Goal: Obtain resource: Obtain resource

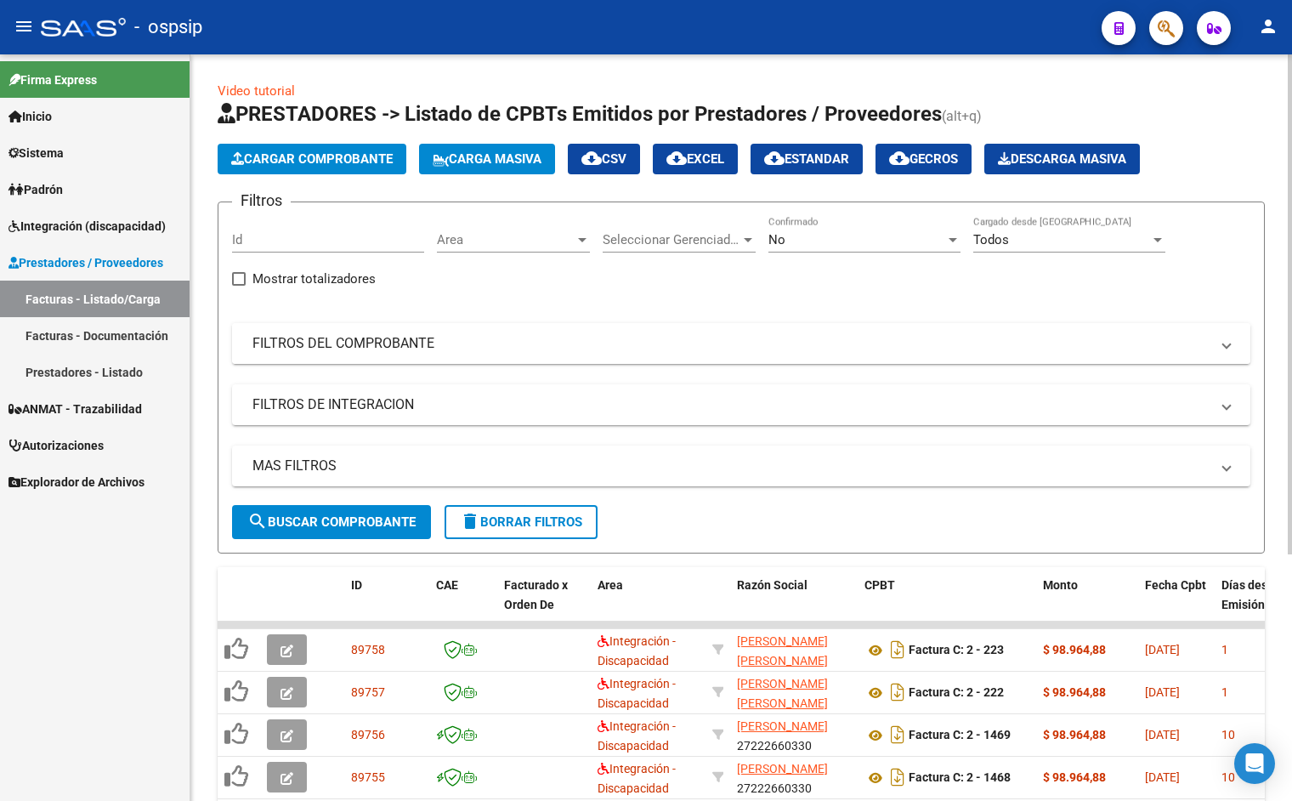
click at [486, 349] on mat-panel-title "FILTROS DEL COMPROBANTE" at bounding box center [731, 343] width 957 height 19
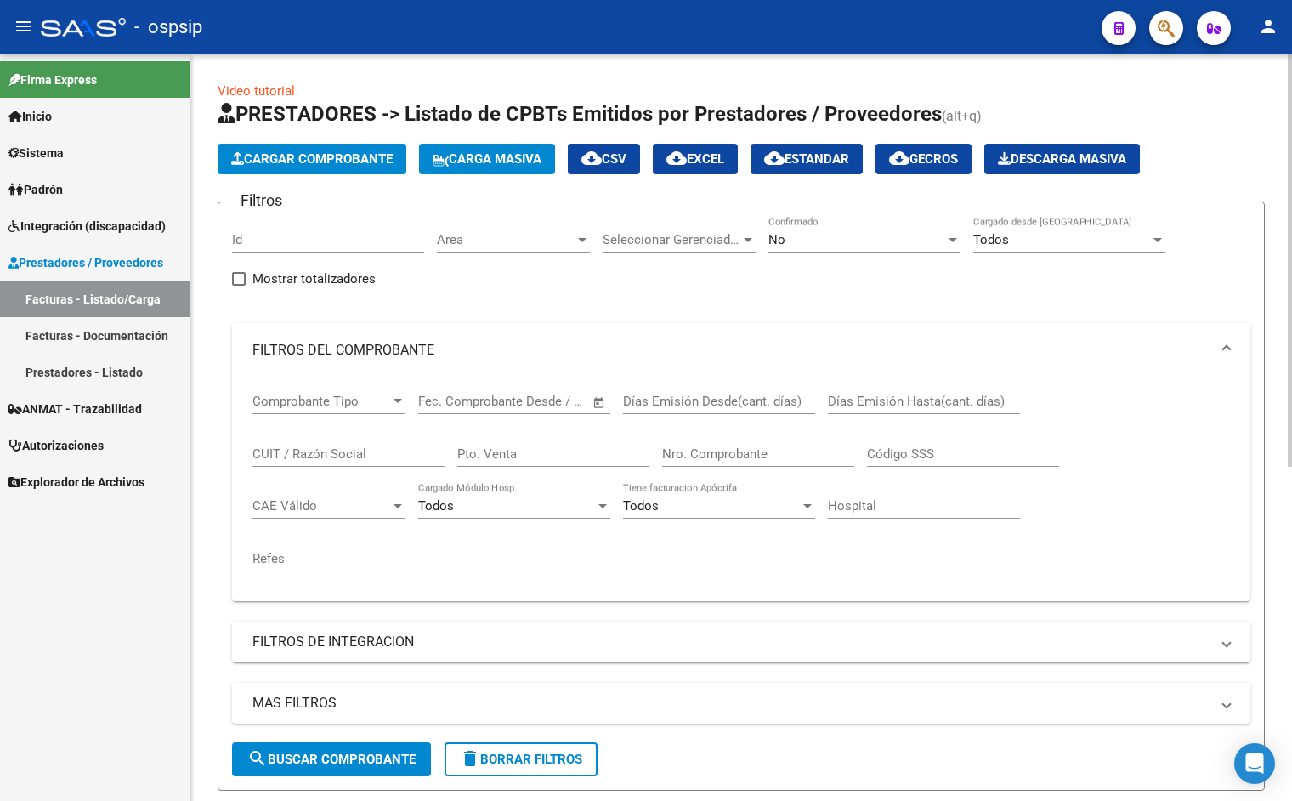
click at [725, 456] on input "Nro. Comprobante" at bounding box center [758, 453] width 192 height 15
click at [825, 226] on div "No Confirmado" at bounding box center [865, 234] width 192 height 37
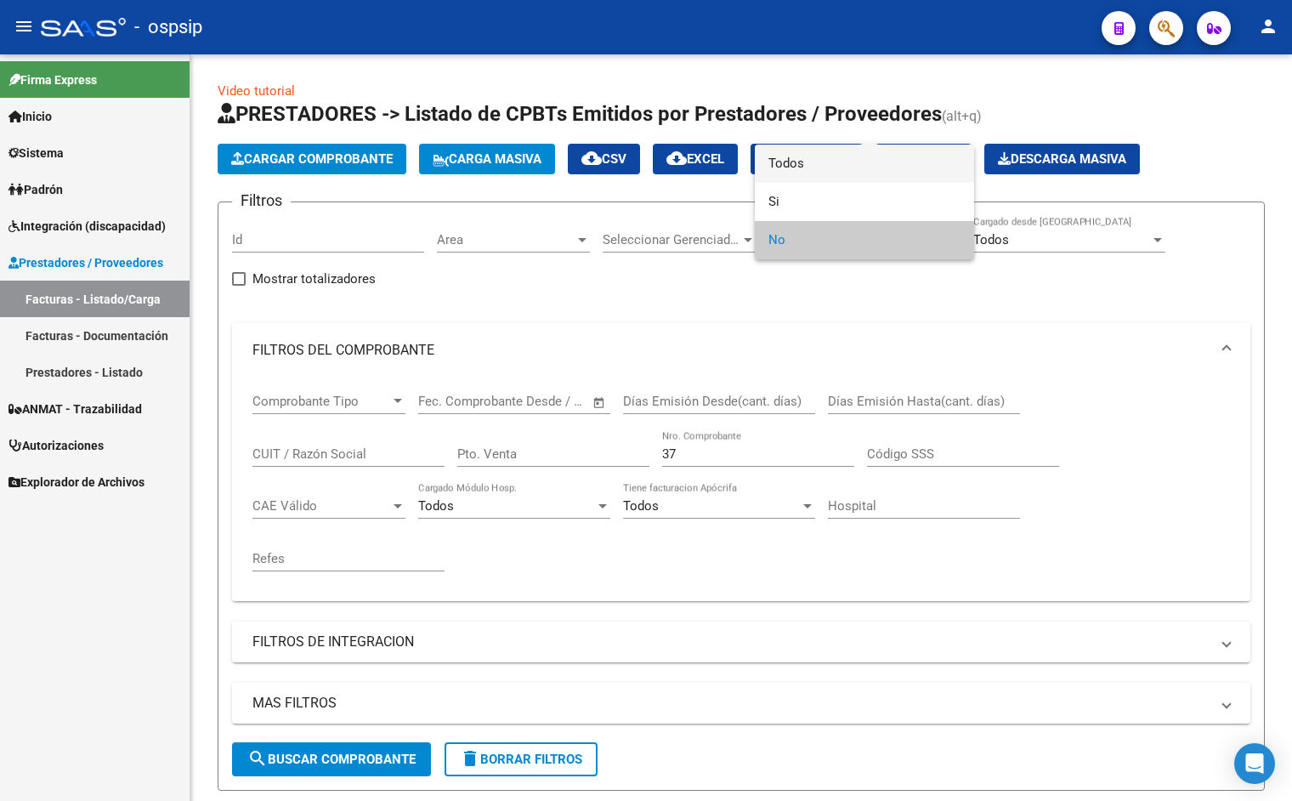
click at [844, 156] on span "Todos" at bounding box center [865, 164] width 192 height 38
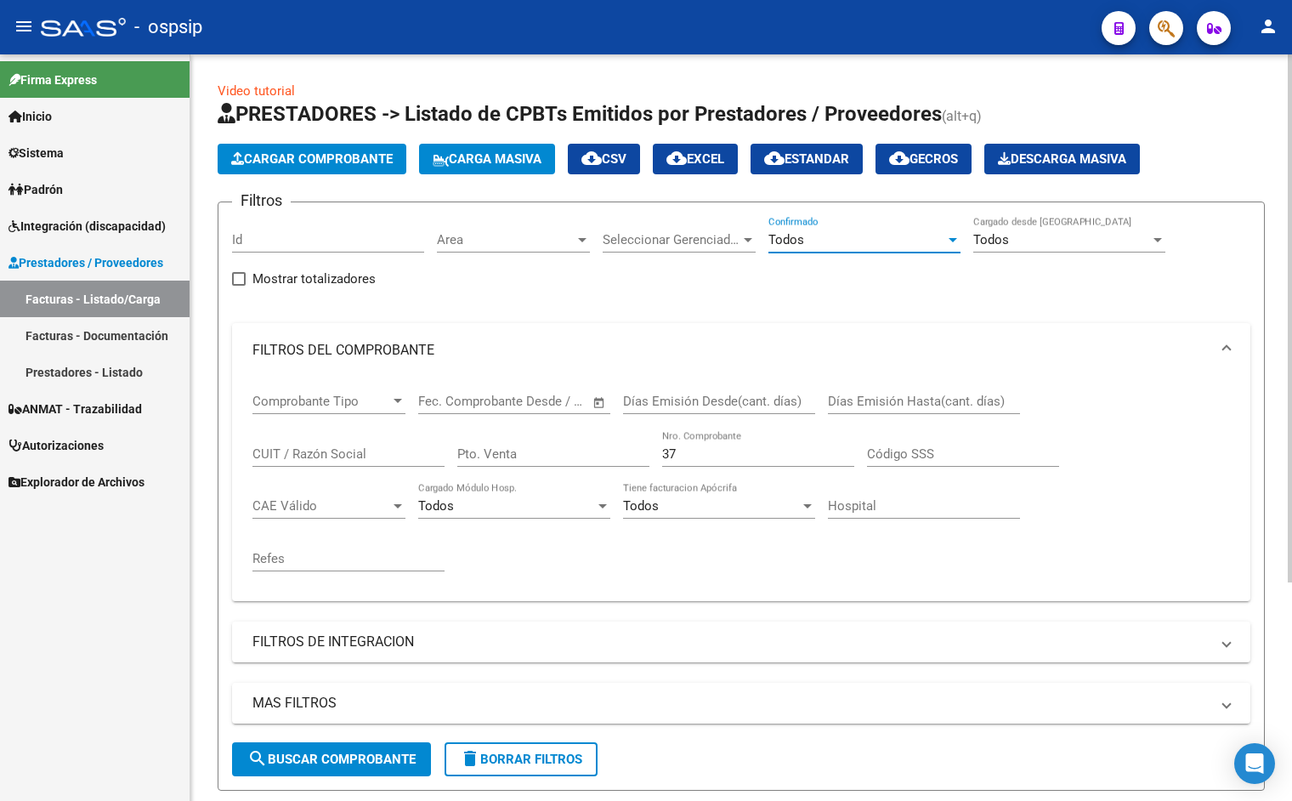
click at [366, 243] on input "Id" at bounding box center [328, 239] width 192 height 15
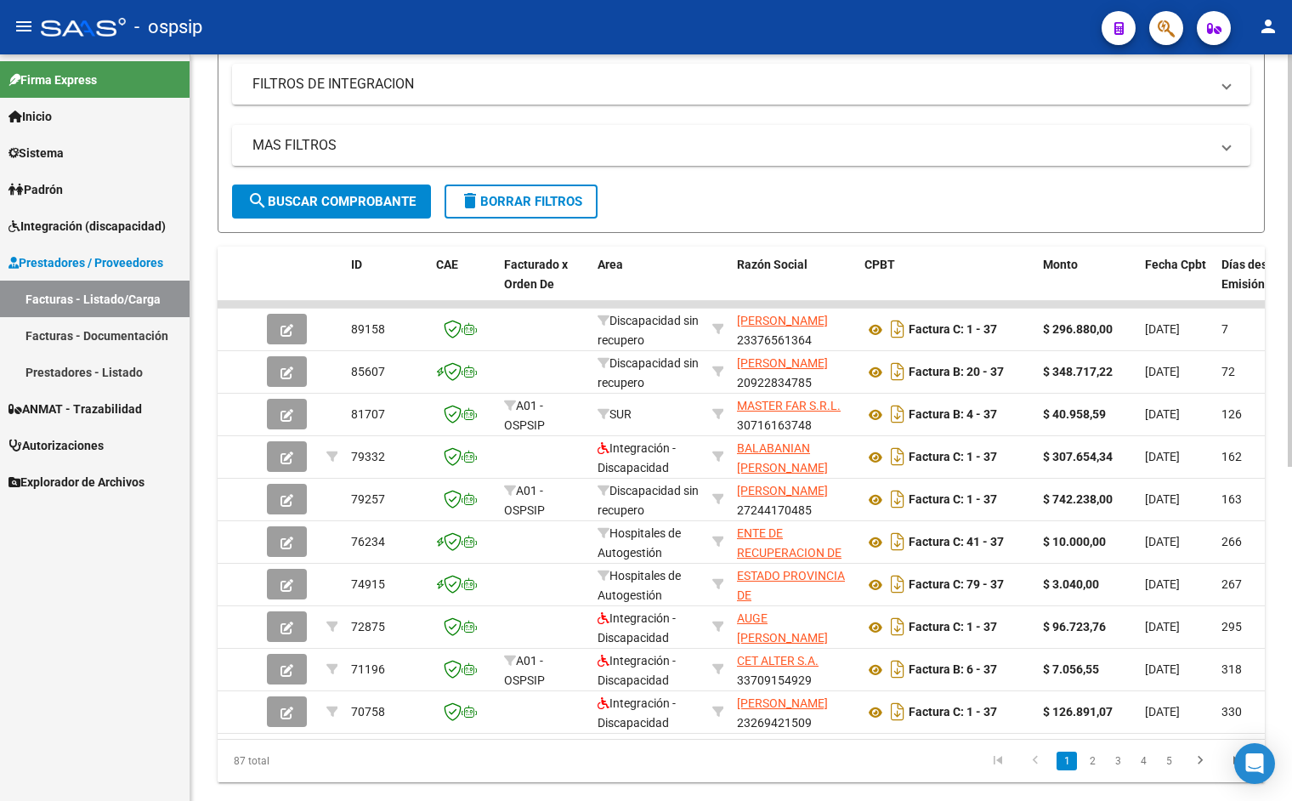
scroll to position [606, 0]
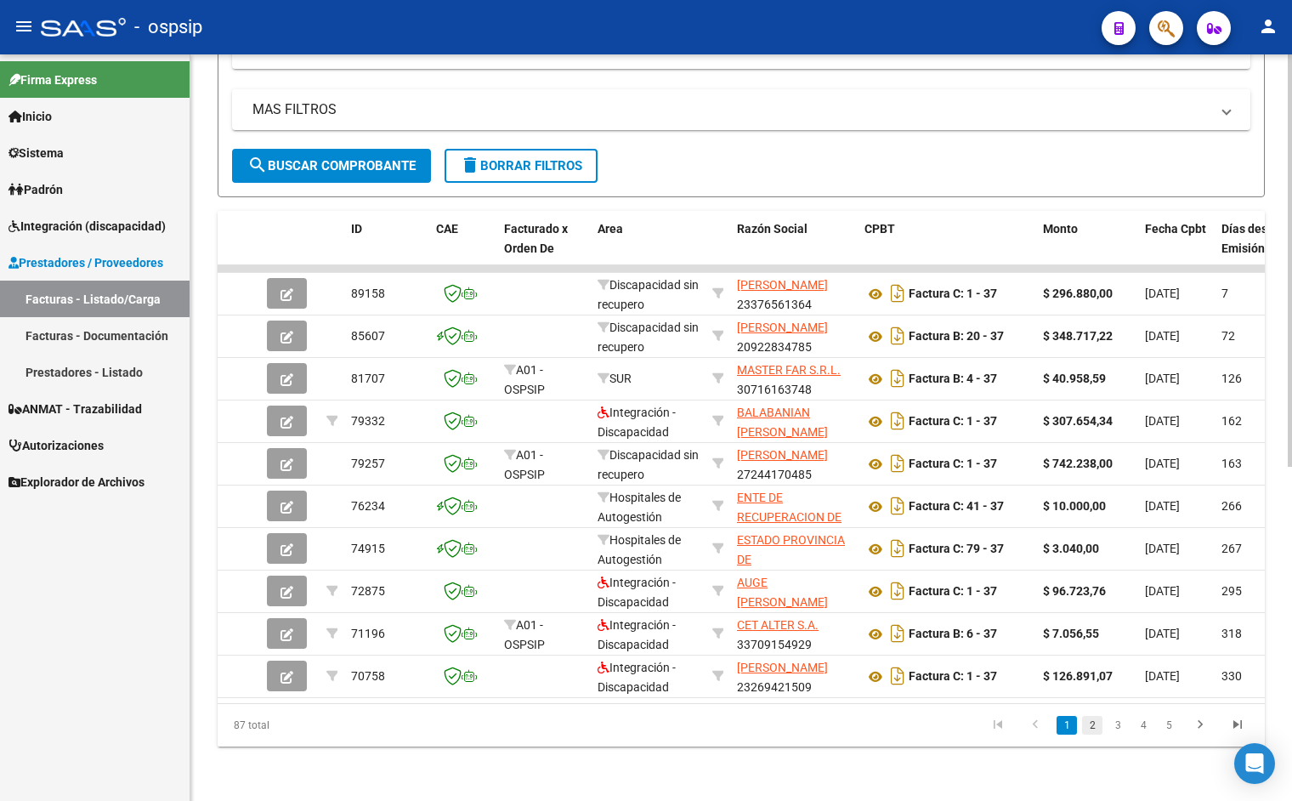
click at [1099, 734] on link "2" at bounding box center [1092, 725] width 20 height 19
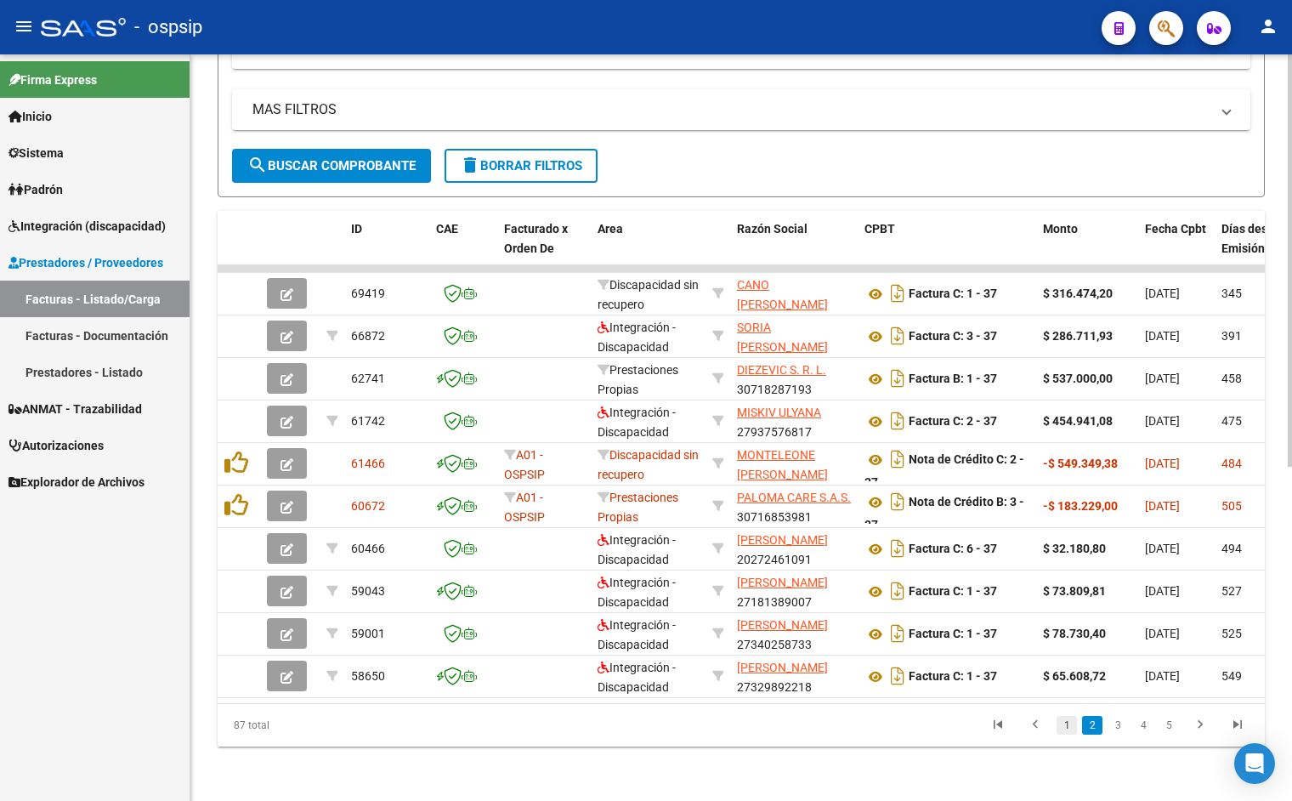
click at [1070, 730] on link "1" at bounding box center [1067, 725] width 20 height 19
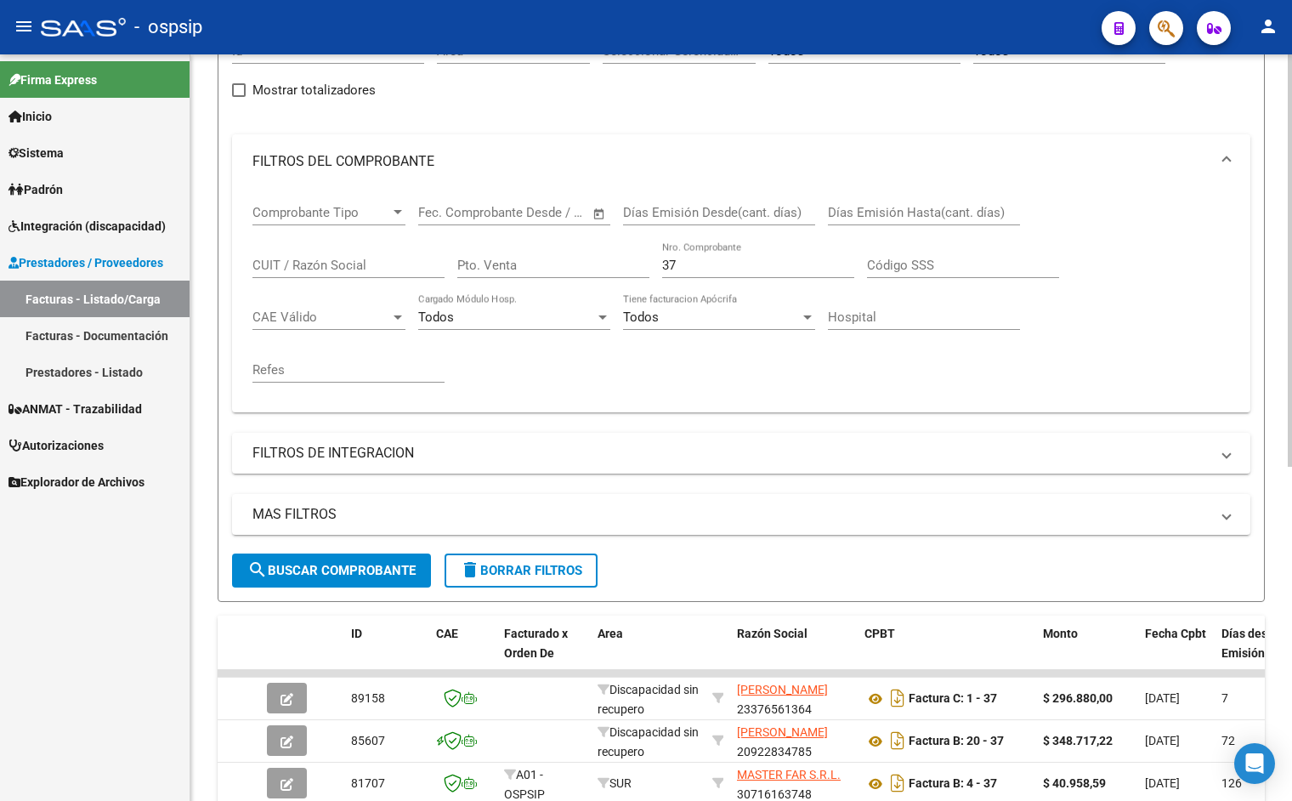
scroll to position [181, 0]
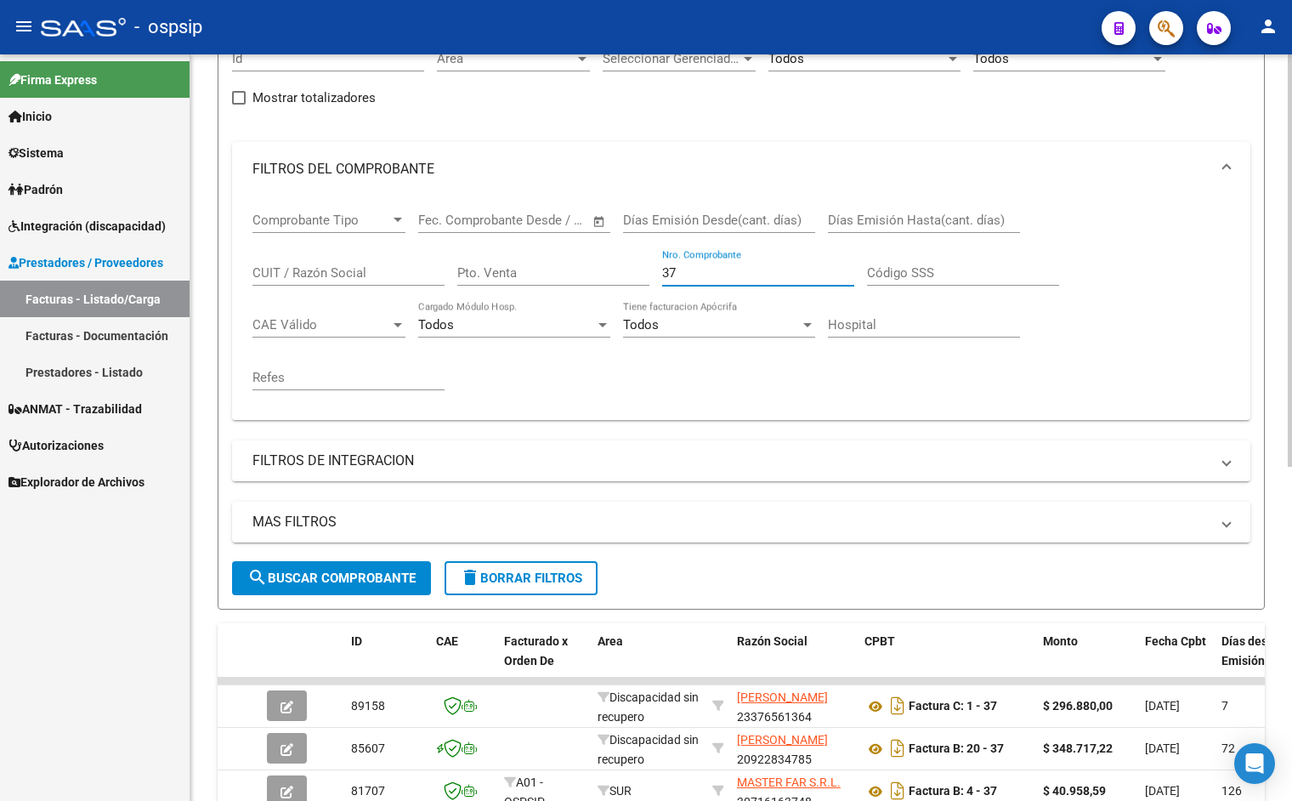
drag, startPoint x: 631, startPoint y: 281, endPoint x: 600, endPoint y: 274, distance: 31.6
click at [613, 280] on div "Comprobante Tipo Comprobante Tipo Fecha inicio – Fecha fin Fec. Comprobante Des…" at bounding box center [742, 301] width 978 height 210
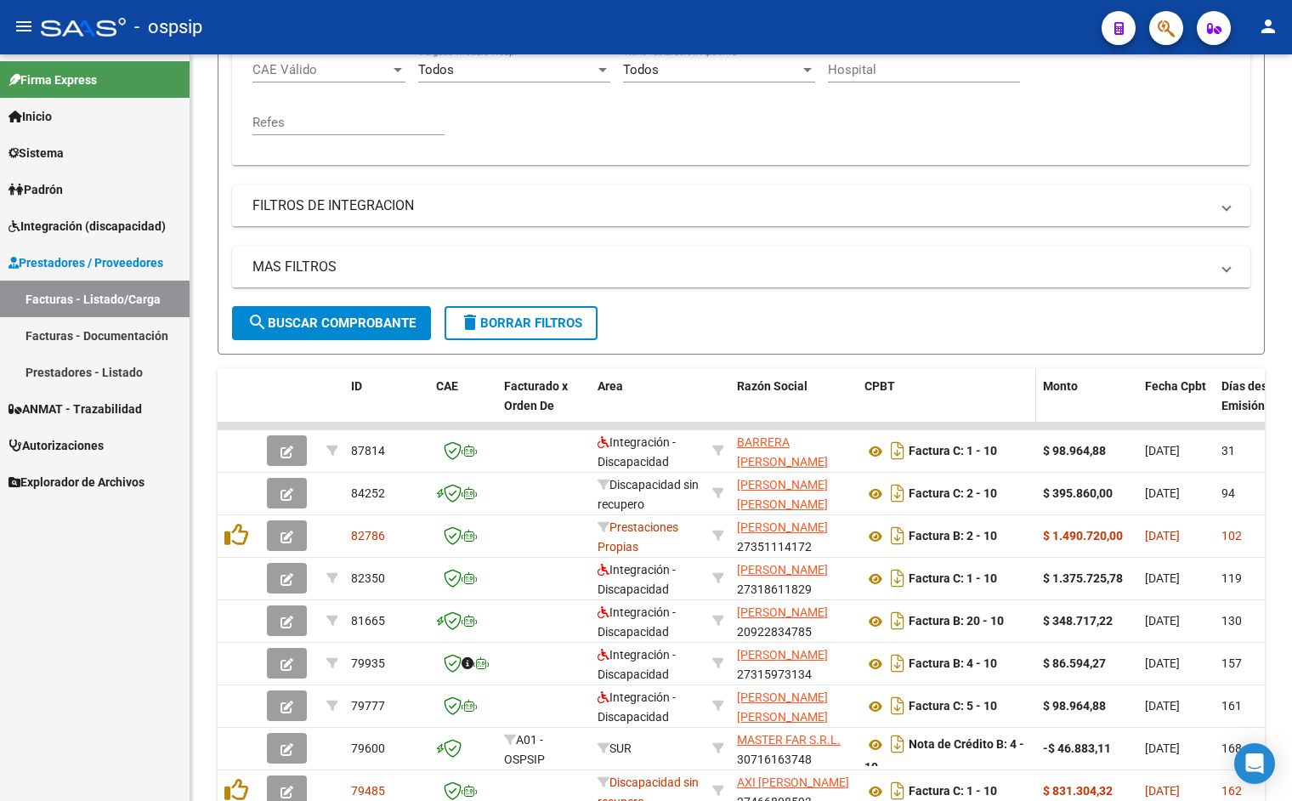
scroll to position [606, 0]
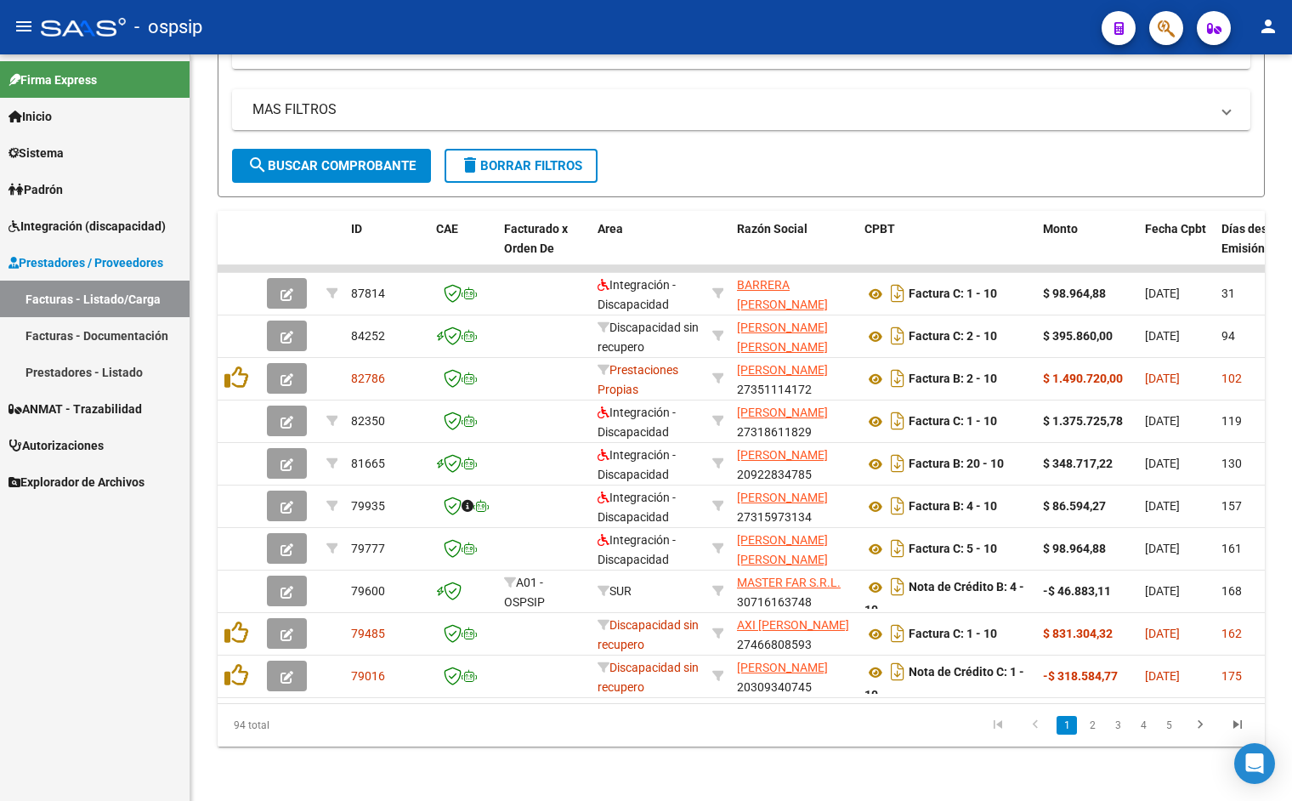
type input "10"
click at [1097, 731] on link "2" at bounding box center [1092, 725] width 20 height 19
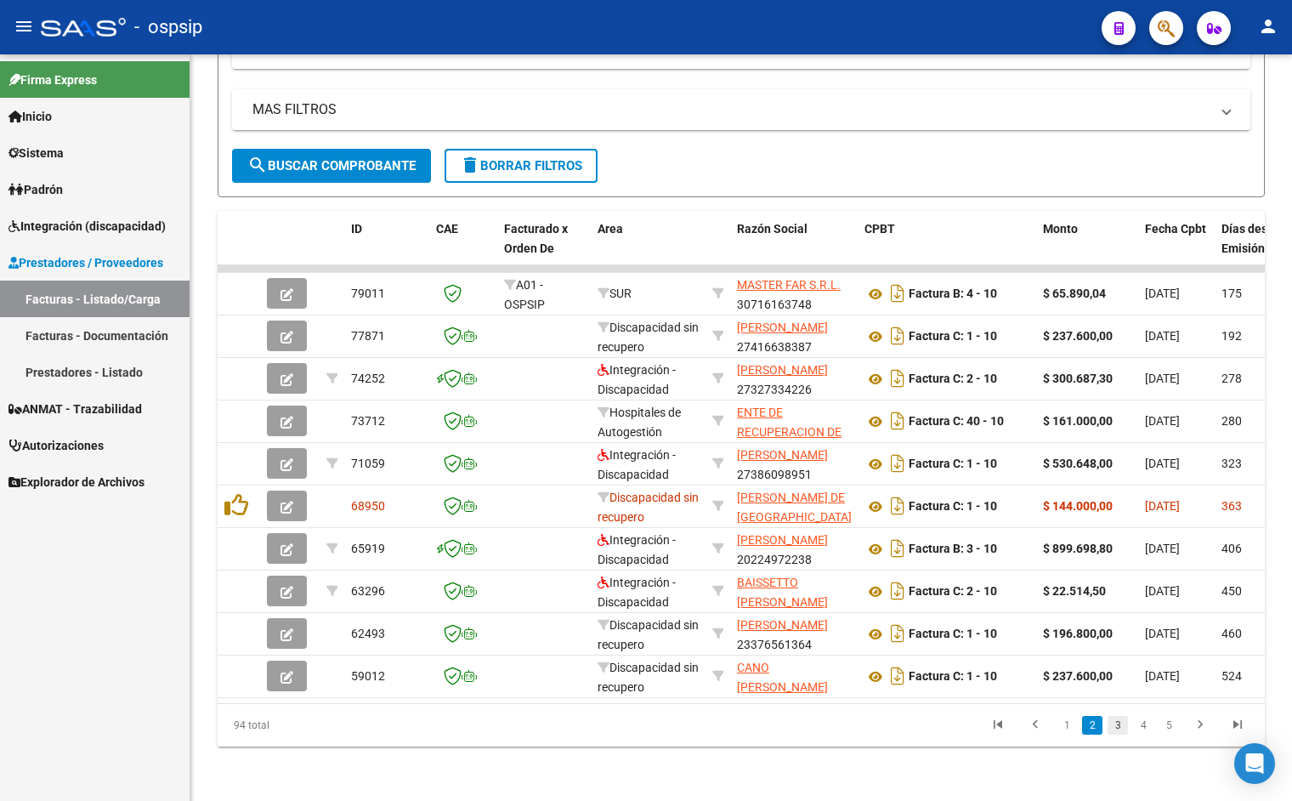
click at [1118, 723] on link "3" at bounding box center [1118, 725] width 20 height 19
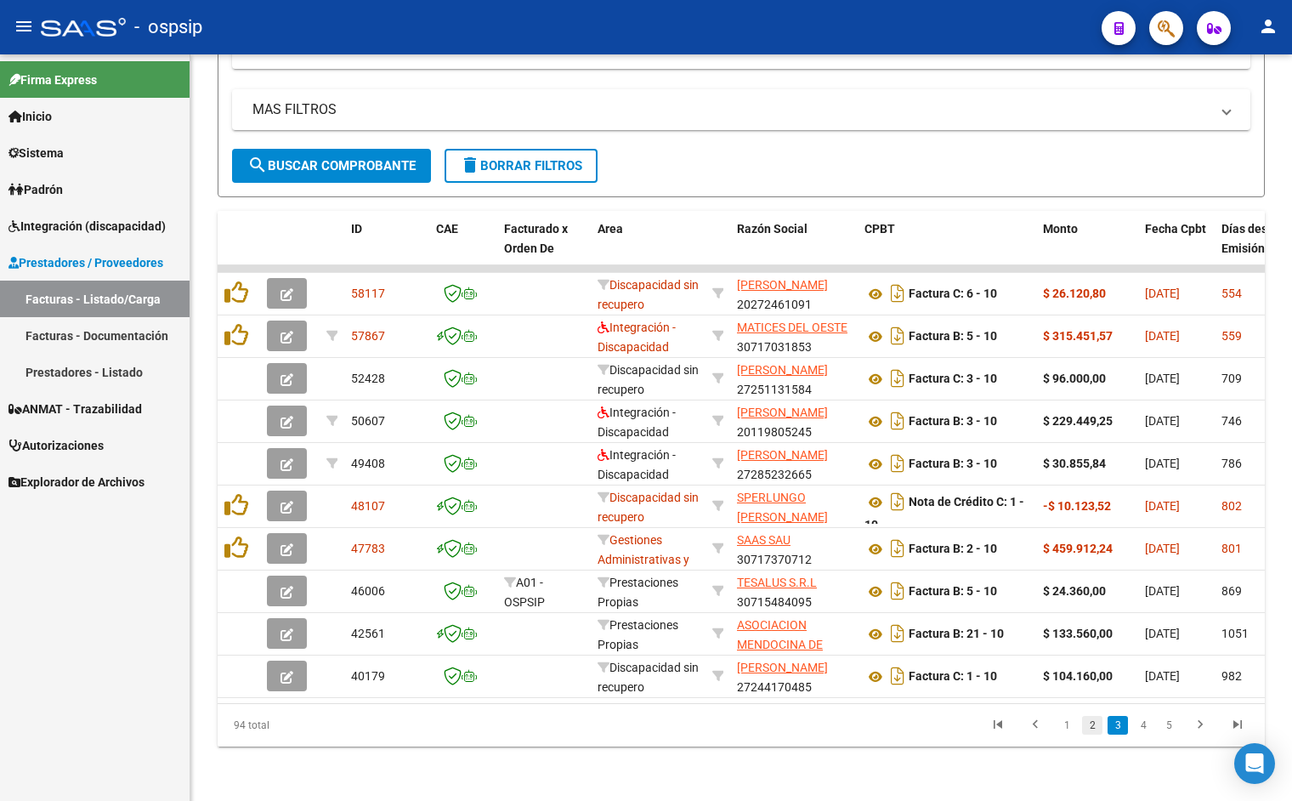
click at [1093, 724] on link "2" at bounding box center [1092, 725] width 20 height 19
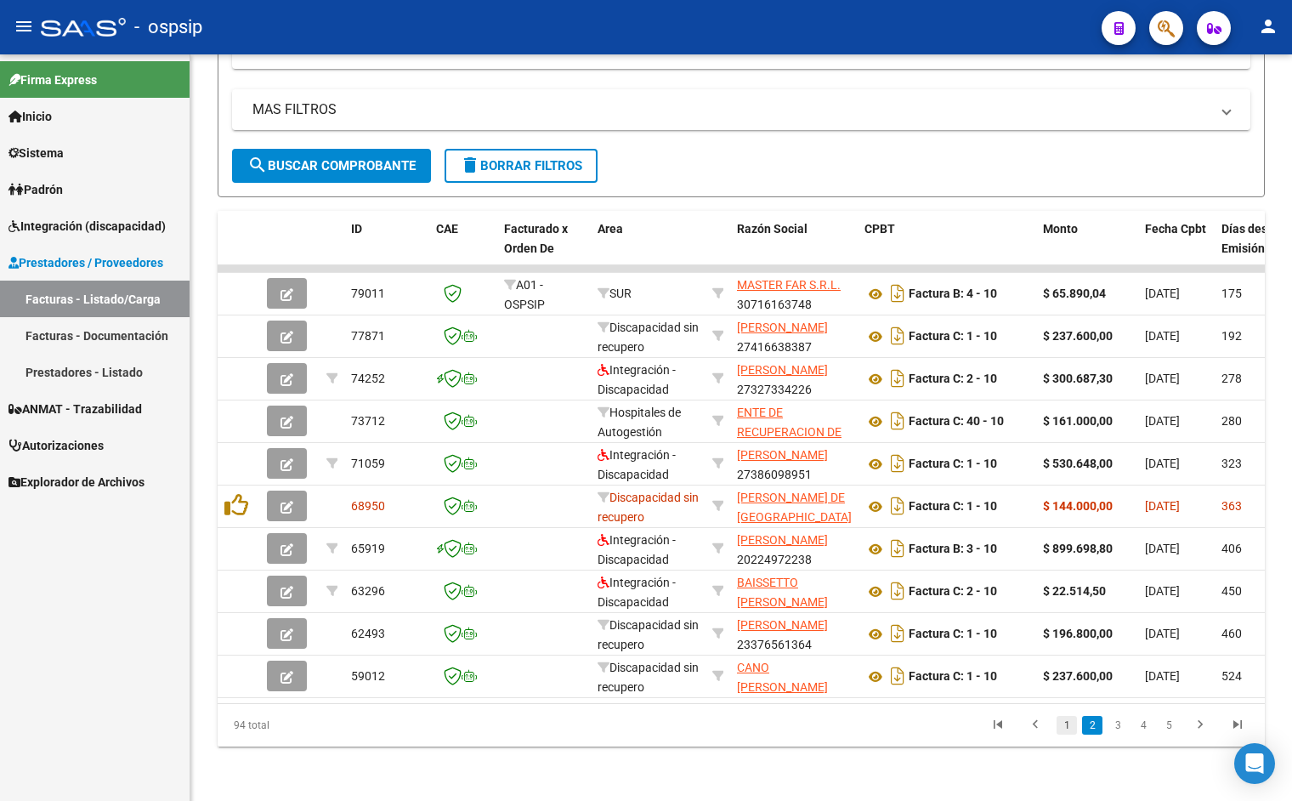
click at [1065, 719] on link "1" at bounding box center [1067, 725] width 20 height 19
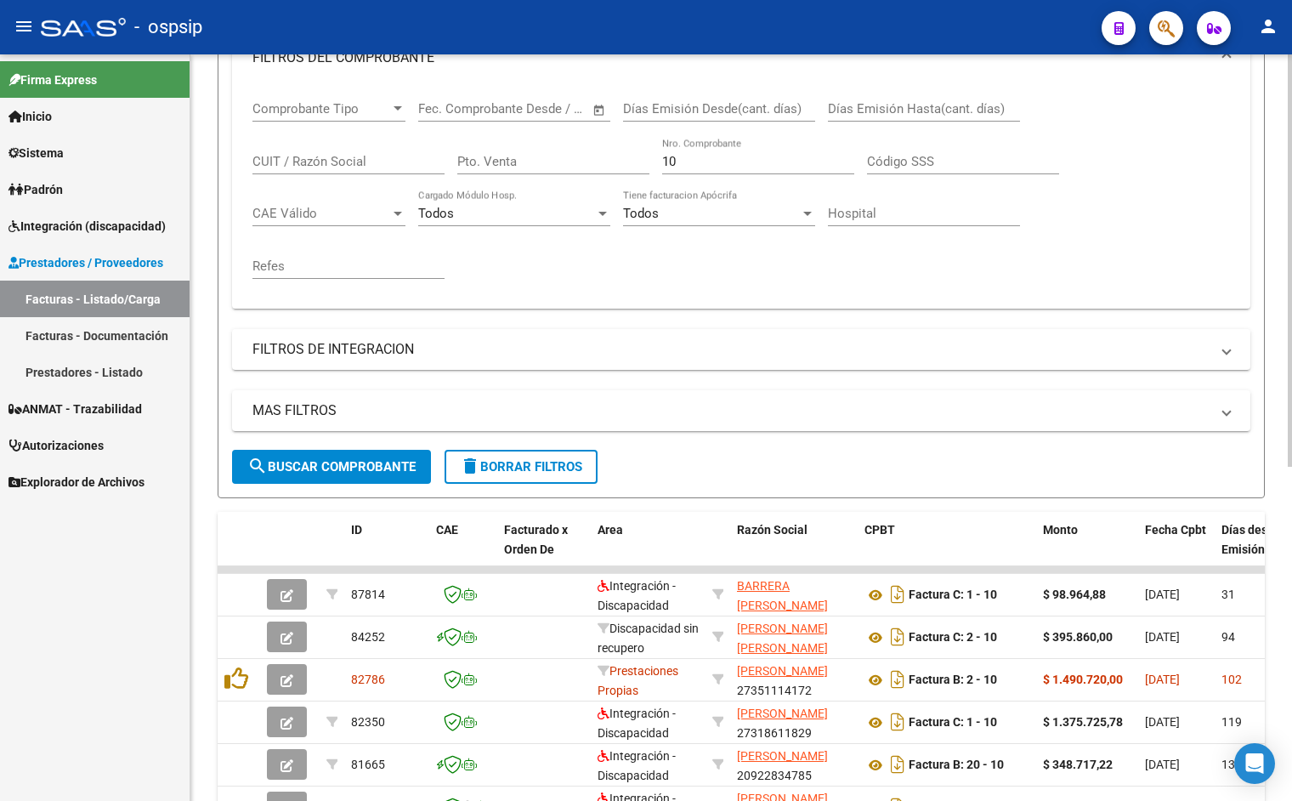
scroll to position [266, 0]
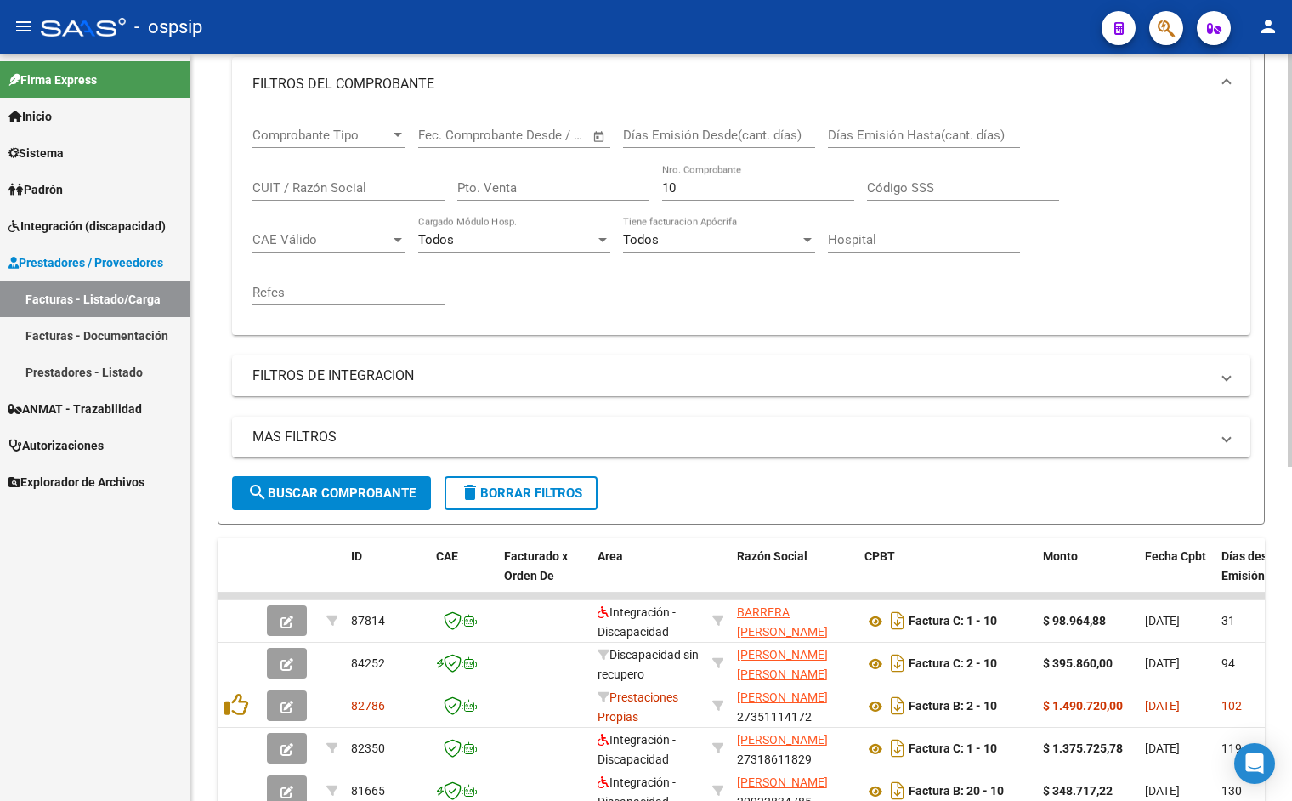
drag, startPoint x: 706, startPoint y: 194, endPoint x: 594, endPoint y: 186, distance: 111.6
click at [594, 186] on div "Comprobante Tipo Comprobante Tipo Fecha inicio – Fecha fin Fec. Comprobante Des…" at bounding box center [742, 216] width 978 height 210
click at [594, 186] on input "Pto. Venta" at bounding box center [553, 187] width 192 height 15
type input "37"
drag, startPoint x: 716, startPoint y: 192, endPoint x: 593, endPoint y: 177, distance: 123.4
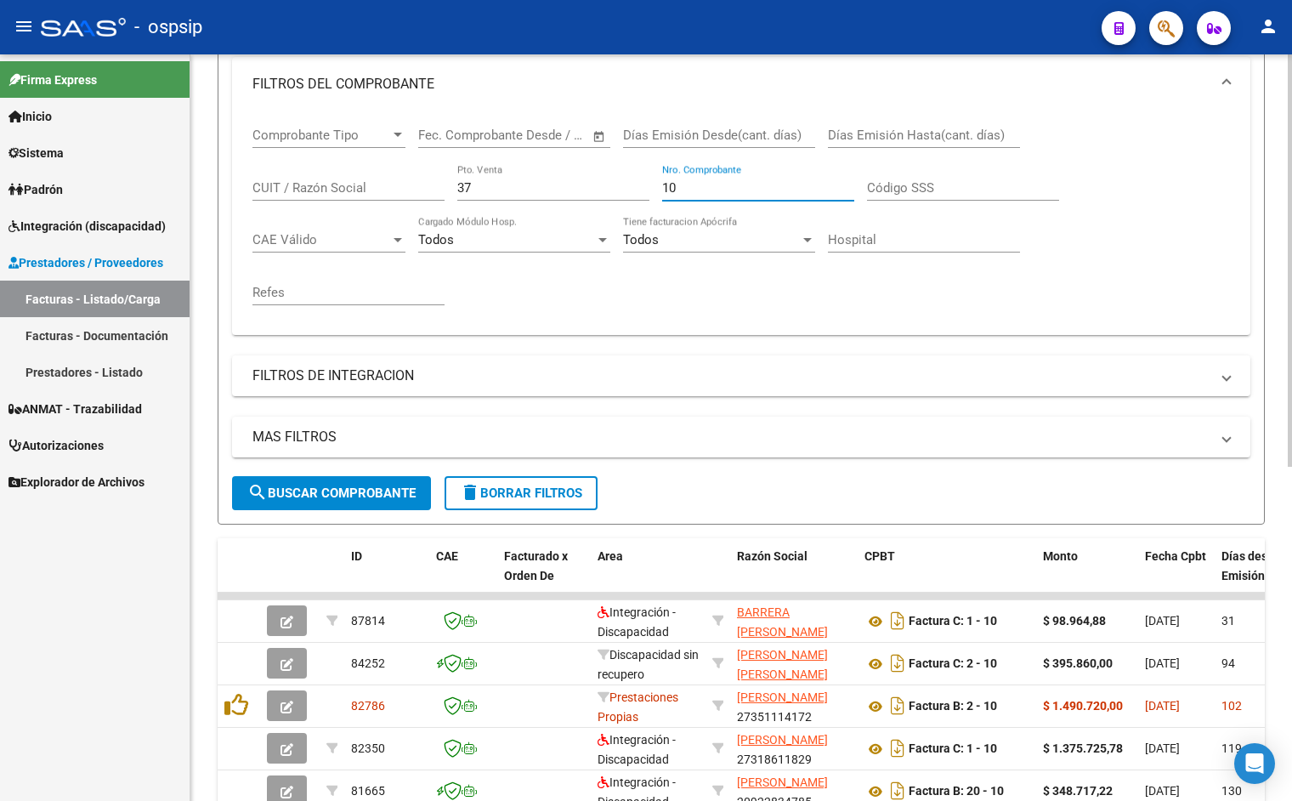
click at [600, 177] on div "Comprobante Tipo Comprobante Tipo Fecha inicio – Fecha fin Fec. Comprobante Des…" at bounding box center [742, 216] width 978 height 210
type input "10"
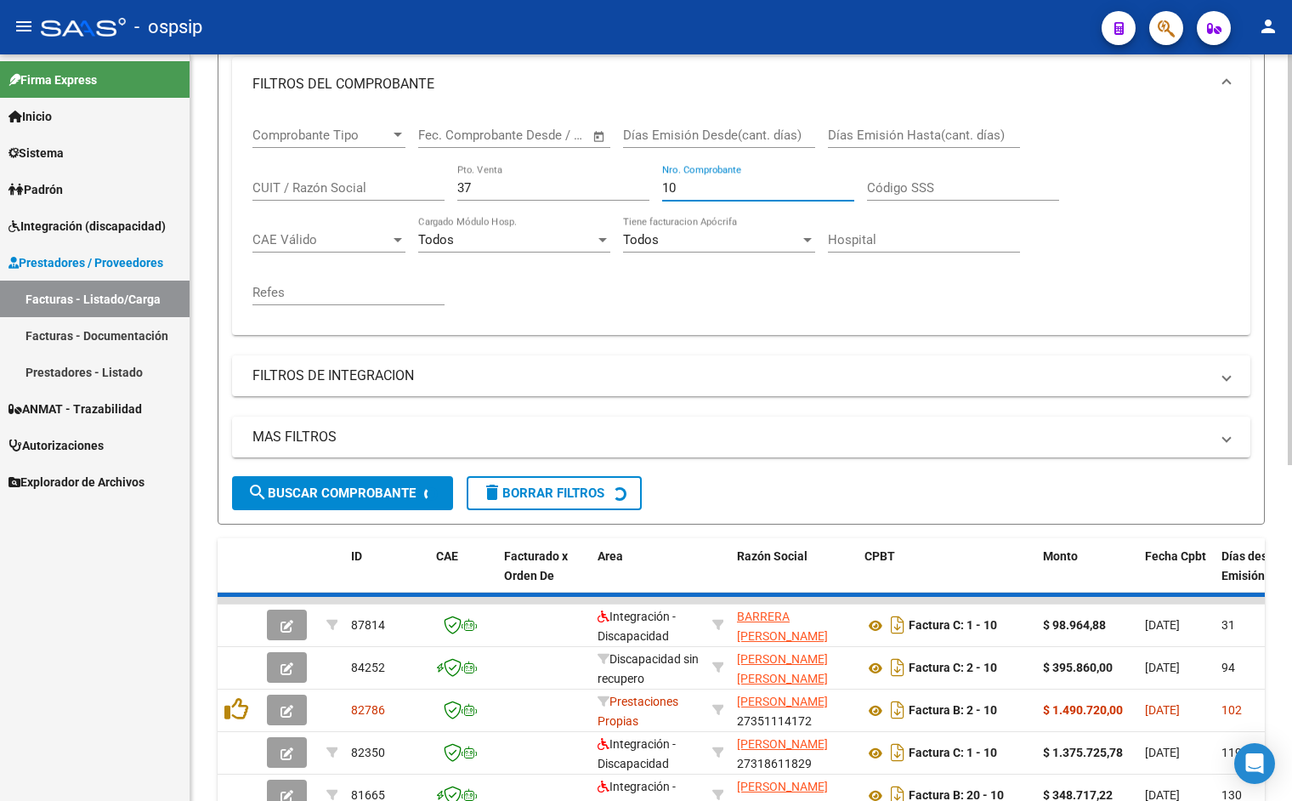
scroll to position [198, 0]
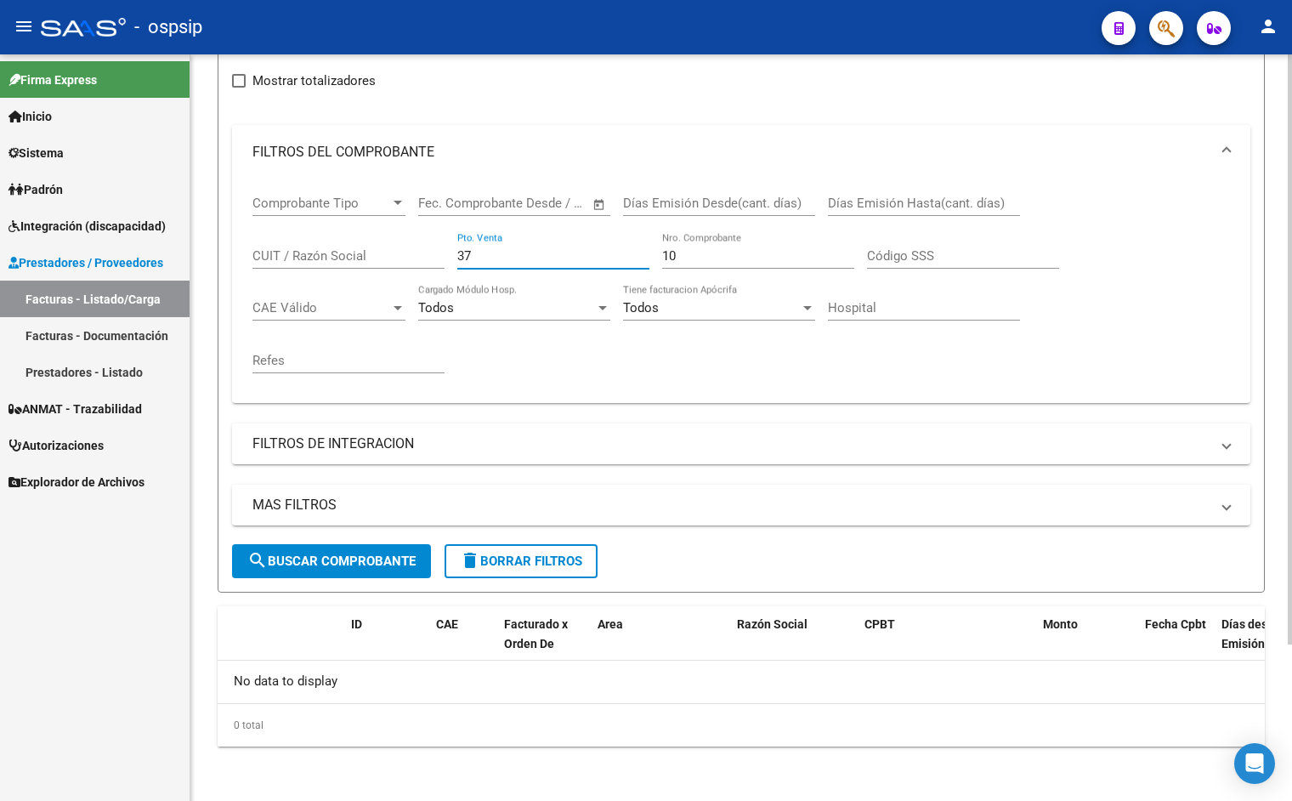
drag, startPoint x: 512, startPoint y: 253, endPoint x: 382, endPoint y: 241, distance: 130.6
click at [383, 242] on div "Comprobante Tipo Comprobante Tipo Fecha inicio – Fecha fin Fec. Comprobante Des…" at bounding box center [742, 284] width 978 height 210
type input "12"
drag, startPoint x: 714, startPoint y: 260, endPoint x: 569, endPoint y: 255, distance: 145.5
click at [575, 255] on div "Comprobante Tipo Comprobante Tipo Fecha inicio – Fecha fin Fec. Comprobante Des…" at bounding box center [742, 284] width 978 height 210
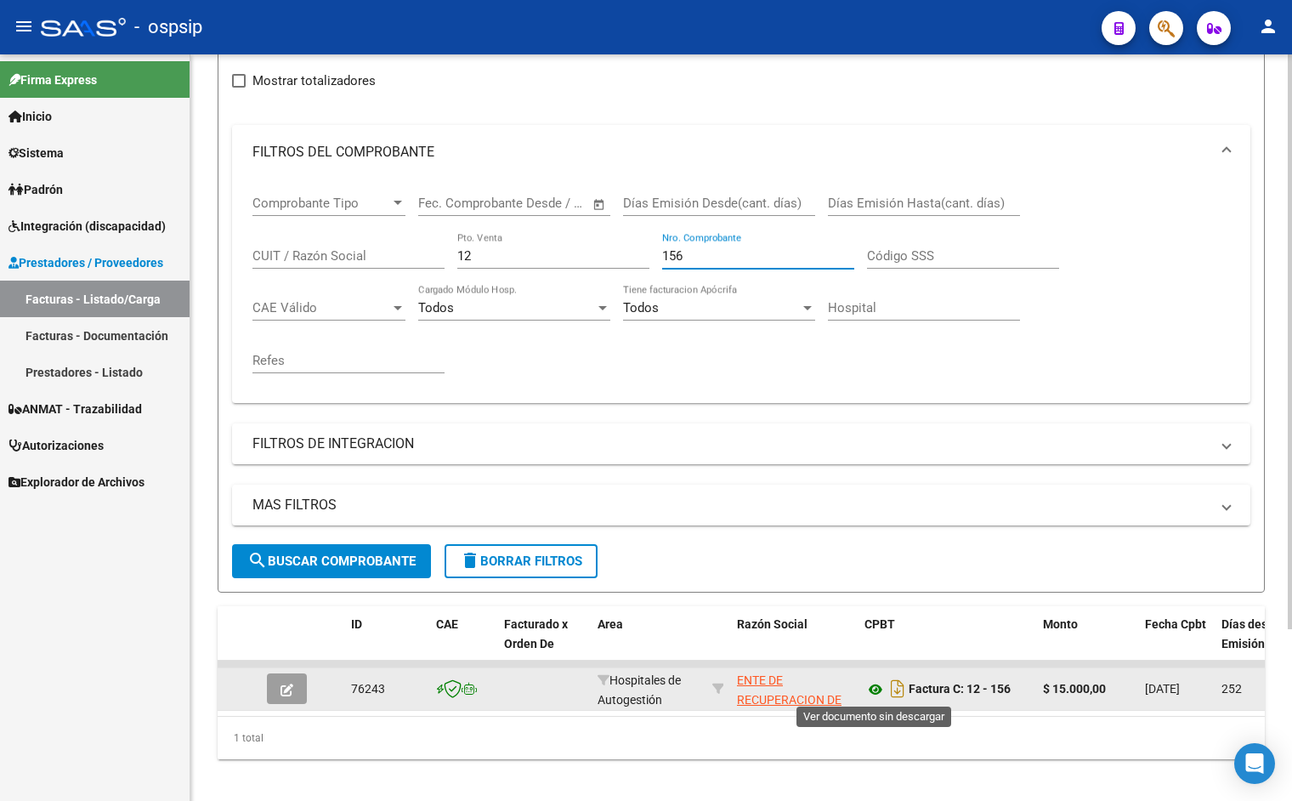
type input "156"
click at [871, 694] on icon at bounding box center [876, 689] width 22 height 20
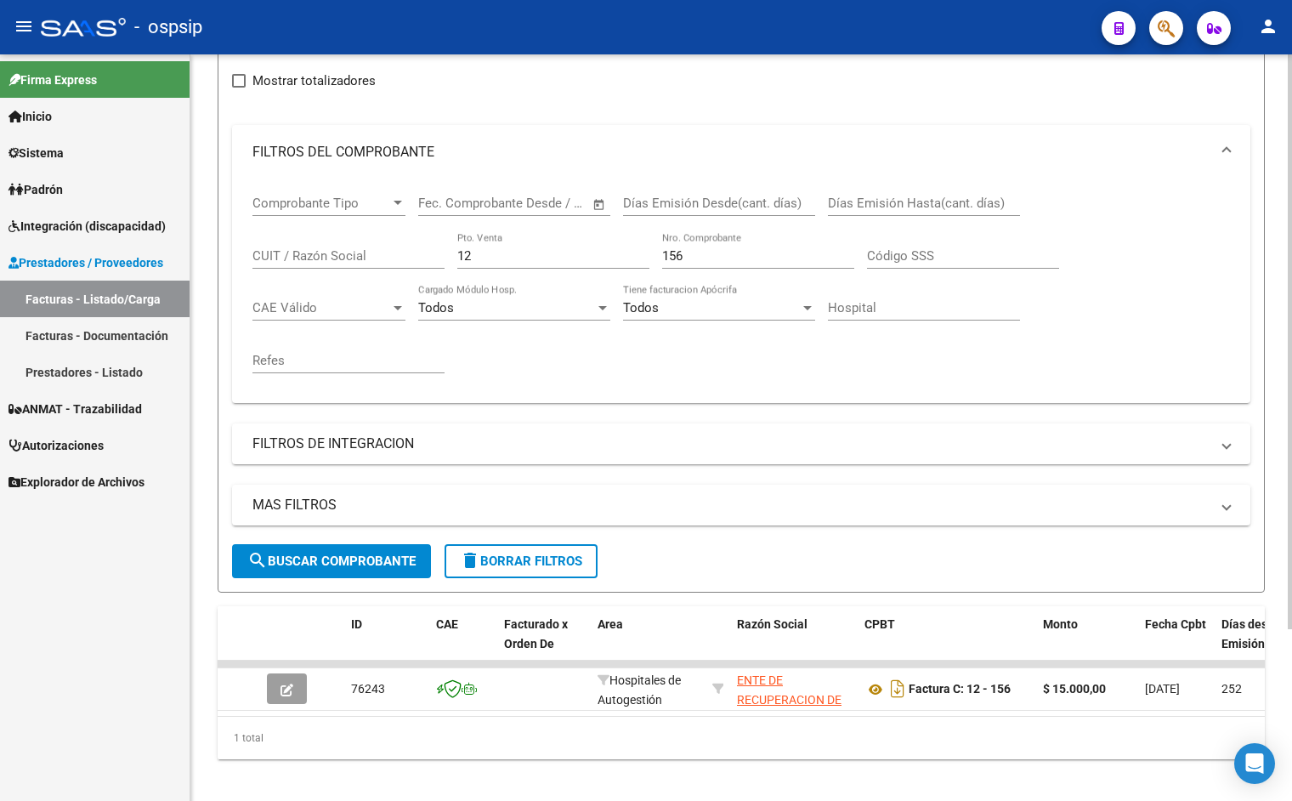
click at [647, 367] on div "Comprobante Tipo Comprobante Tipo Fecha inicio – Fecha fin Fec. Comprobante Des…" at bounding box center [742, 284] width 978 height 210
drag, startPoint x: 489, startPoint y: 256, endPoint x: 419, endPoint y: 258, distance: 69.7
click at [420, 258] on div "Comprobante Tipo Comprobante Tipo Fecha inicio – Fecha fin Fec. Comprobante Des…" at bounding box center [742, 284] width 978 height 210
type input "11"
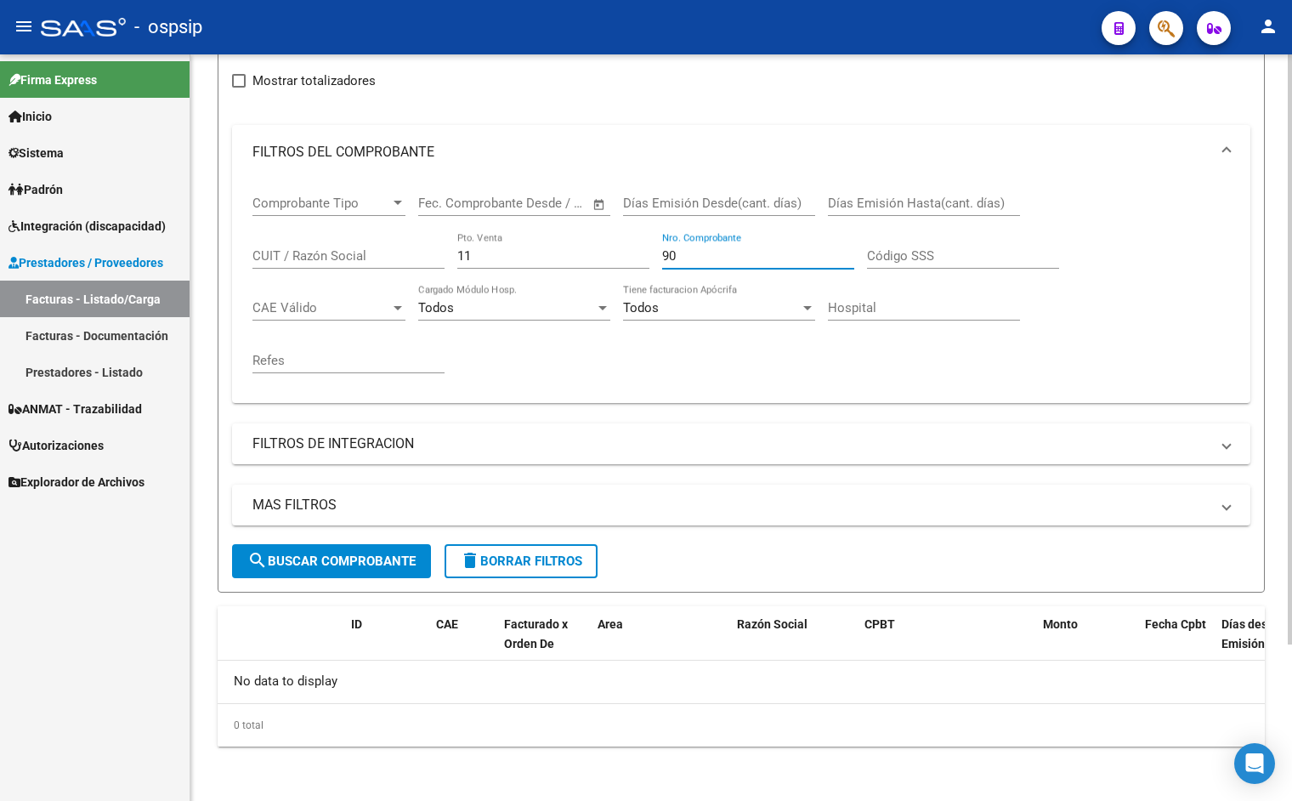
type input "90"
drag, startPoint x: 479, startPoint y: 254, endPoint x: 434, endPoint y: 254, distance: 44.2
click at [434, 254] on div "Comprobante Tipo Comprobante Tipo Fecha inicio – Fecha fin Fec. Comprobante Des…" at bounding box center [742, 284] width 978 height 210
type input "31"
drag, startPoint x: 666, startPoint y: 255, endPoint x: 645, endPoint y: 256, distance: 21.3
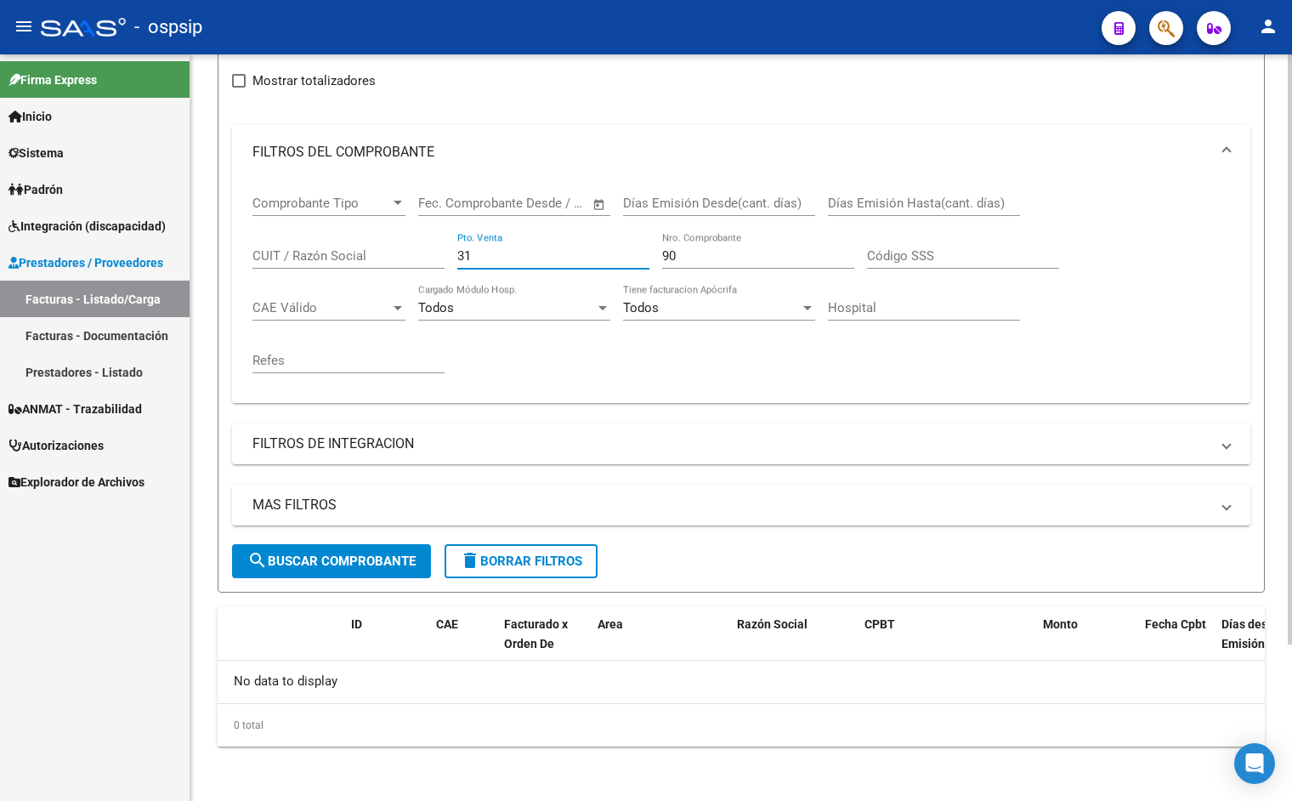
click at [646, 256] on div "Comprobante Tipo Comprobante Tipo Fecha inicio – Fecha fin Fec. Comprobante Des…" at bounding box center [742, 284] width 978 height 210
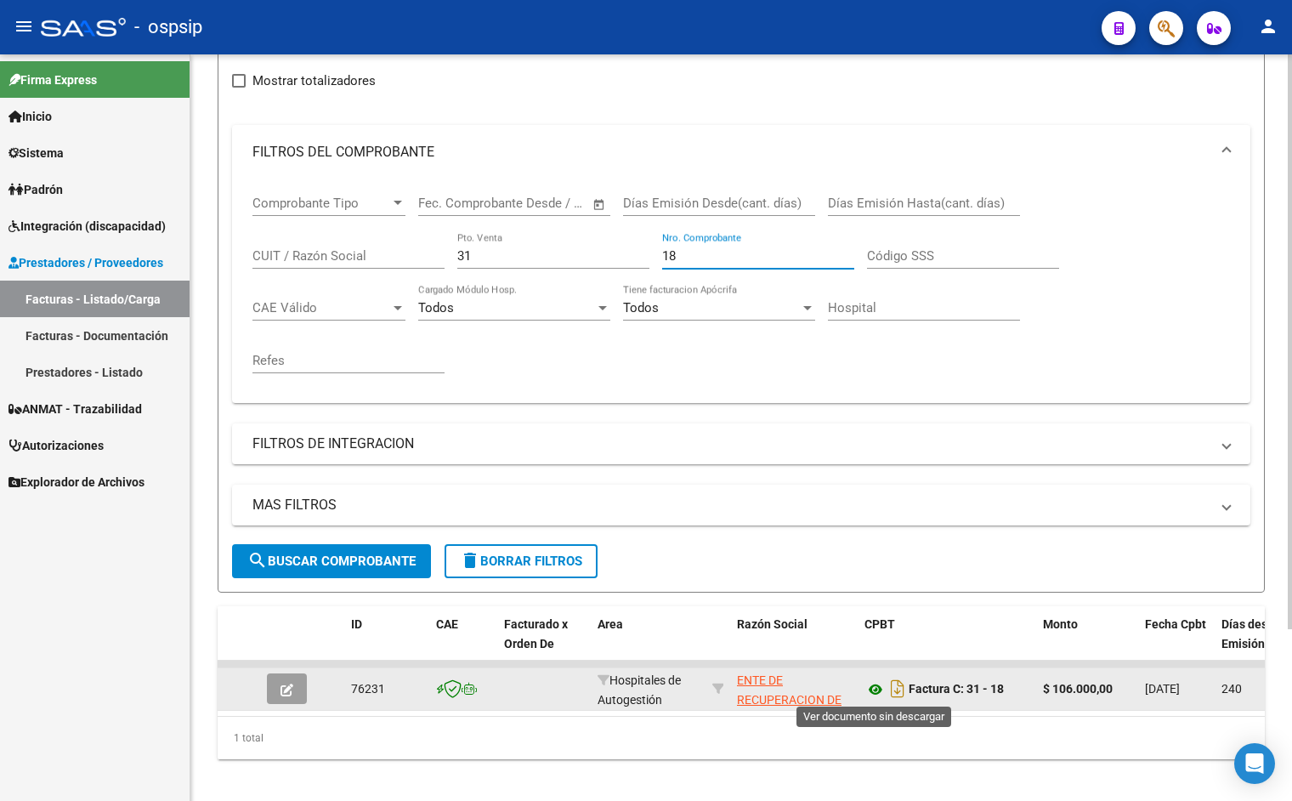
type input "18"
click at [876, 694] on icon at bounding box center [876, 689] width 22 height 20
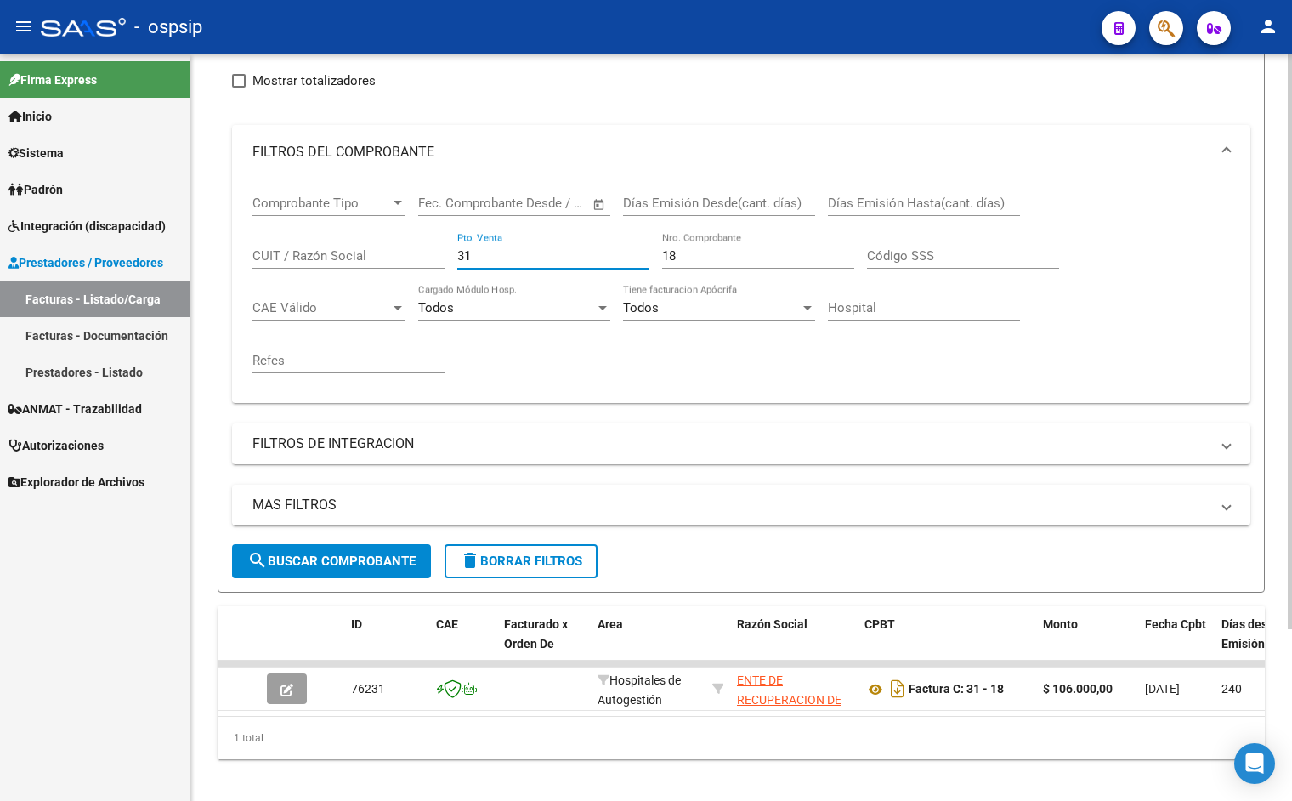
drag, startPoint x: 498, startPoint y: 252, endPoint x: 433, endPoint y: 253, distance: 65.5
click at [433, 253] on div "Comprobante Tipo Comprobante Tipo Fecha inicio – Fecha fin Fec. Comprobante Des…" at bounding box center [742, 284] width 978 height 210
type input "19"
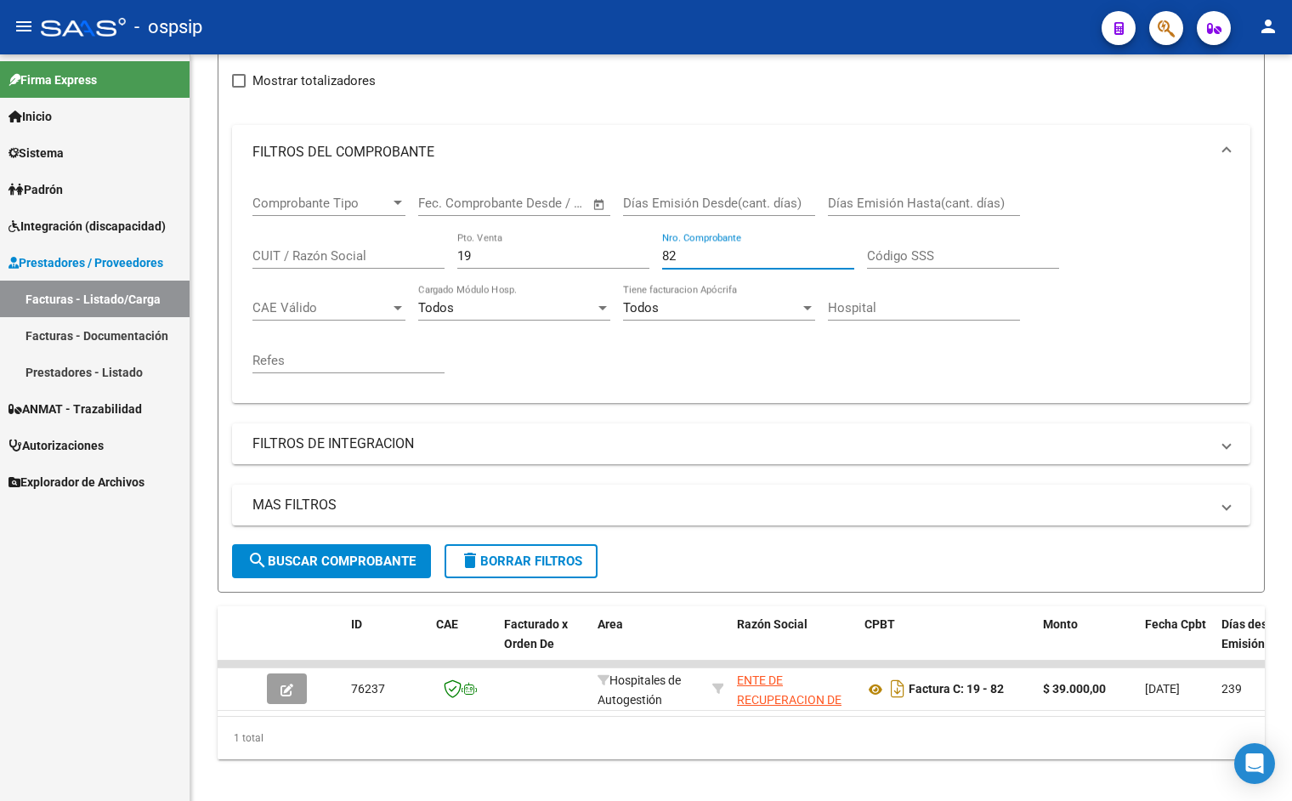
type input "82"
click at [1194, 264] on div "Comprobante Tipo Comprobante Tipo Fecha inicio – Fecha fin Fec. Comprobante Des…" at bounding box center [742, 284] width 978 height 210
drag, startPoint x: 497, startPoint y: 258, endPoint x: 462, endPoint y: 263, distance: 35.1
click at [400, 253] on div "Comprobante Tipo Comprobante Tipo Fecha inicio – Fecha fin Fec. Comprobante Des…" at bounding box center [742, 284] width 978 height 210
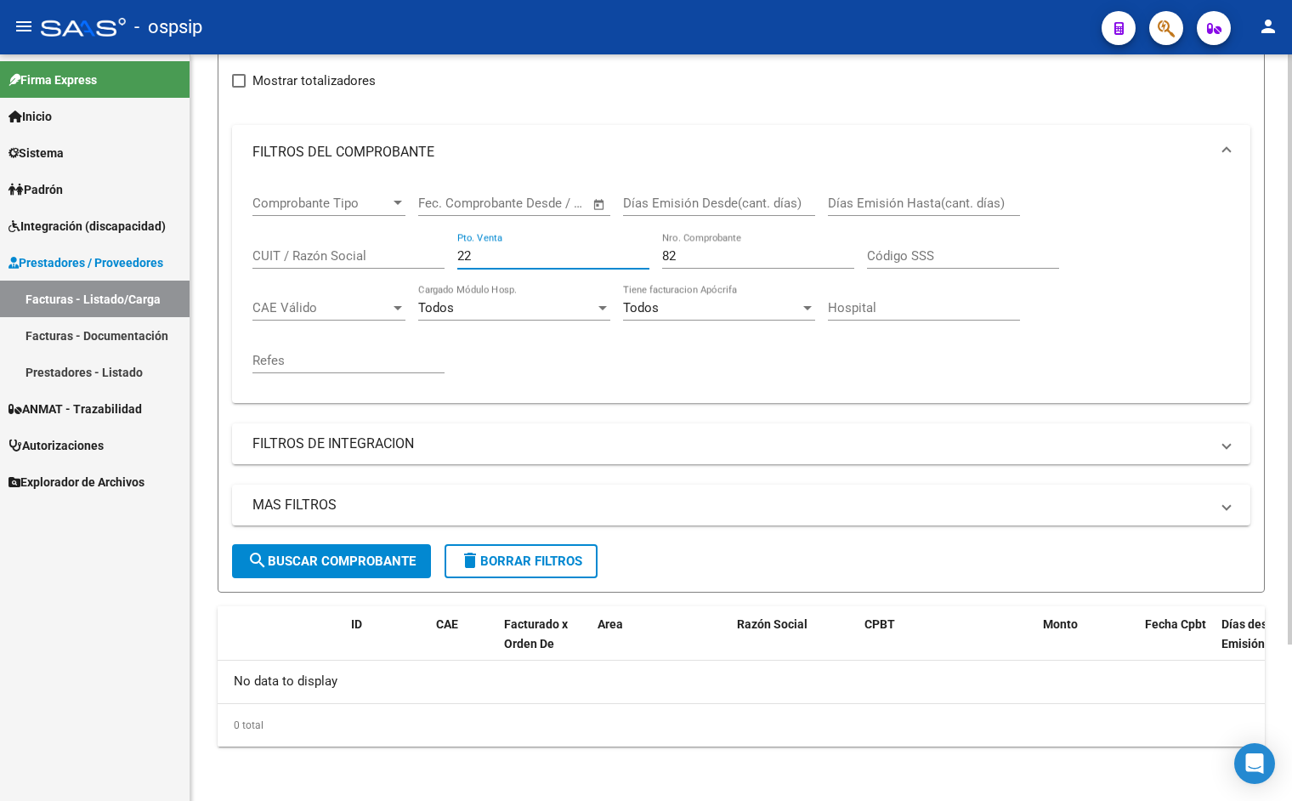
type input "22"
drag, startPoint x: 667, startPoint y: 252, endPoint x: 605, endPoint y: 237, distance: 62.9
click at [618, 242] on div "Comprobante Tipo Comprobante Tipo Fecha inicio – Fecha fin Fec. Comprobante Des…" at bounding box center [742, 284] width 978 height 210
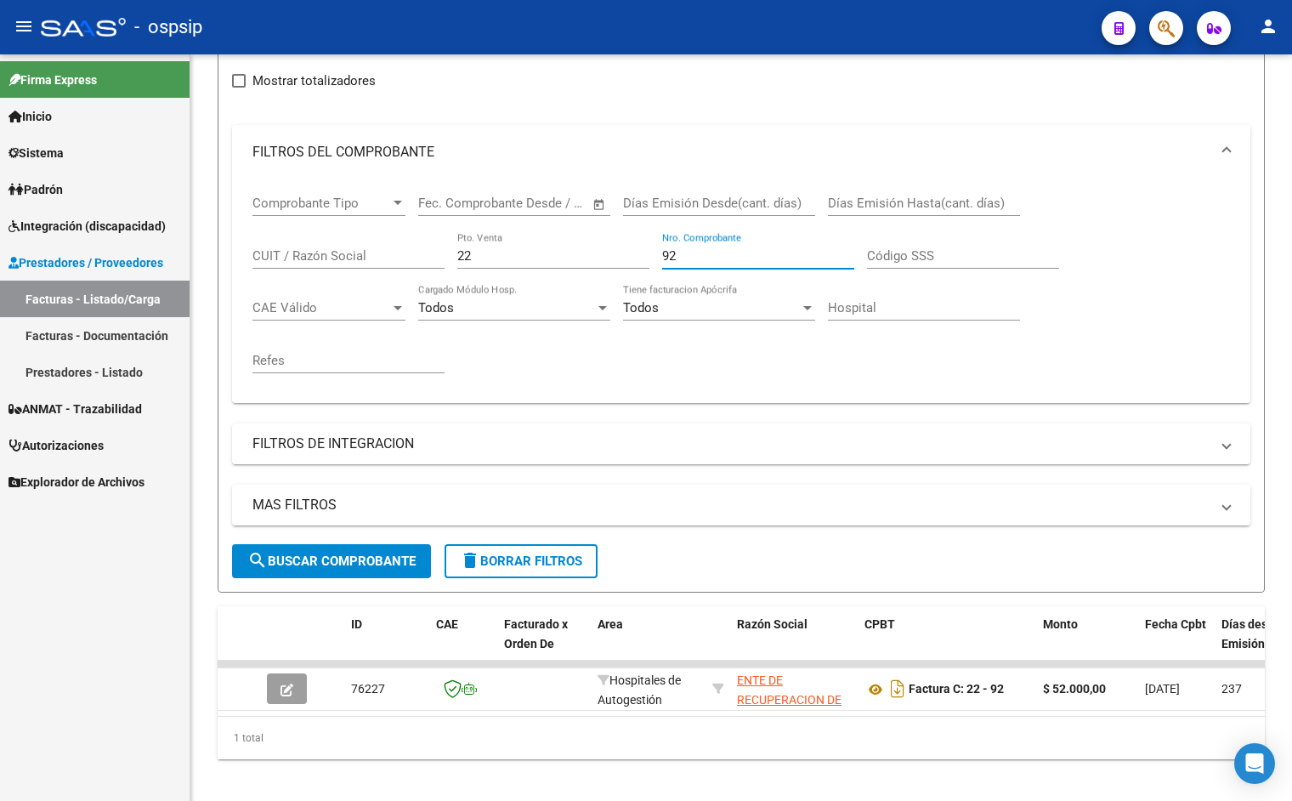
type input "92"
click at [792, 346] on div "Comprobante Tipo Comprobante Tipo Fecha inicio – Fecha fin Fec. Comprobante Des…" at bounding box center [742, 284] width 978 height 210
drag, startPoint x: 372, startPoint y: 230, endPoint x: 305, endPoint y: 220, distance: 67.9
click at [306, 220] on div "Comprobante Tipo Comprobante Tipo Fecha inicio – Fecha fin Fec. Comprobante Des…" at bounding box center [742, 284] width 978 height 210
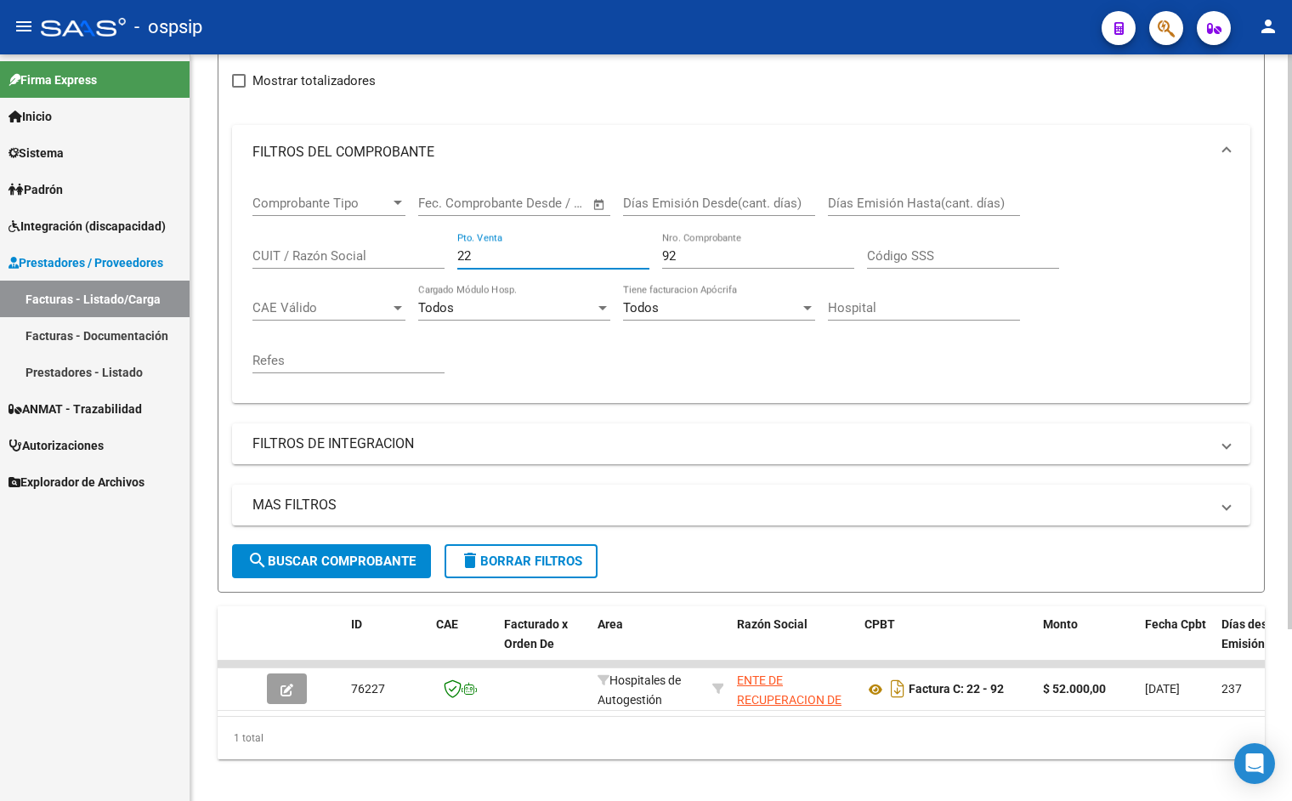
drag, startPoint x: 469, startPoint y: 257, endPoint x: 352, endPoint y: 243, distance: 118.1
click at [361, 246] on div "Comprobante Tipo Comprobante Tipo Fecha inicio – Fecha fin Fec. Comprobante Des…" at bounding box center [742, 284] width 978 height 210
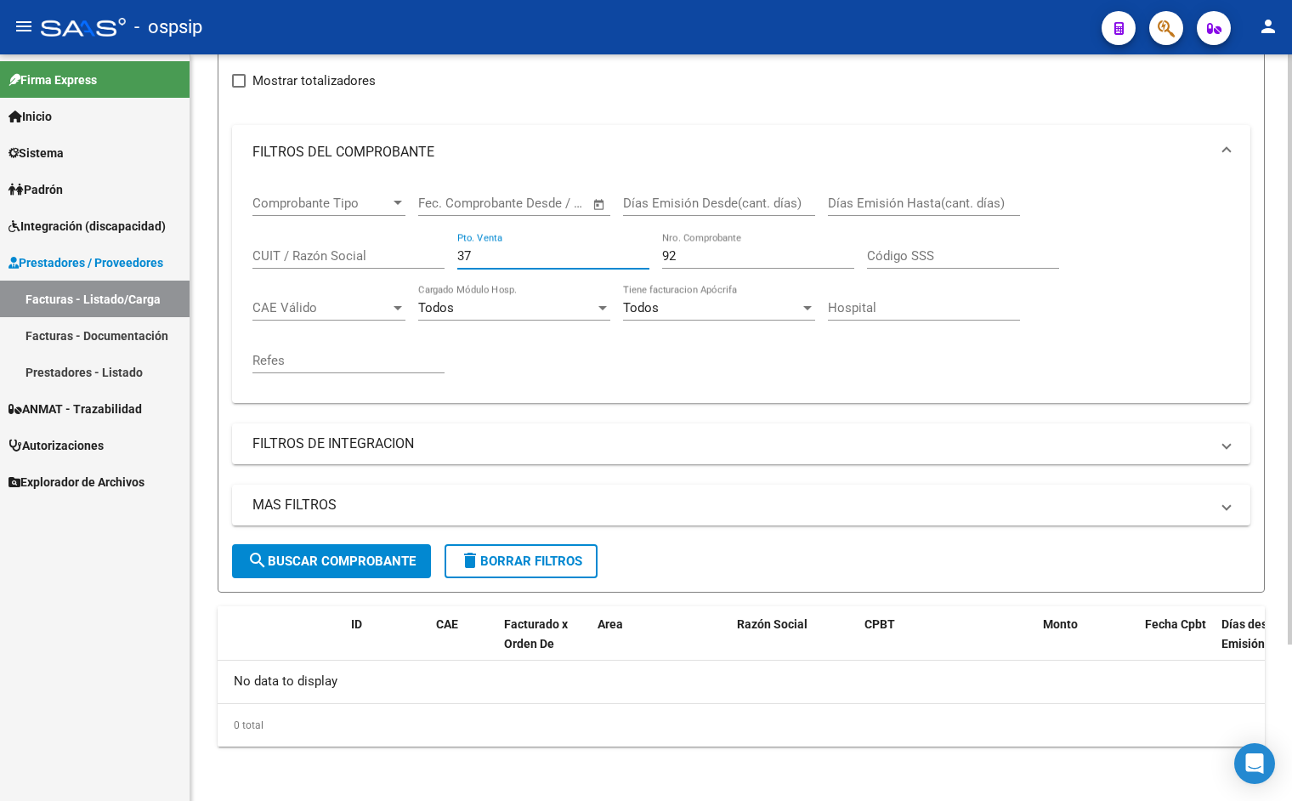
type input "37"
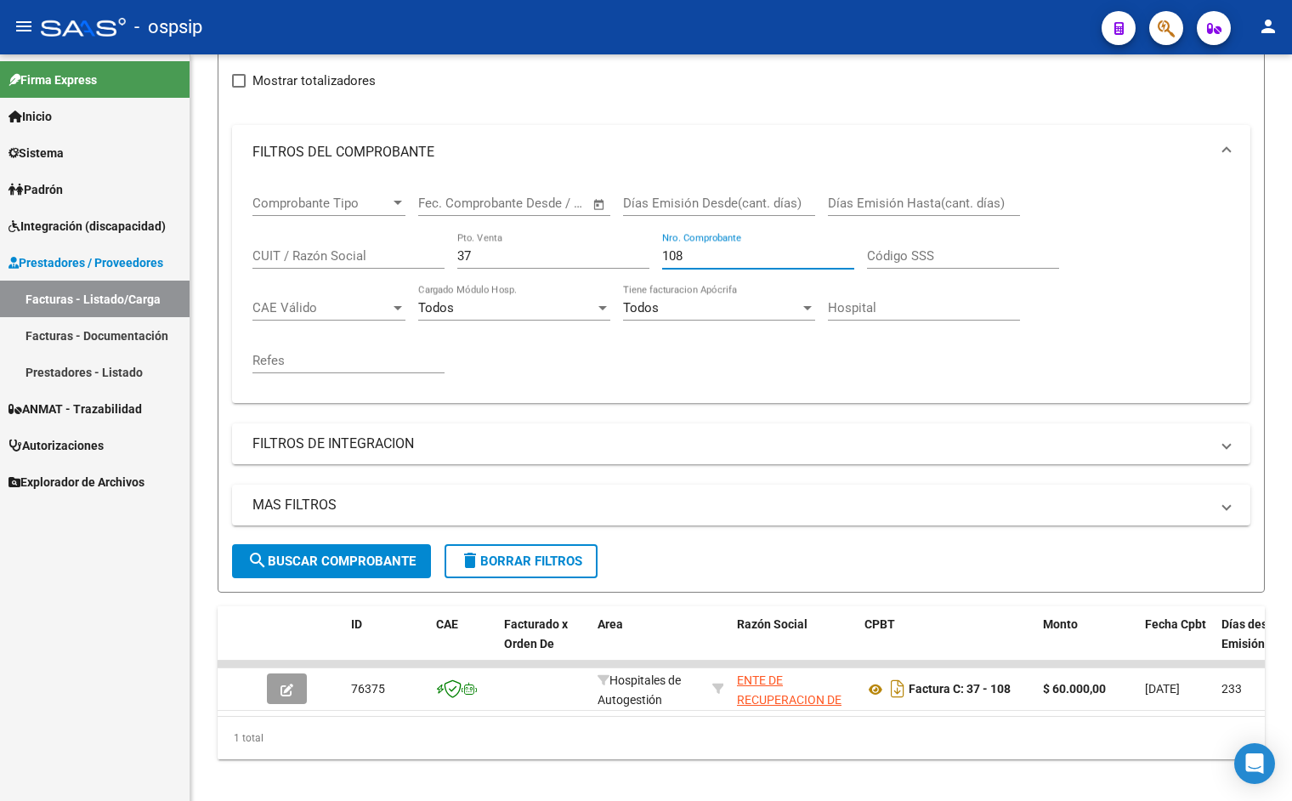
type input "108"
click at [1220, 268] on div "Comprobante Tipo Comprobante Tipo Fecha inicio – Fecha fin Fec. Comprobante Des…" at bounding box center [742, 284] width 978 height 210
drag, startPoint x: 481, startPoint y: 253, endPoint x: 287, endPoint y: 249, distance: 193.9
click at [310, 254] on div "Comprobante Tipo Comprobante Tipo Fecha inicio – Fecha fin Fec. Comprobante Des…" at bounding box center [742, 284] width 978 height 210
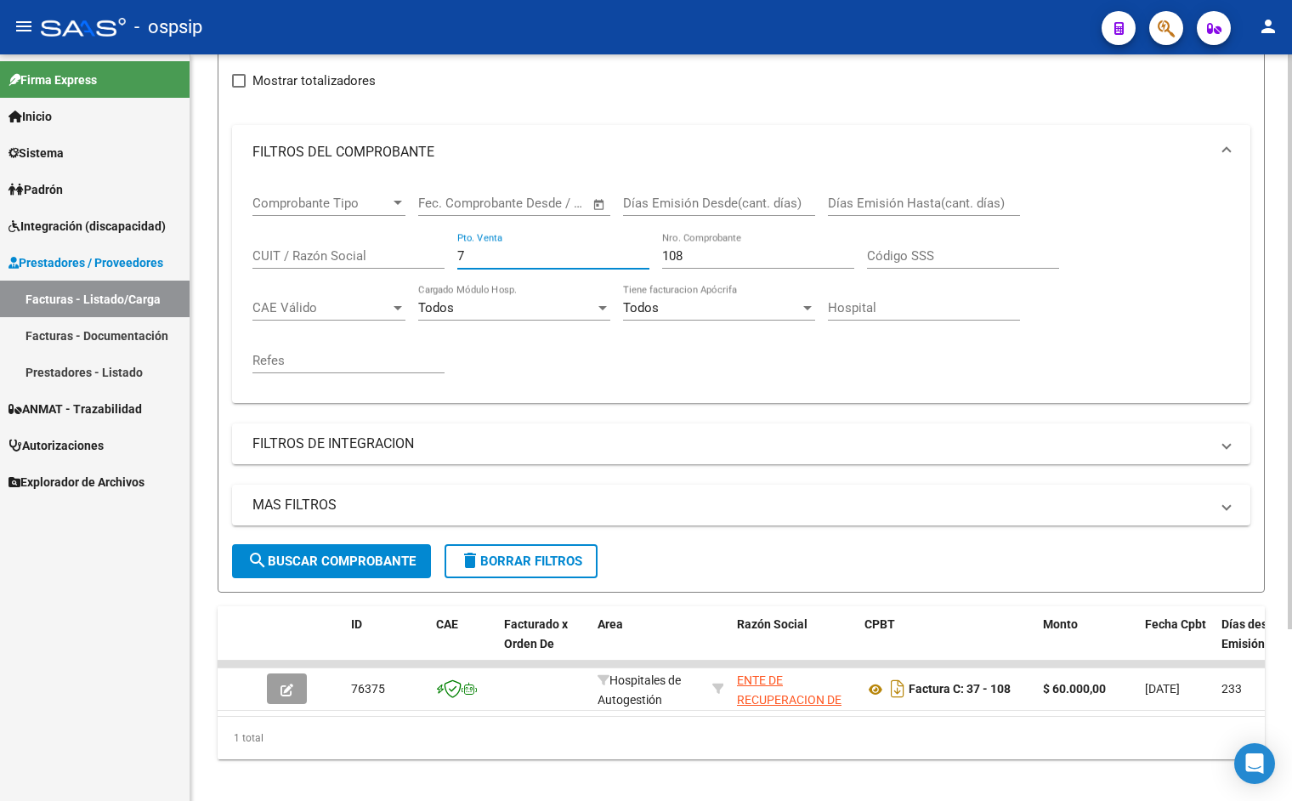
type input "7"
type input "207"
drag, startPoint x: 457, startPoint y: 247, endPoint x: 381, endPoint y: 247, distance: 76.5
click at [390, 247] on div "Comprobante Tipo Comprobante Tipo Fecha inicio – Fecha fin Fec. Comprobante Des…" at bounding box center [742, 284] width 978 height 210
type input "39"
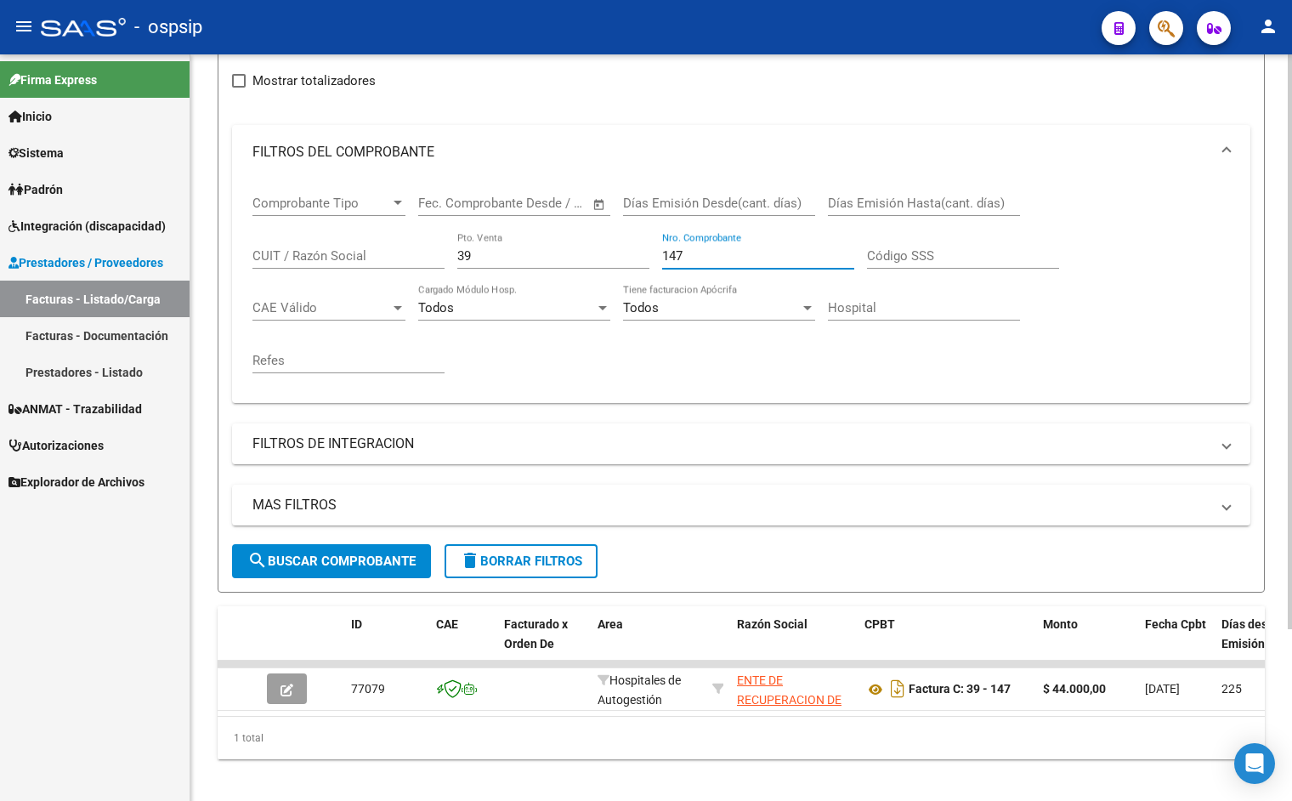
type input "147"
drag, startPoint x: 507, startPoint y: 252, endPoint x: 434, endPoint y: 248, distance: 73.2
click at [436, 248] on div "Comprobante Tipo Comprobante Tipo Fecha inicio – Fecha fin Fec. Comprobante Des…" at bounding box center [742, 284] width 978 height 210
type input "42"
type input "58"
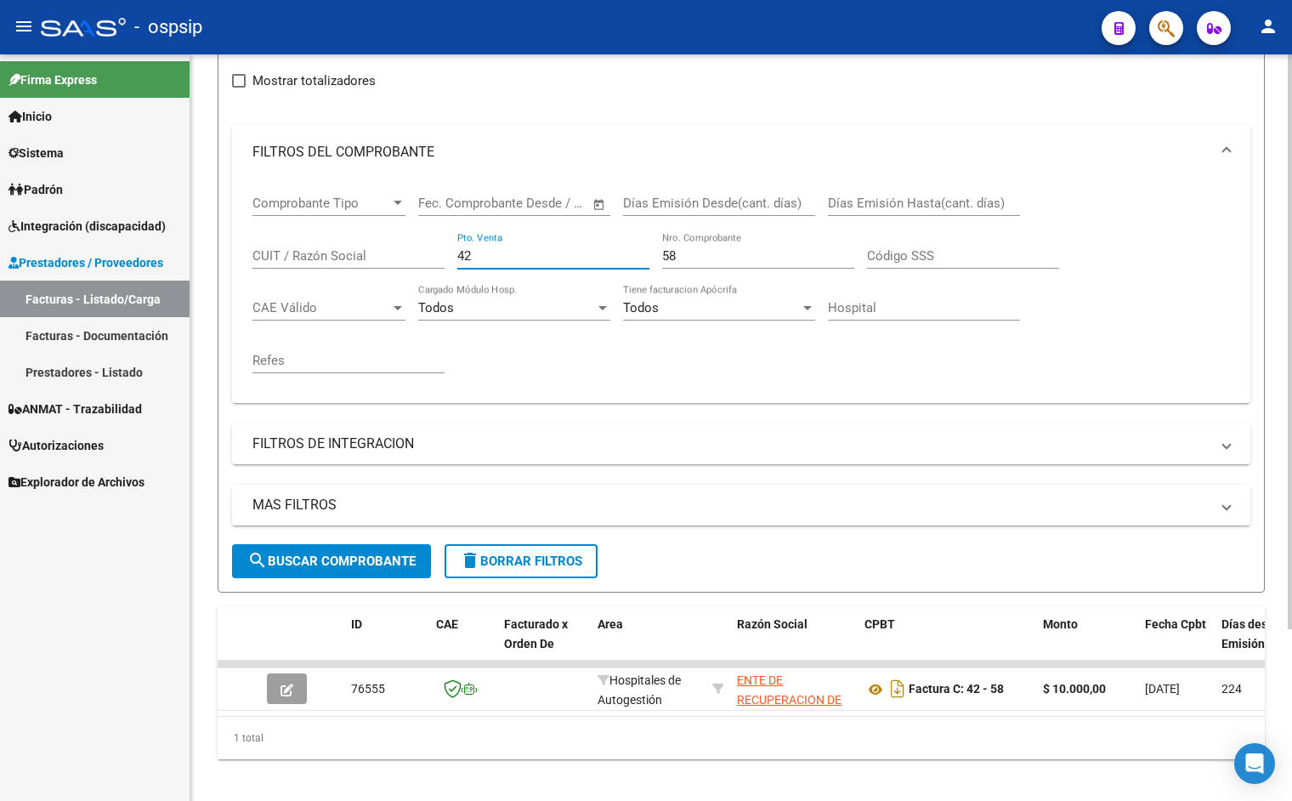
drag, startPoint x: 495, startPoint y: 253, endPoint x: 296, endPoint y: 237, distance: 199.6
click at [301, 238] on div "Comprobante Tipo Comprobante Tipo Fecha inicio – Fecha fin Fec. Comprobante Des…" at bounding box center [742, 284] width 978 height 210
type input "31"
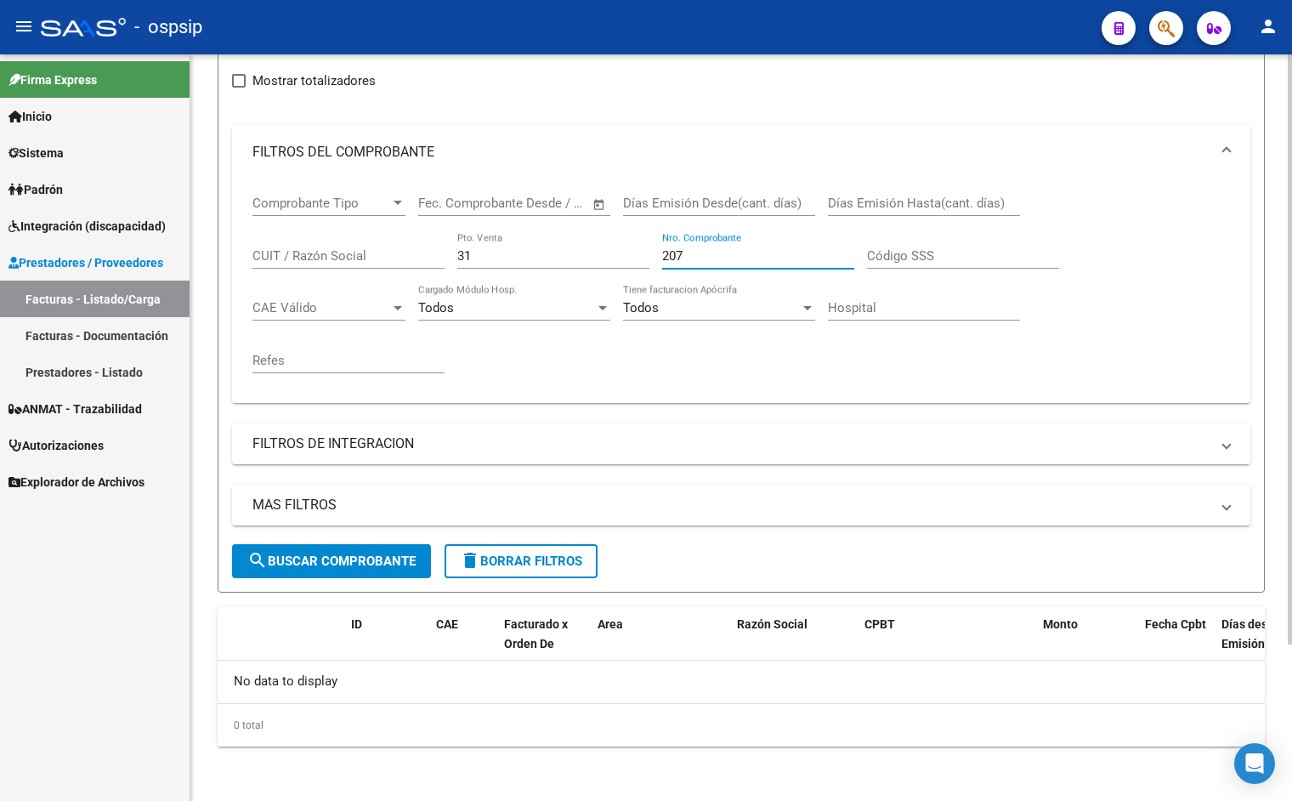
type input "207"
drag, startPoint x: 512, startPoint y: 262, endPoint x: 338, endPoint y: 258, distance: 173.5
click at [322, 253] on div "Comprobante Tipo Comprobante Tipo Fecha inicio – Fecha fin Fec. Comprobante Des…" at bounding box center [742, 284] width 978 height 210
type input "37"
drag, startPoint x: 764, startPoint y: 254, endPoint x: 489, endPoint y: 278, distance: 275.7
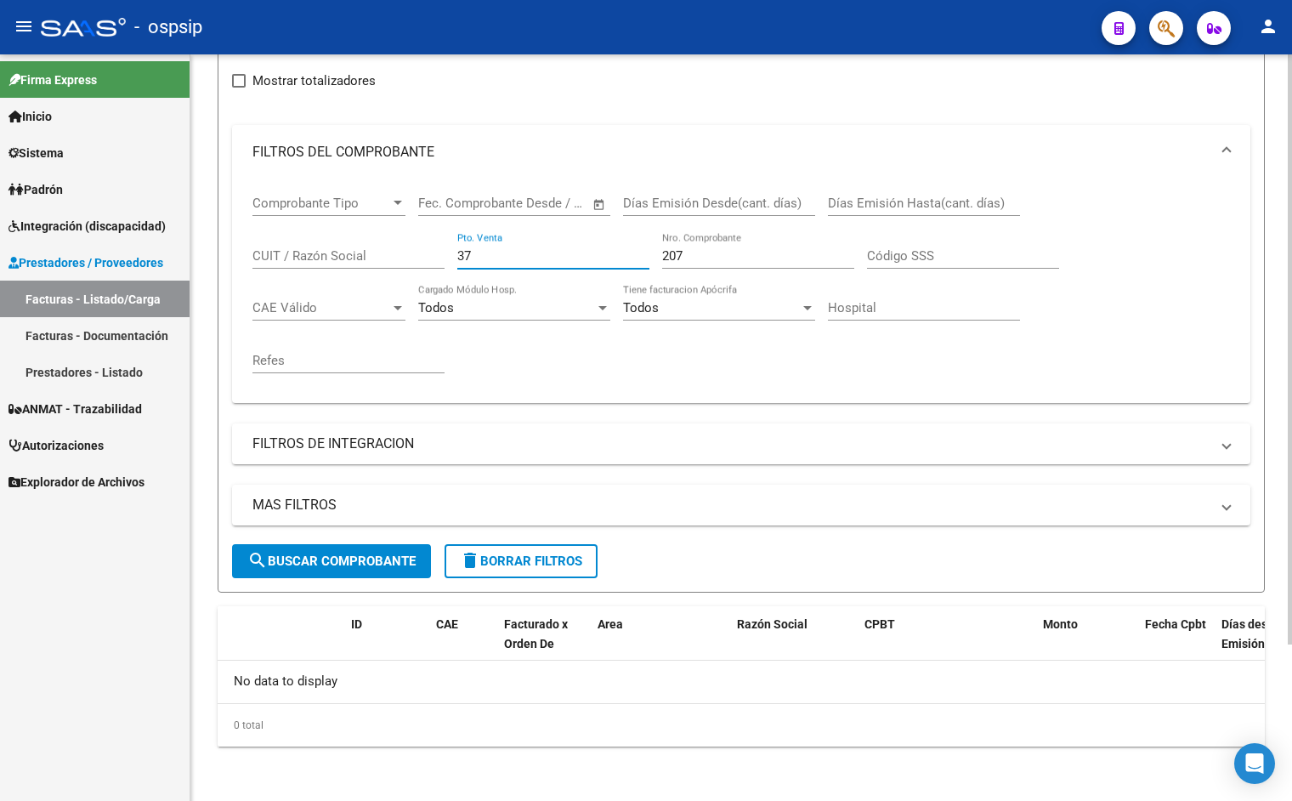
click at [493, 278] on div "Comprobante Tipo Comprobante Tipo Fecha inicio – Fecha fin Fec. Comprobante Des…" at bounding box center [742, 284] width 978 height 210
type input "10"
click at [529, 259] on input "37" at bounding box center [553, 255] width 192 height 15
click at [740, 258] on input "10" at bounding box center [758, 255] width 192 height 15
click at [533, 262] on input "37" at bounding box center [553, 255] width 192 height 15
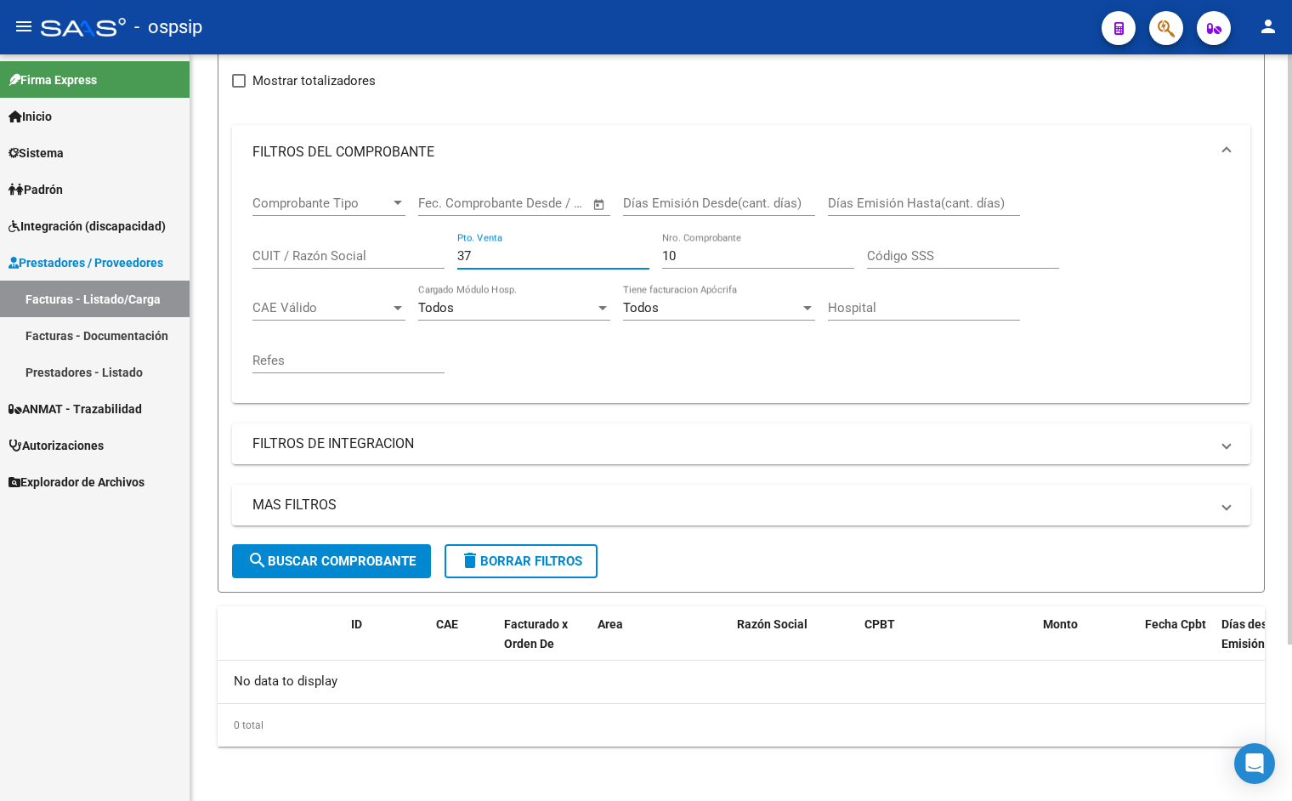
click at [746, 261] on input "10" at bounding box center [758, 255] width 192 height 15
click at [1138, 310] on div "Comprobante Tipo Comprobante Tipo Fecha inicio – Fecha fin Fec. Comprobante Des…" at bounding box center [742, 284] width 978 height 210
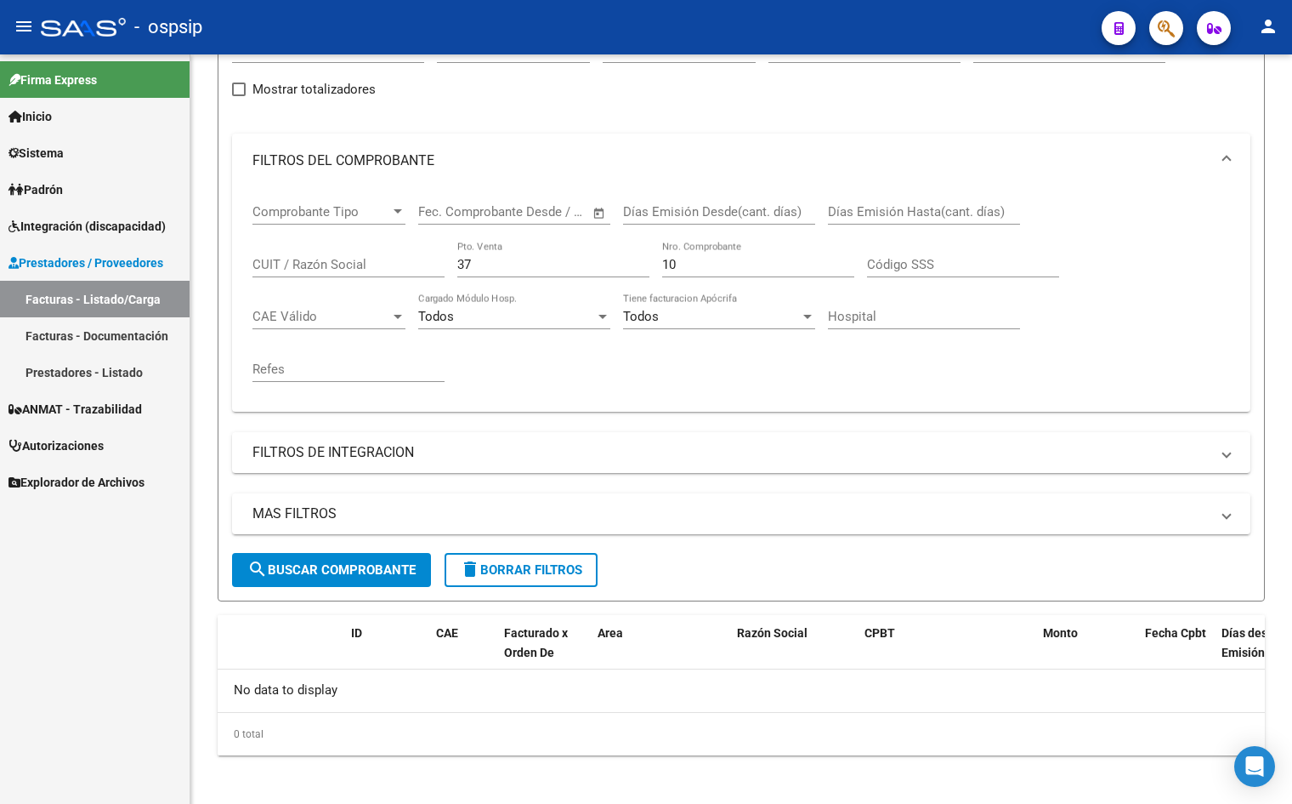
scroll to position [196, 0]
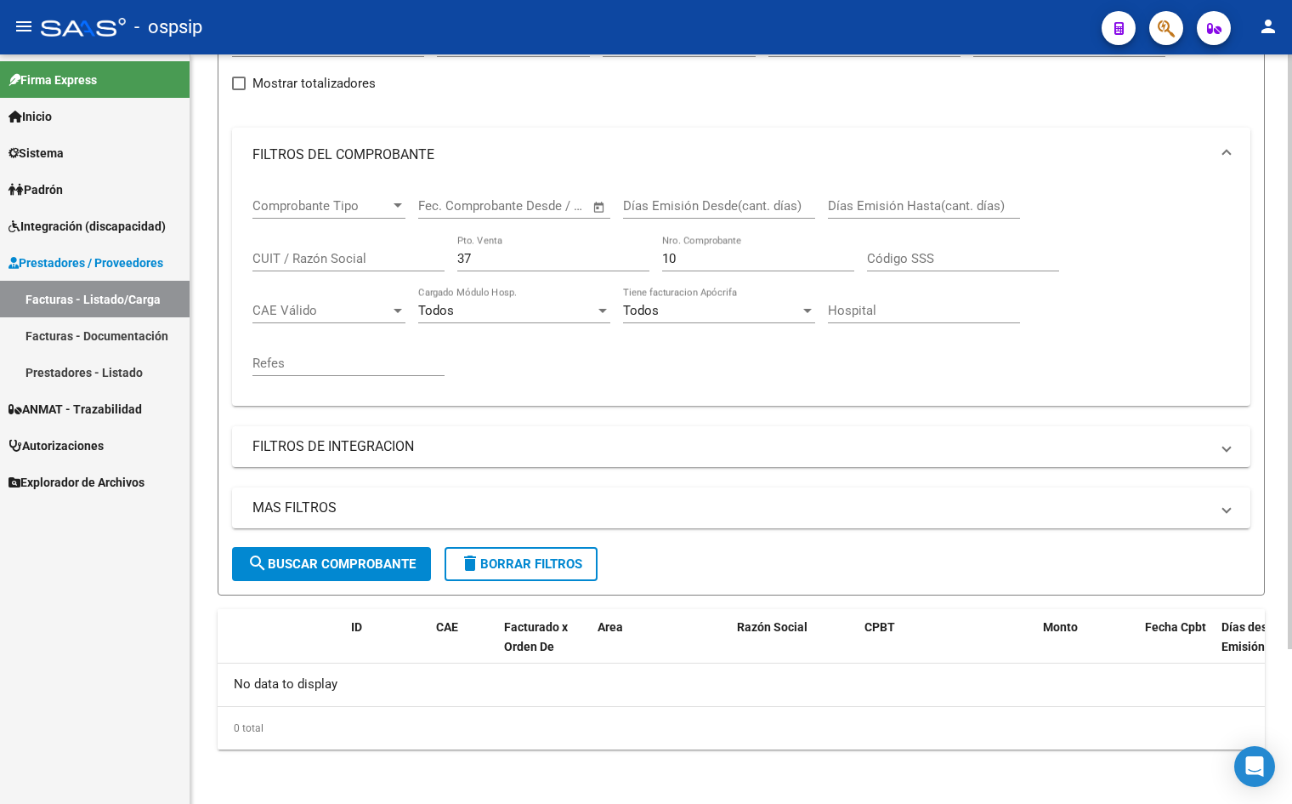
click at [754, 92] on div "Filtros Id Area Area Seleccionar Gerenciador Seleccionar Gerenciador Todos Conf…" at bounding box center [741, 283] width 1019 height 526
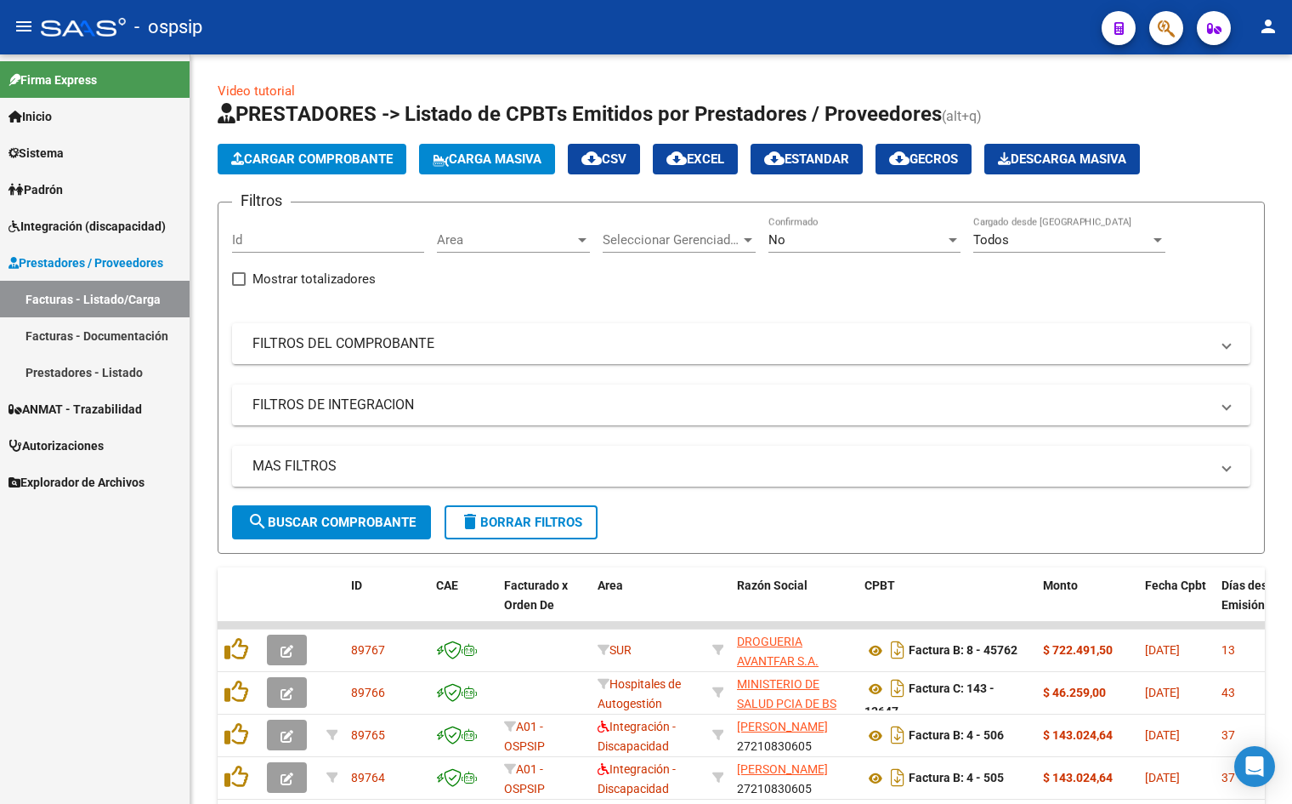
click at [1269, 25] on mat-icon "person" at bounding box center [1268, 26] width 20 height 20
click at [1235, 107] on button "exit_to_app Salir" at bounding box center [1234, 112] width 104 height 41
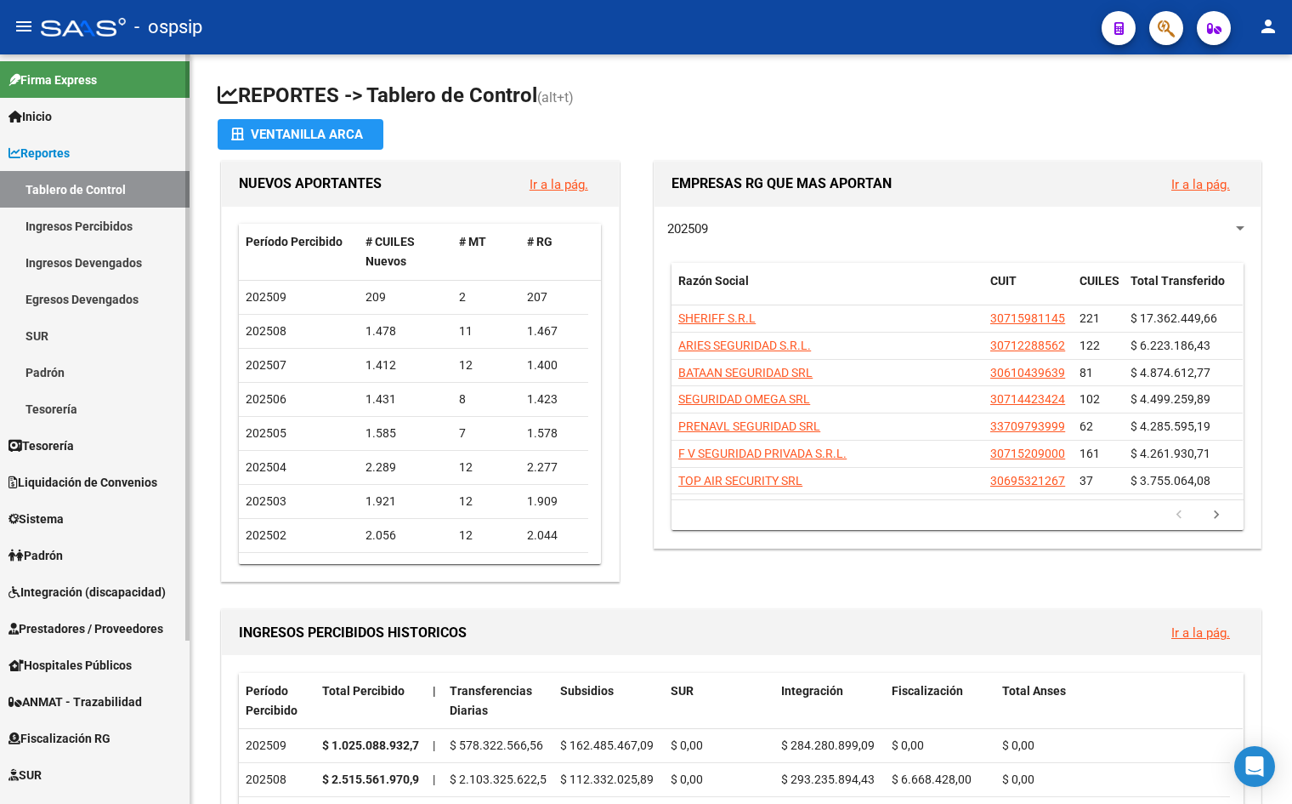
click at [116, 258] on link "Ingresos Devengados" at bounding box center [95, 262] width 190 height 37
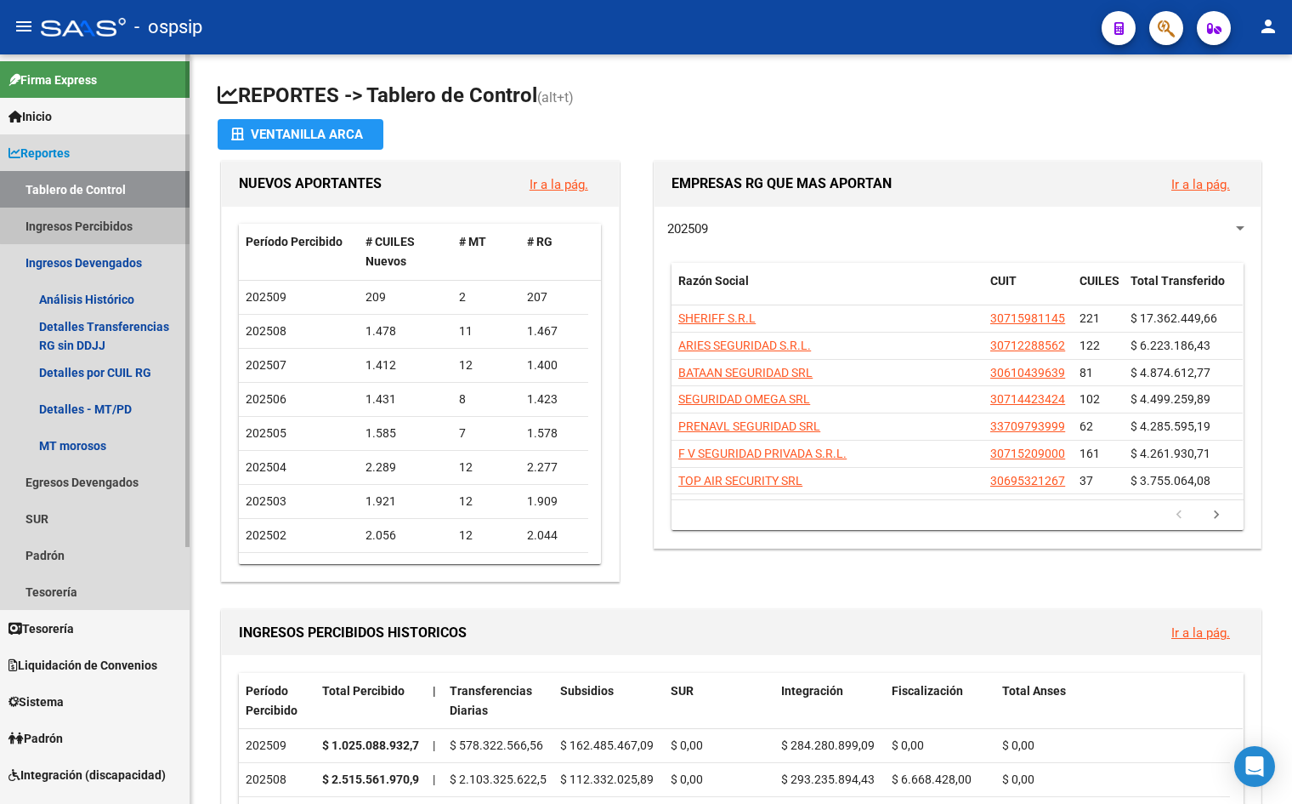
click at [110, 217] on link "Ingresos Percibidos" at bounding box center [95, 225] width 190 height 37
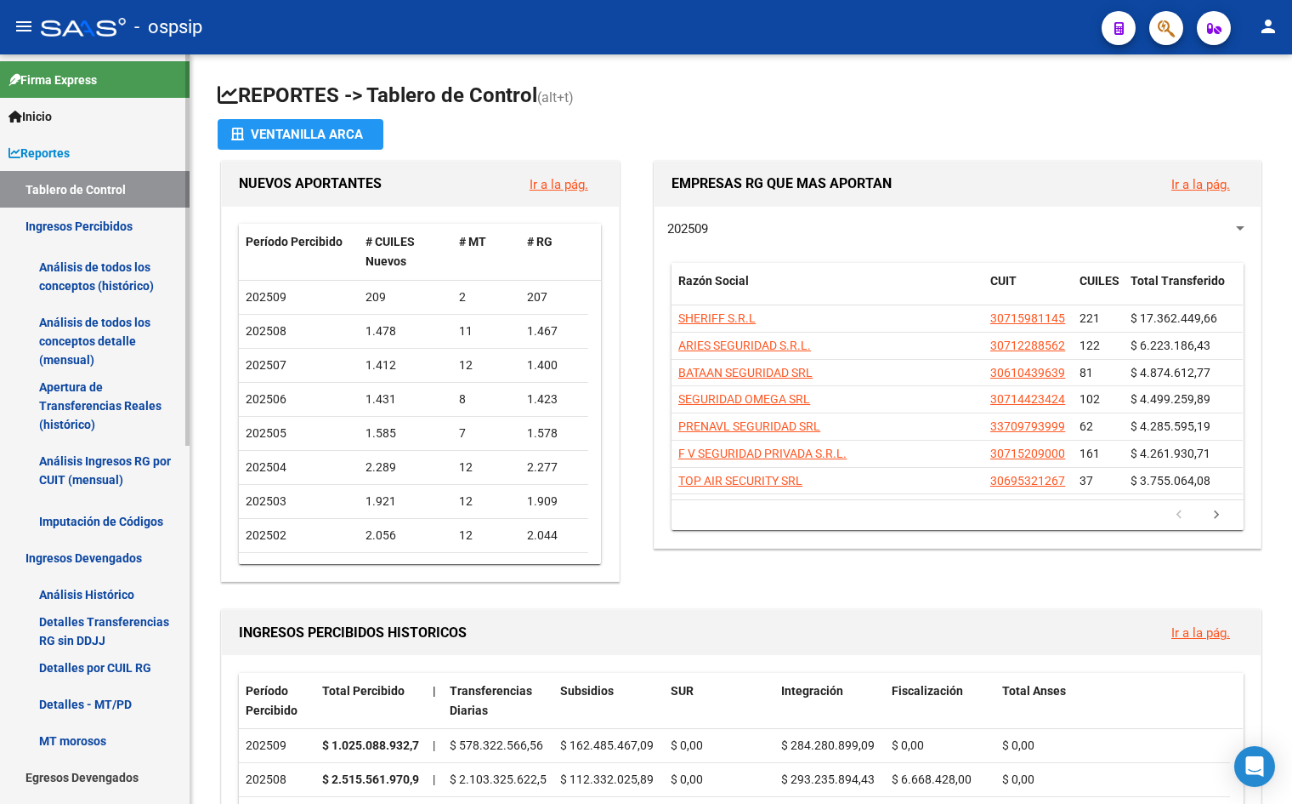
click at [99, 281] on link "Análisis de todos los conceptos (histórico)" at bounding box center [95, 276] width 190 height 65
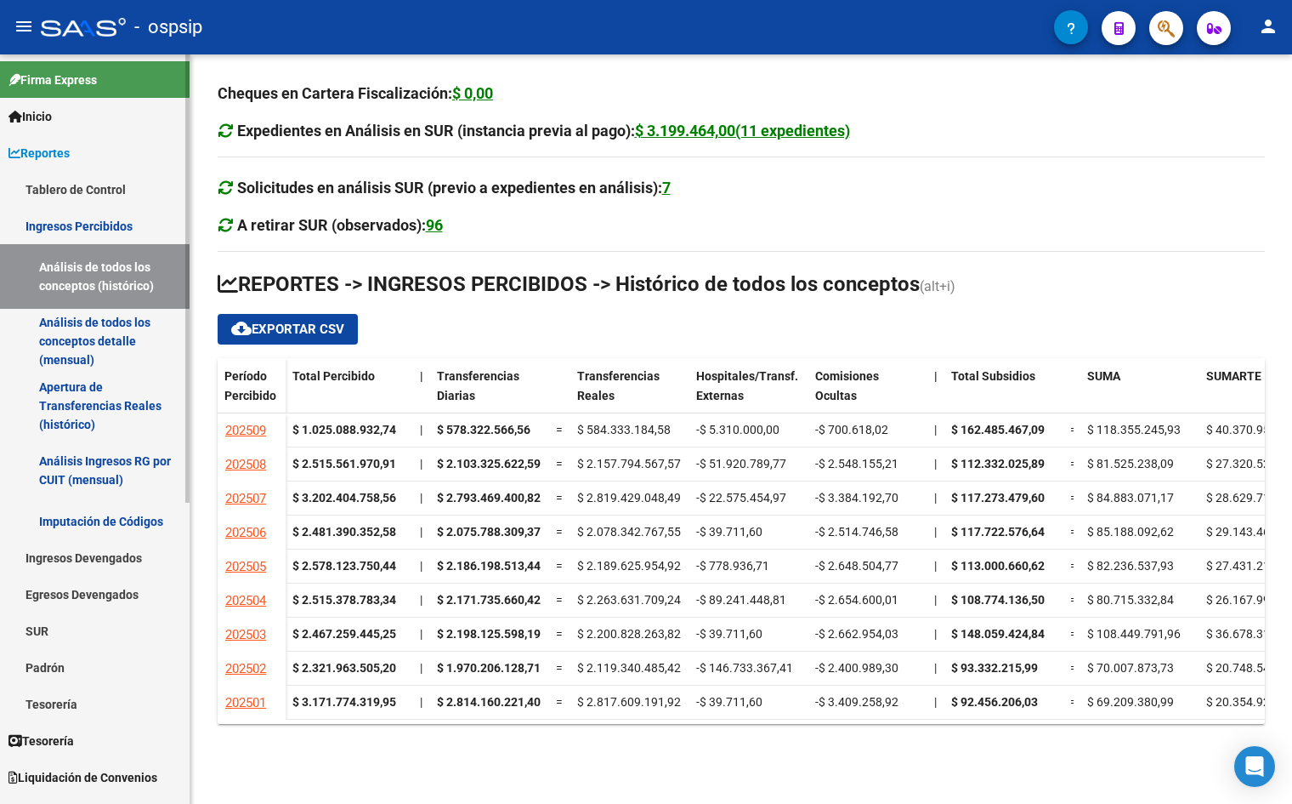
click at [99, 332] on link "Análisis de todos los conceptos detalle (mensual)" at bounding box center [95, 341] width 190 height 65
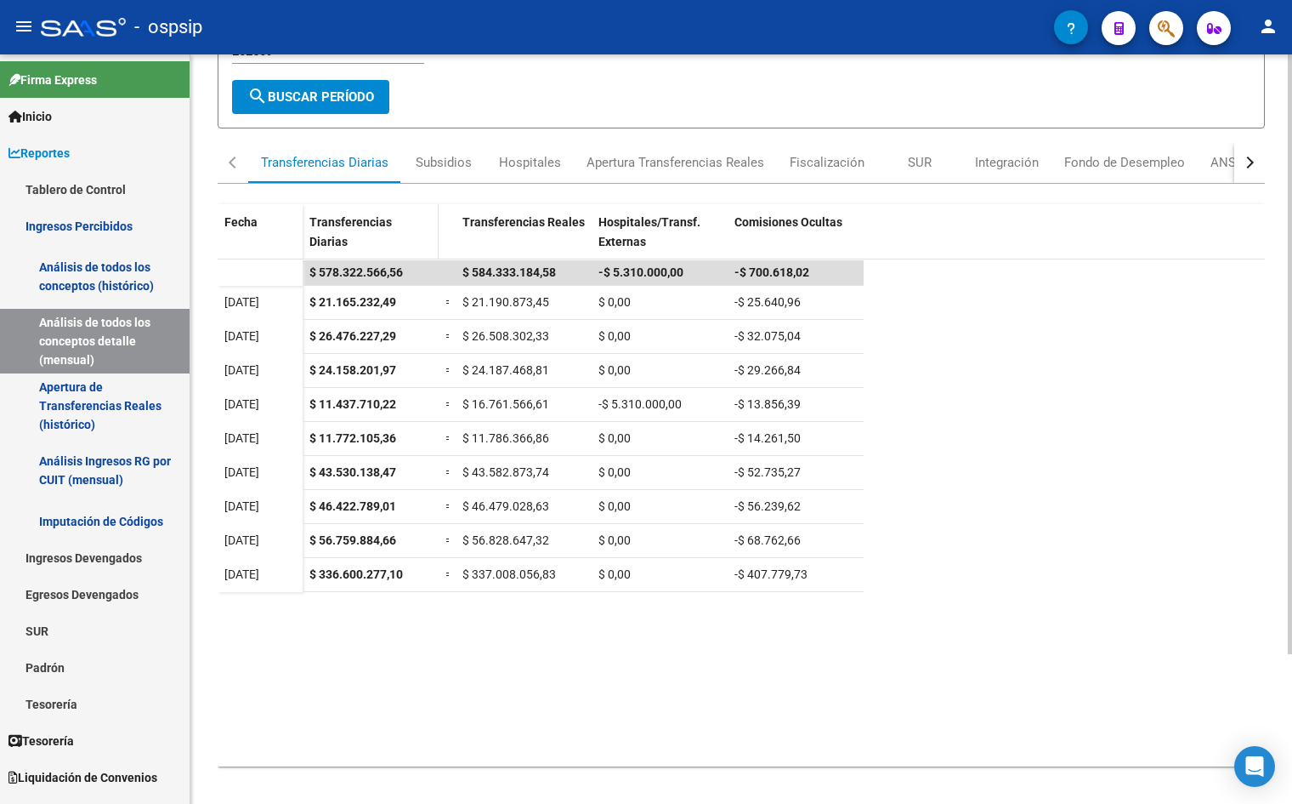
scroll to position [85, 0]
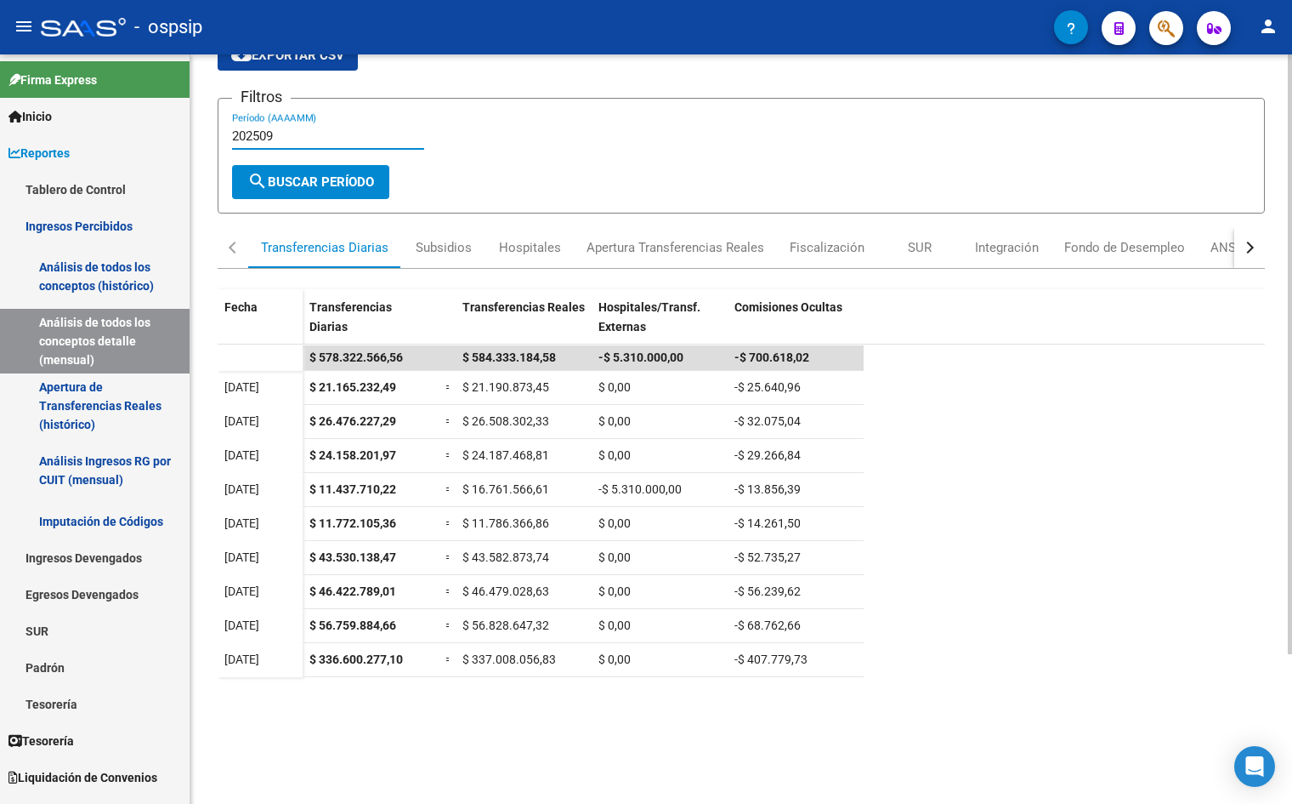
click at [281, 139] on input "202509" at bounding box center [328, 135] width 192 height 15
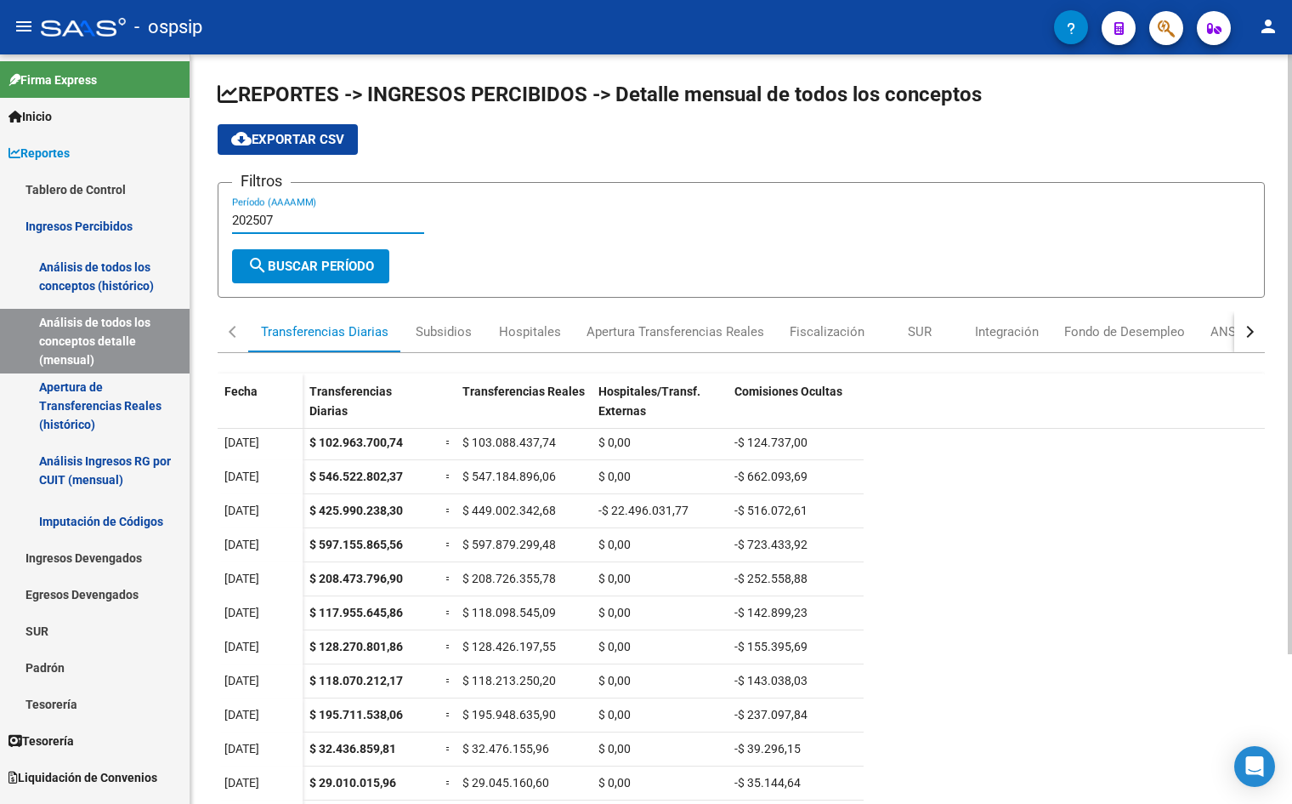
scroll to position [0, 0]
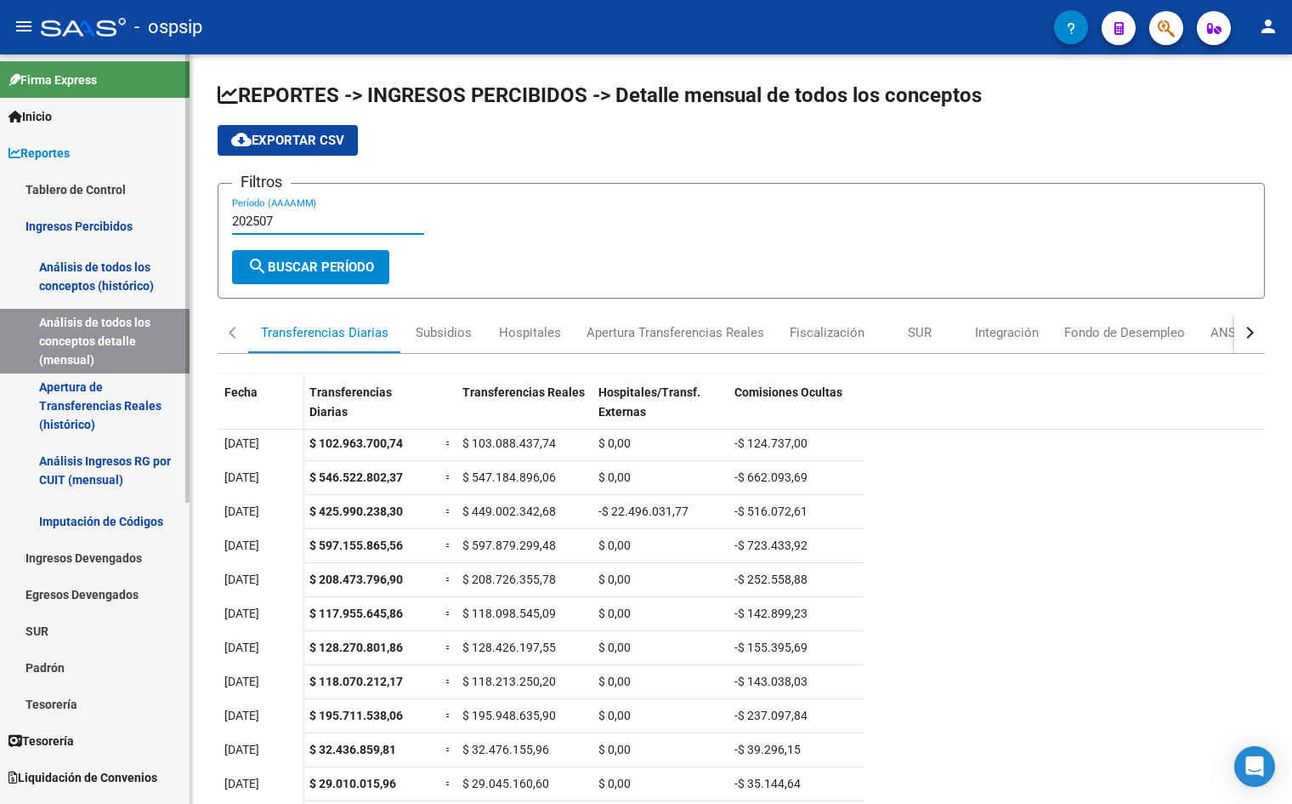
type input "202507"
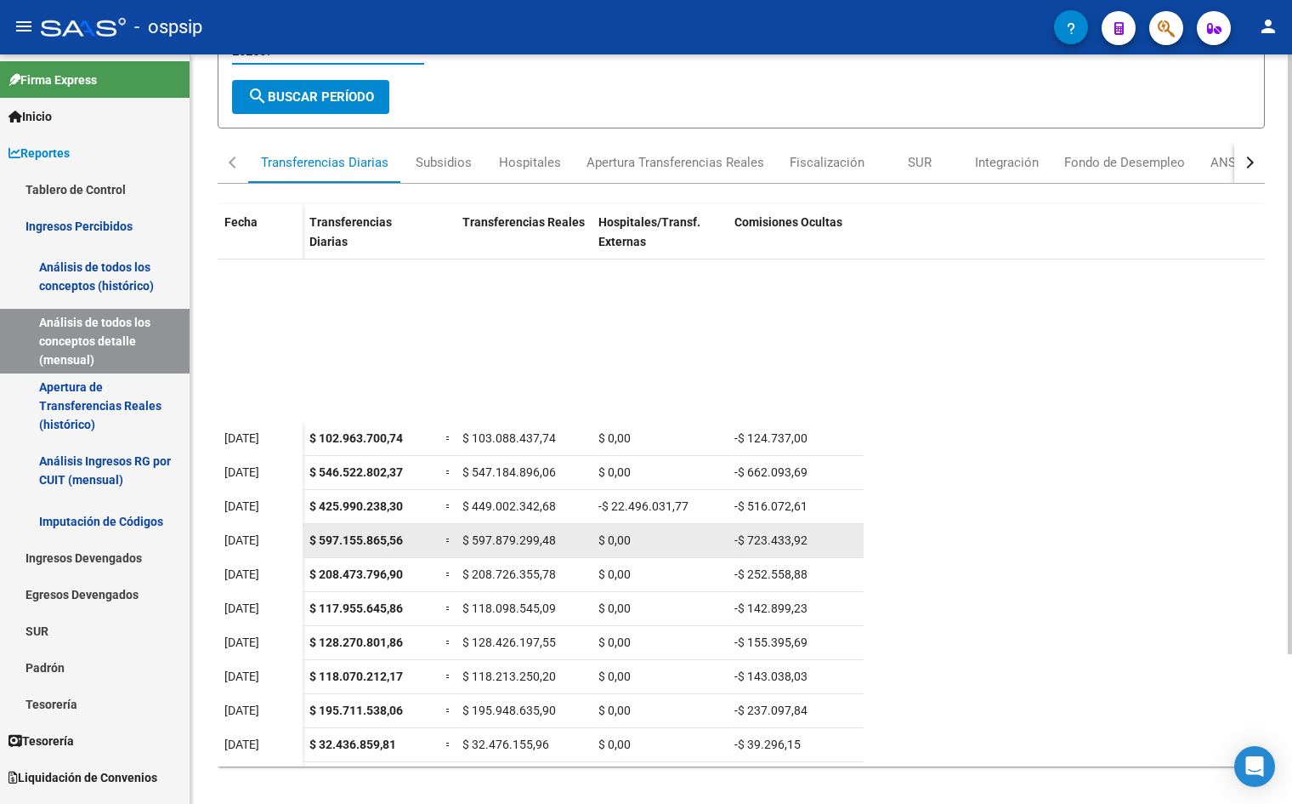
scroll to position [242, 0]
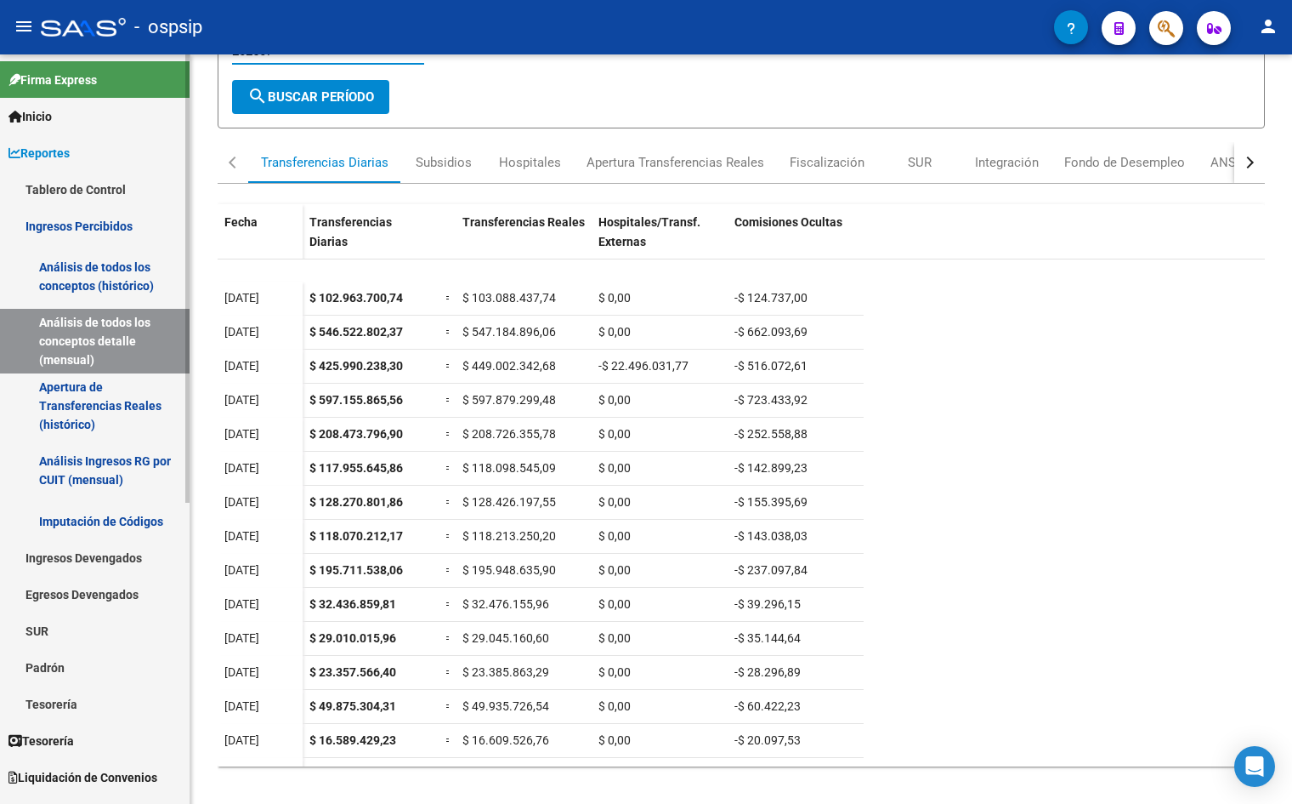
click at [118, 414] on link "Apertura de Transferencias Reales (histórico)" at bounding box center [95, 405] width 190 height 65
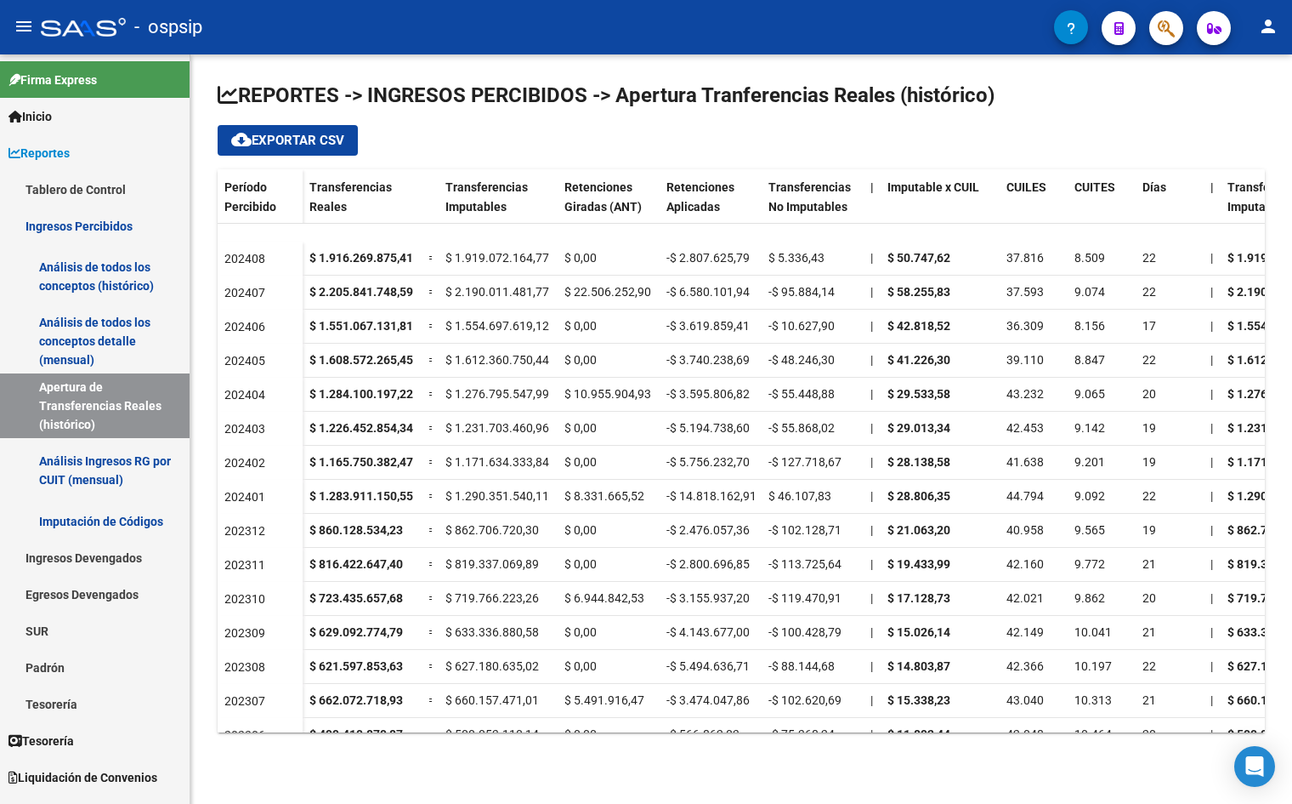
scroll to position [170, 0]
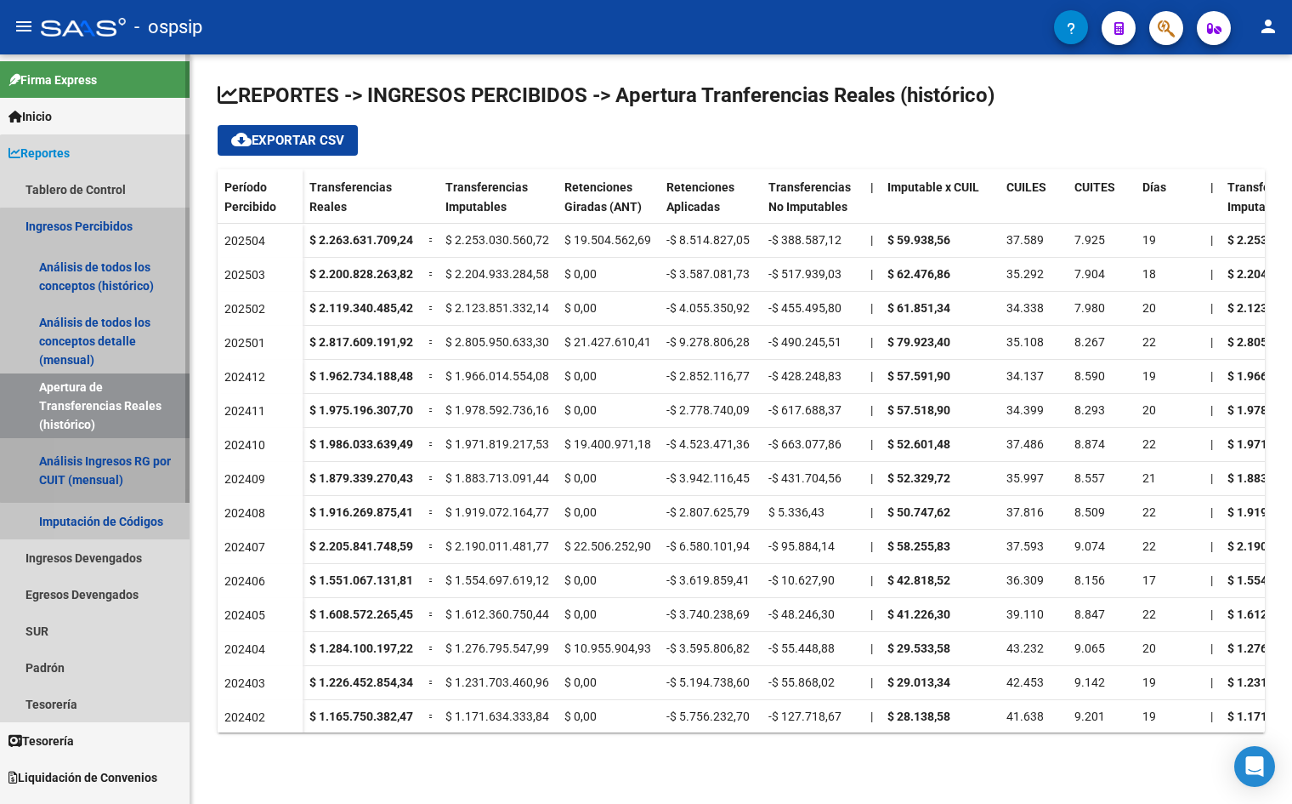
click at [124, 466] on link "Análisis Ingresos RG por CUIT (mensual)" at bounding box center [95, 470] width 190 height 65
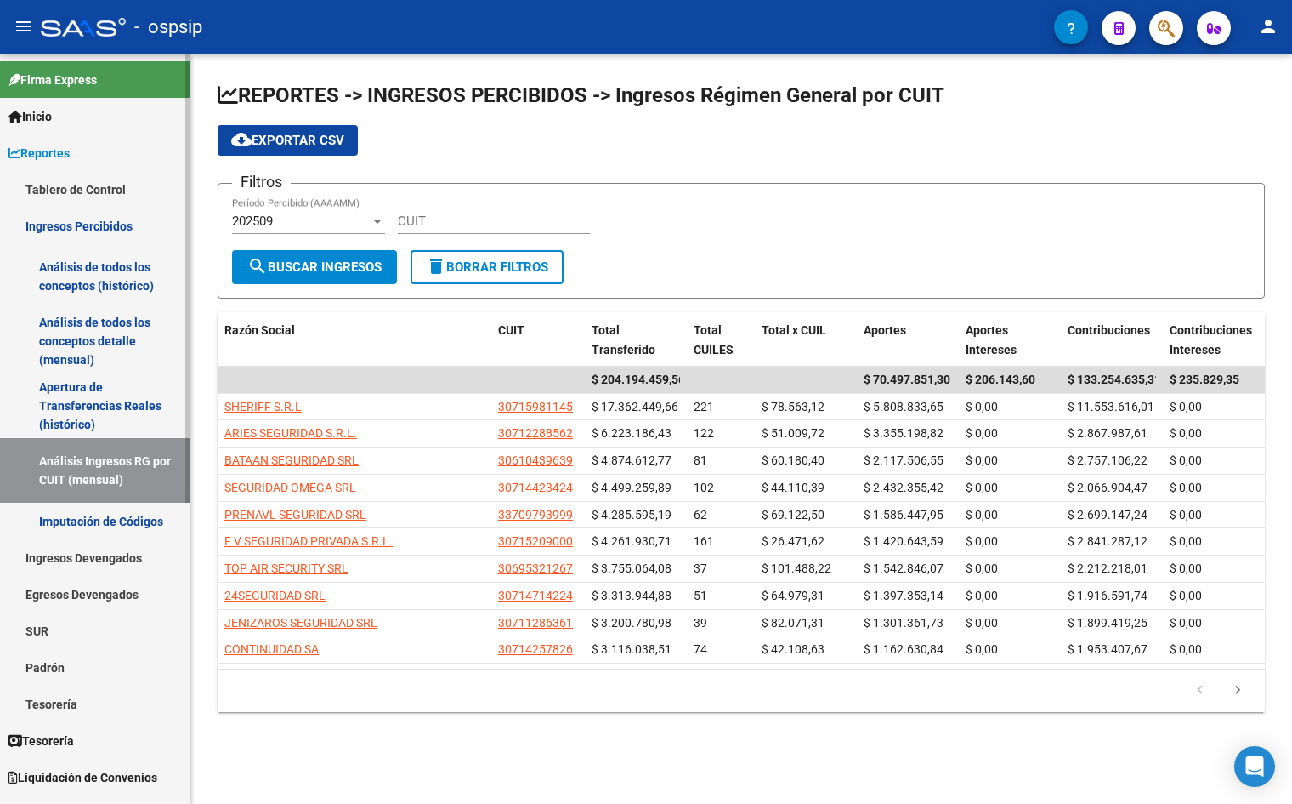
click at [96, 532] on link "Imputación de Códigos" at bounding box center [95, 521] width 190 height 37
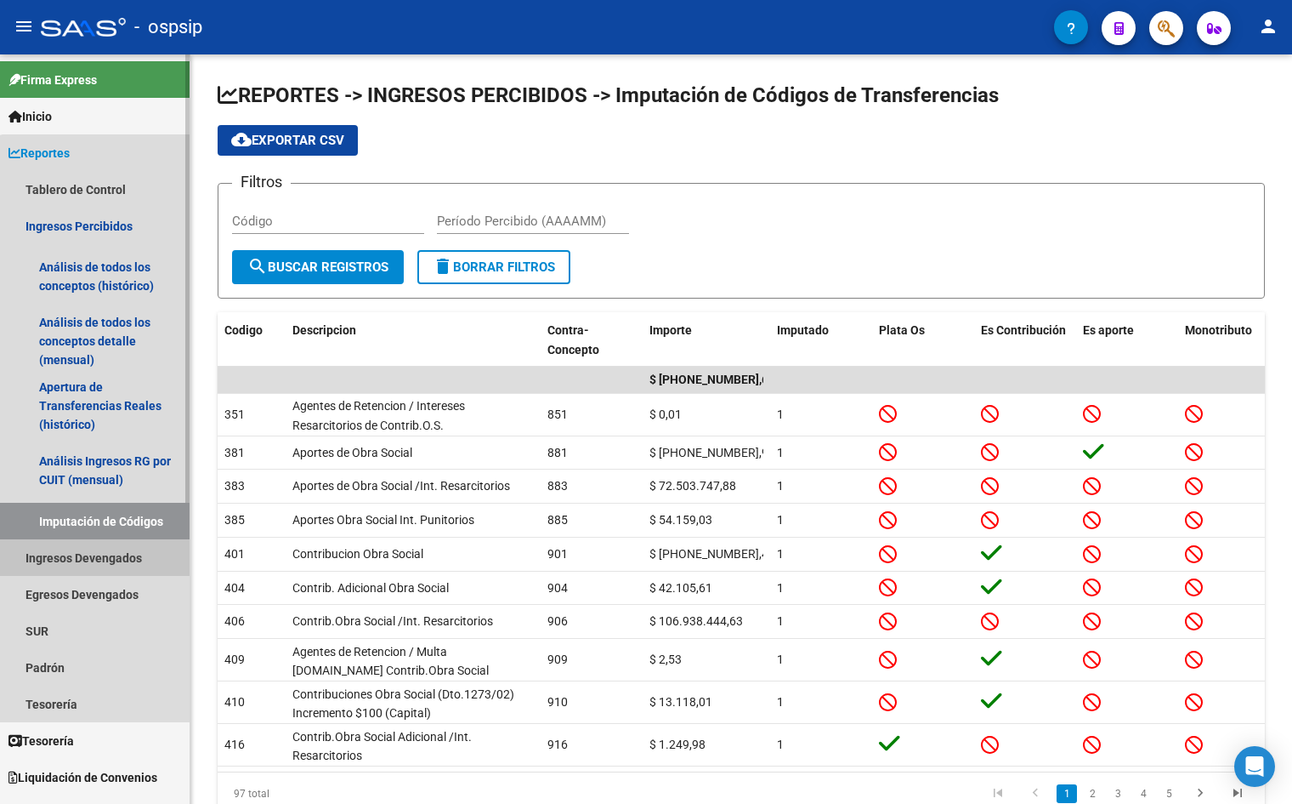
click at [99, 561] on link "Ingresos Devengados" at bounding box center [95, 557] width 190 height 37
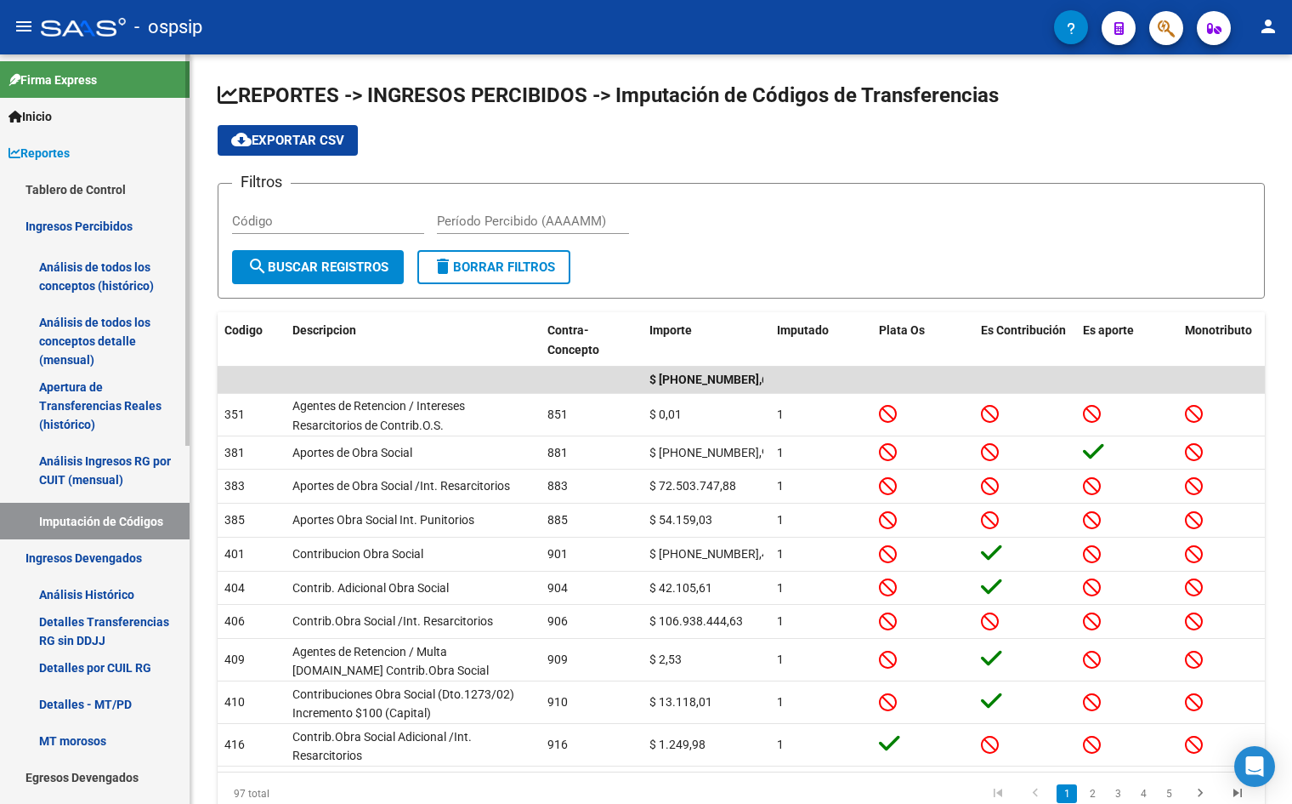
scroll to position [170, 0]
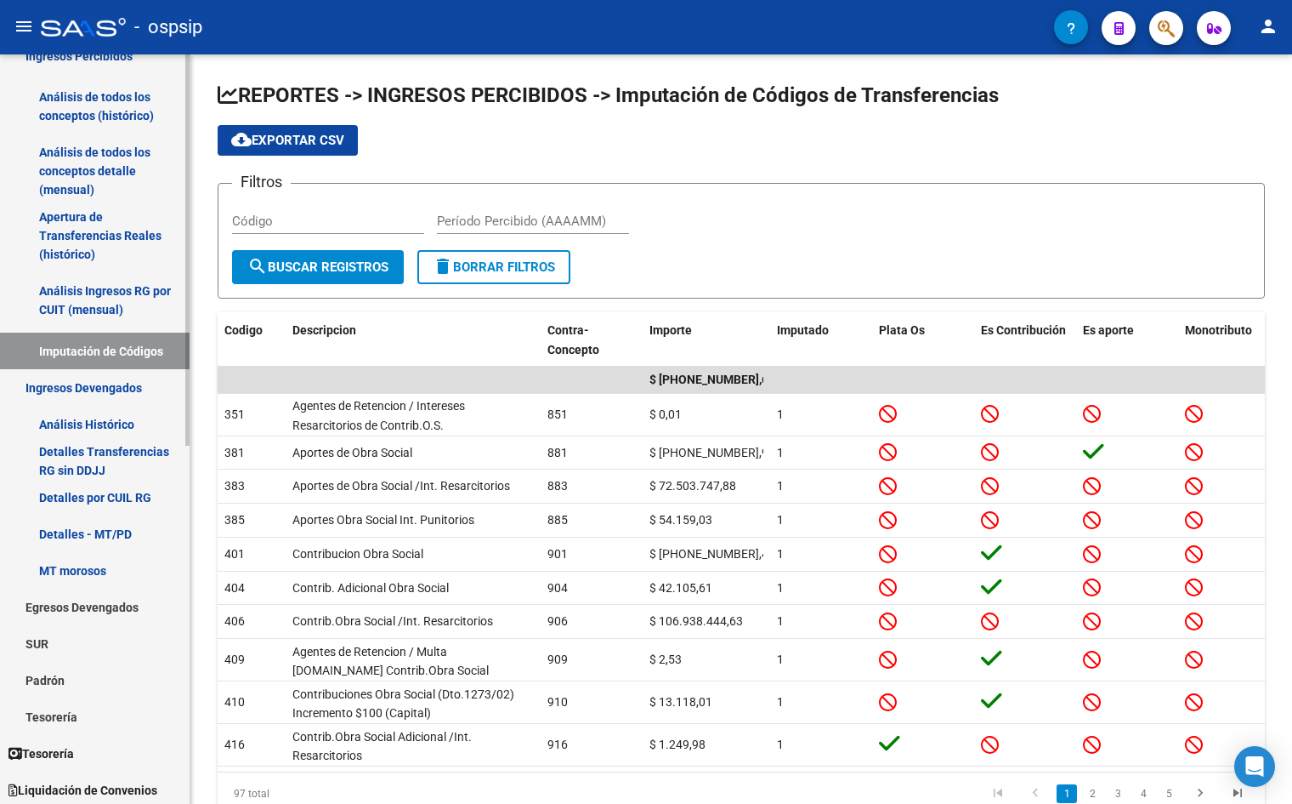
click at [102, 420] on link "Análisis Histórico" at bounding box center [95, 424] width 190 height 37
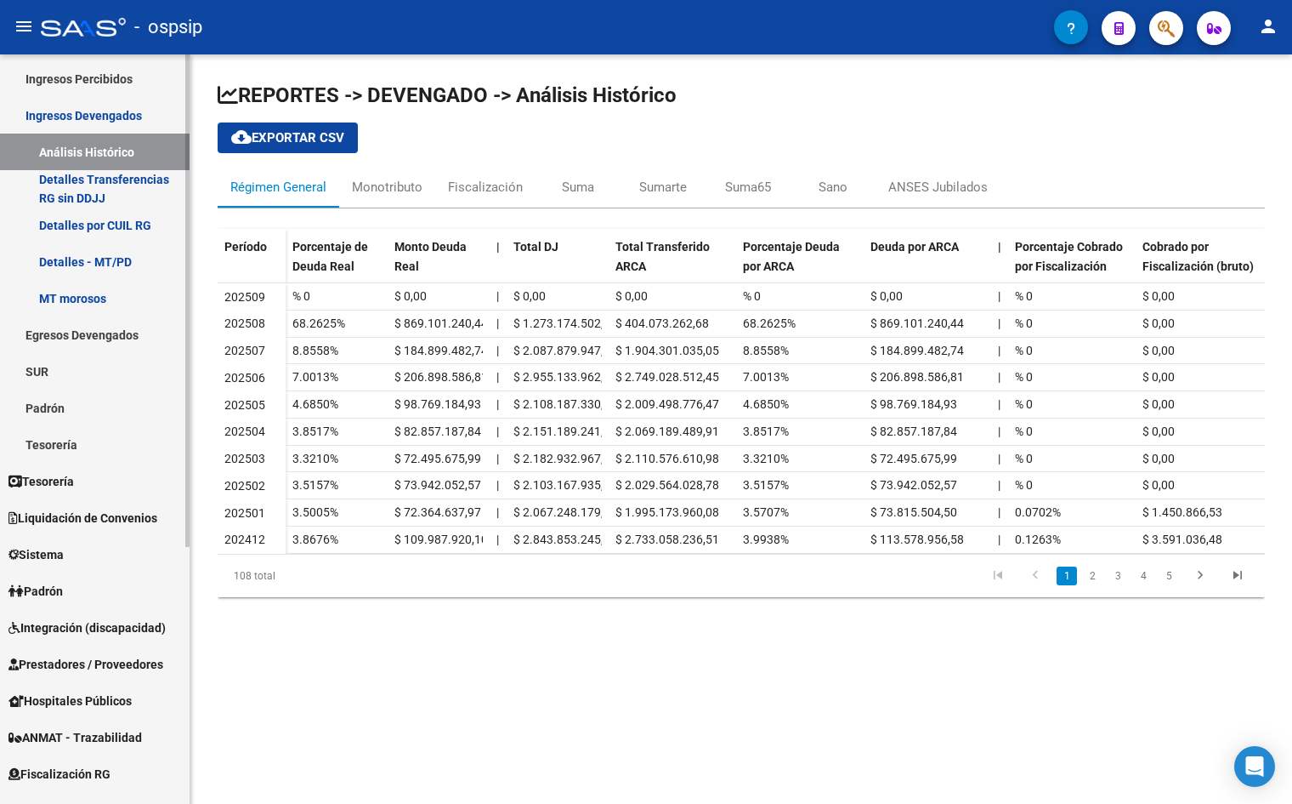
scroll to position [85, 0]
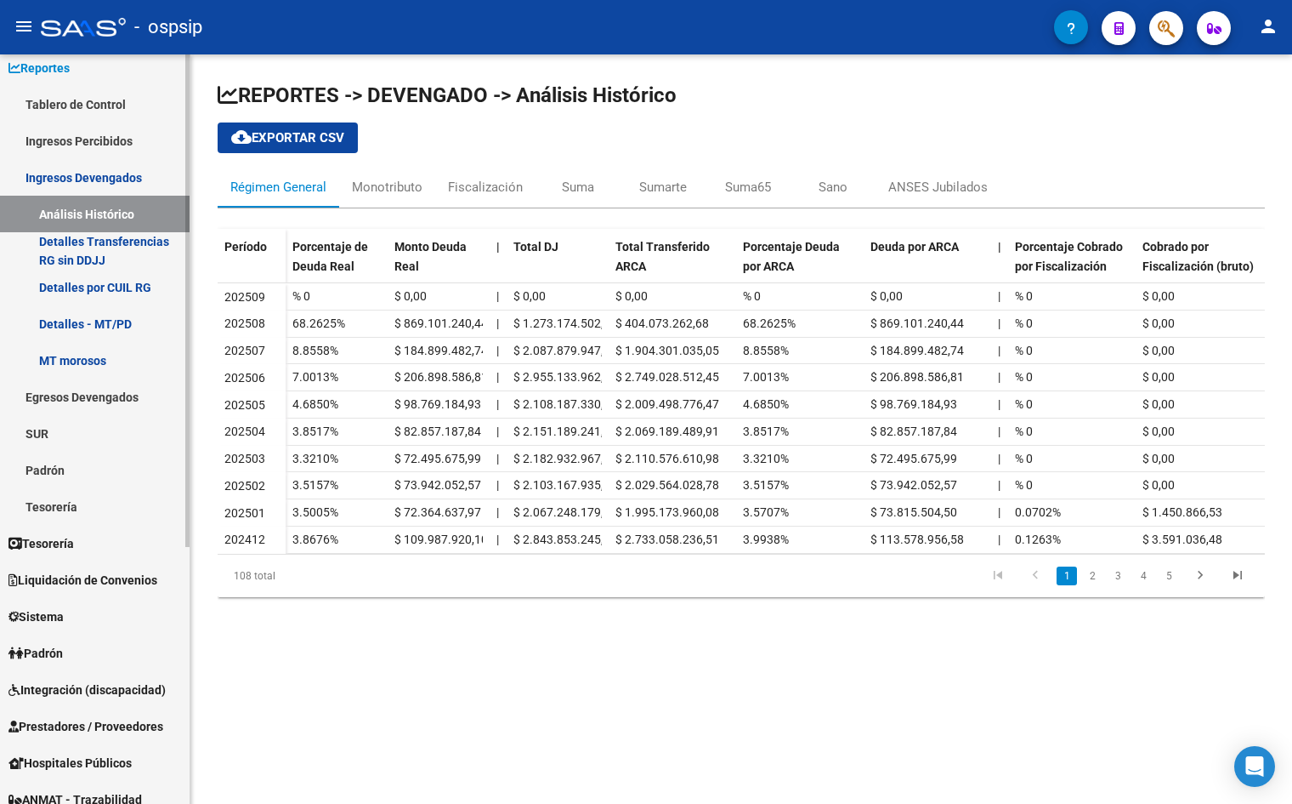
click at [103, 256] on link "Detalles Transferencias RG sin DDJJ" at bounding box center [95, 250] width 190 height 37
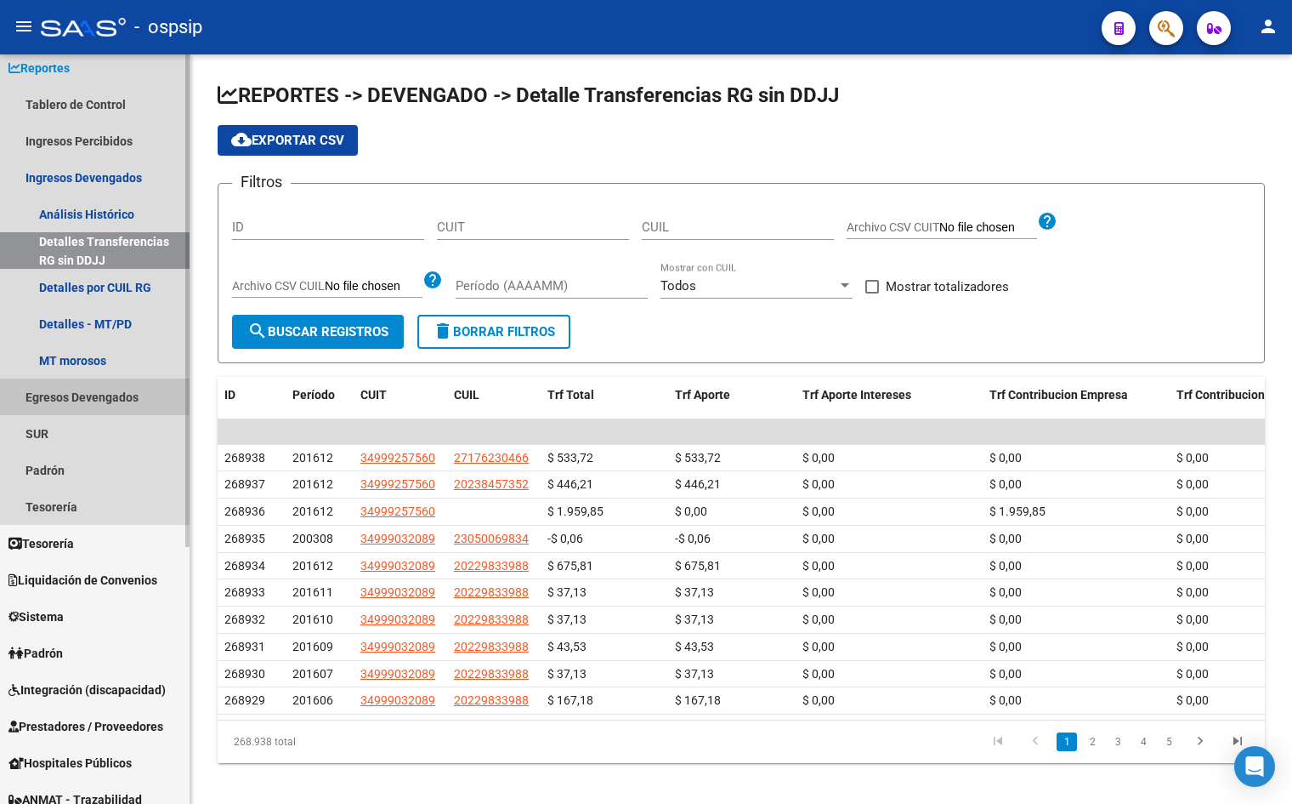
click at [99, 407] on link "Egresos Devengados" at bounding box center [95, 396] width 190 height 37
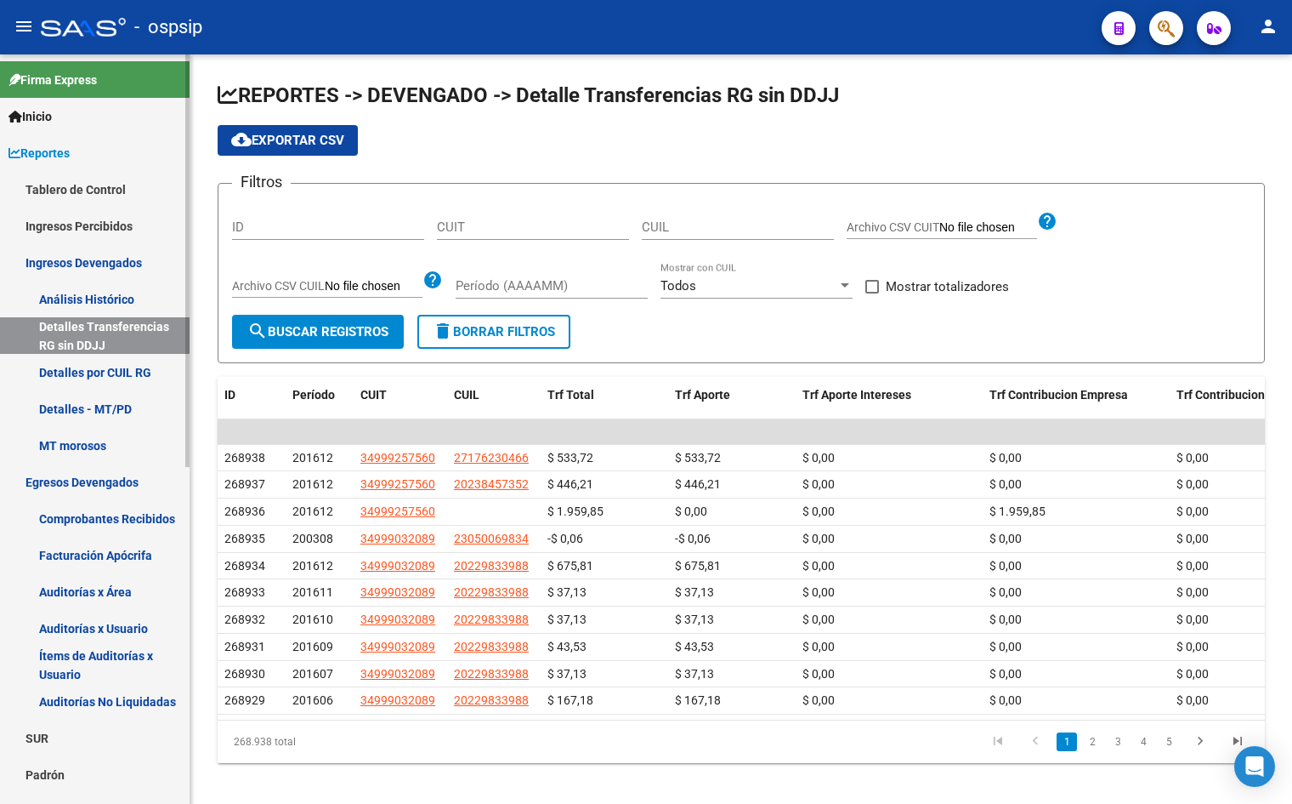
click at [116, 190] on link "Tablero de Control" at bounding box center [95, 189] width 190 height 37
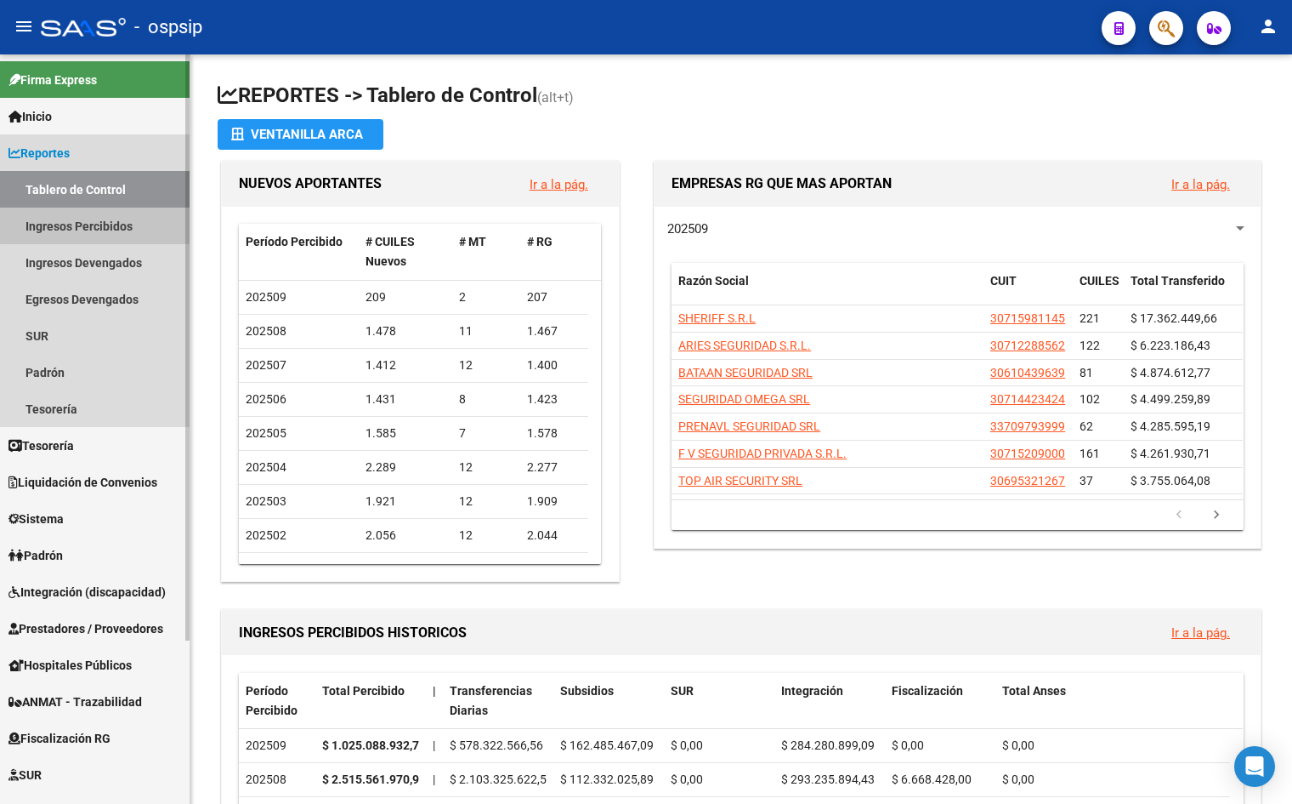
click at [99, 221] on link "Ingresos Percibidos" at bounding box center [95, 225] width 190 height 37
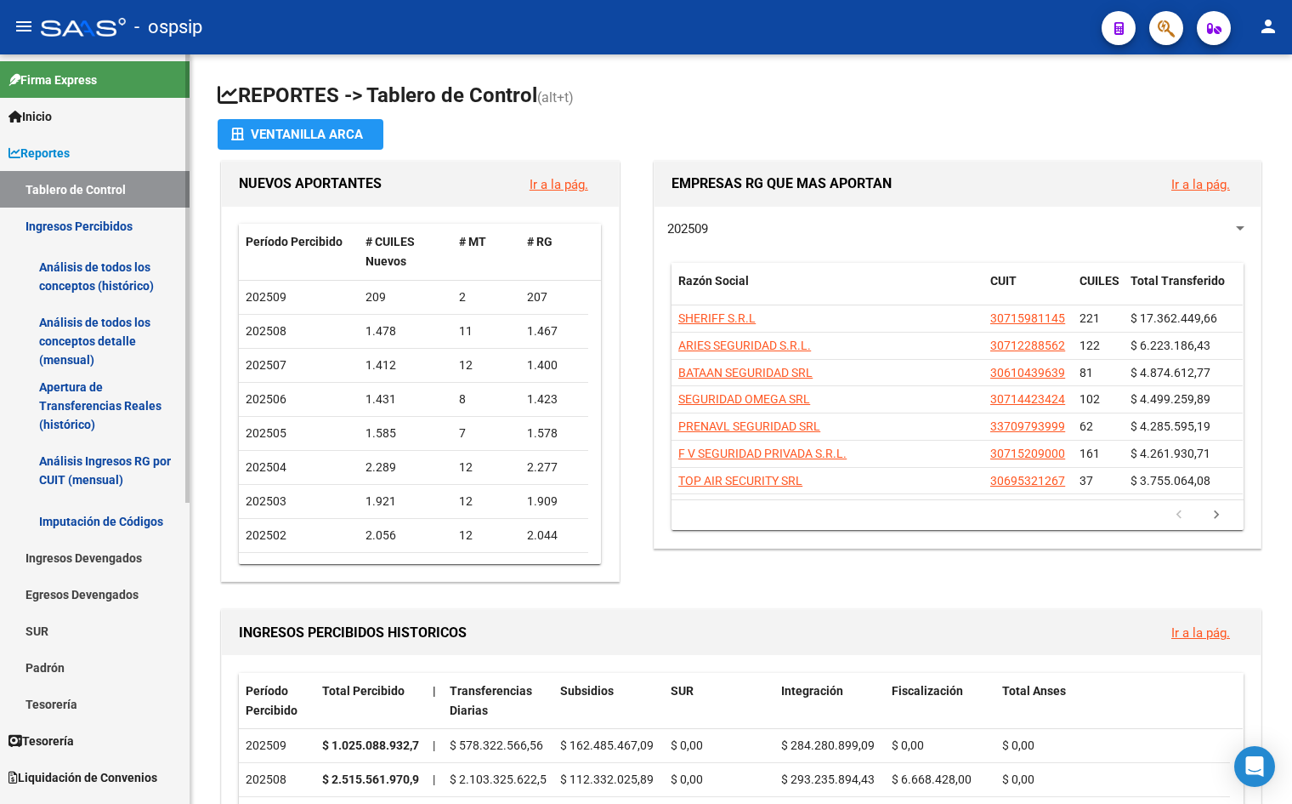
click at [103, 287] on link "Análisis de todos los conceptos (histórico)" at bounding box center [95, 276] width 190 height 65
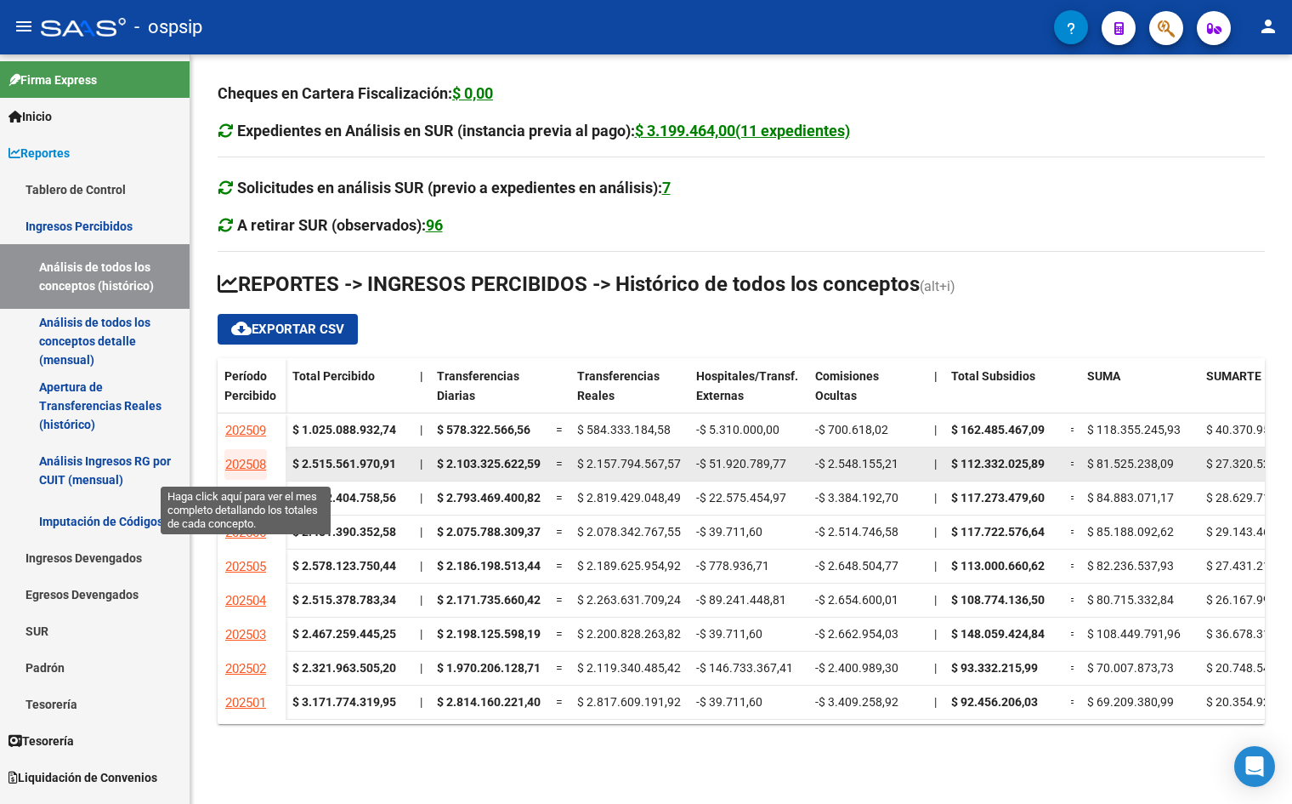
click at [241, 463] on span "202508" at bounding box center [245, 464] width 41 height 15
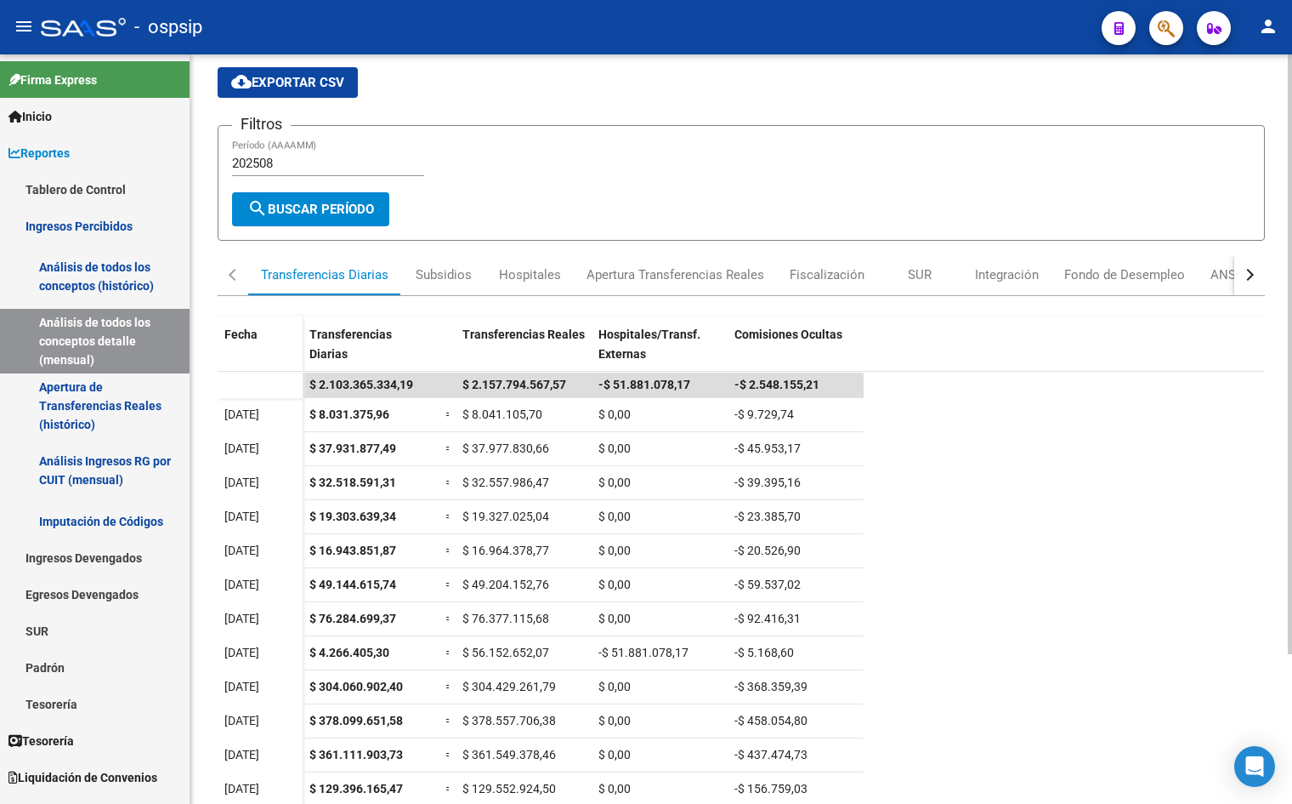
scroll to position [85, 0]
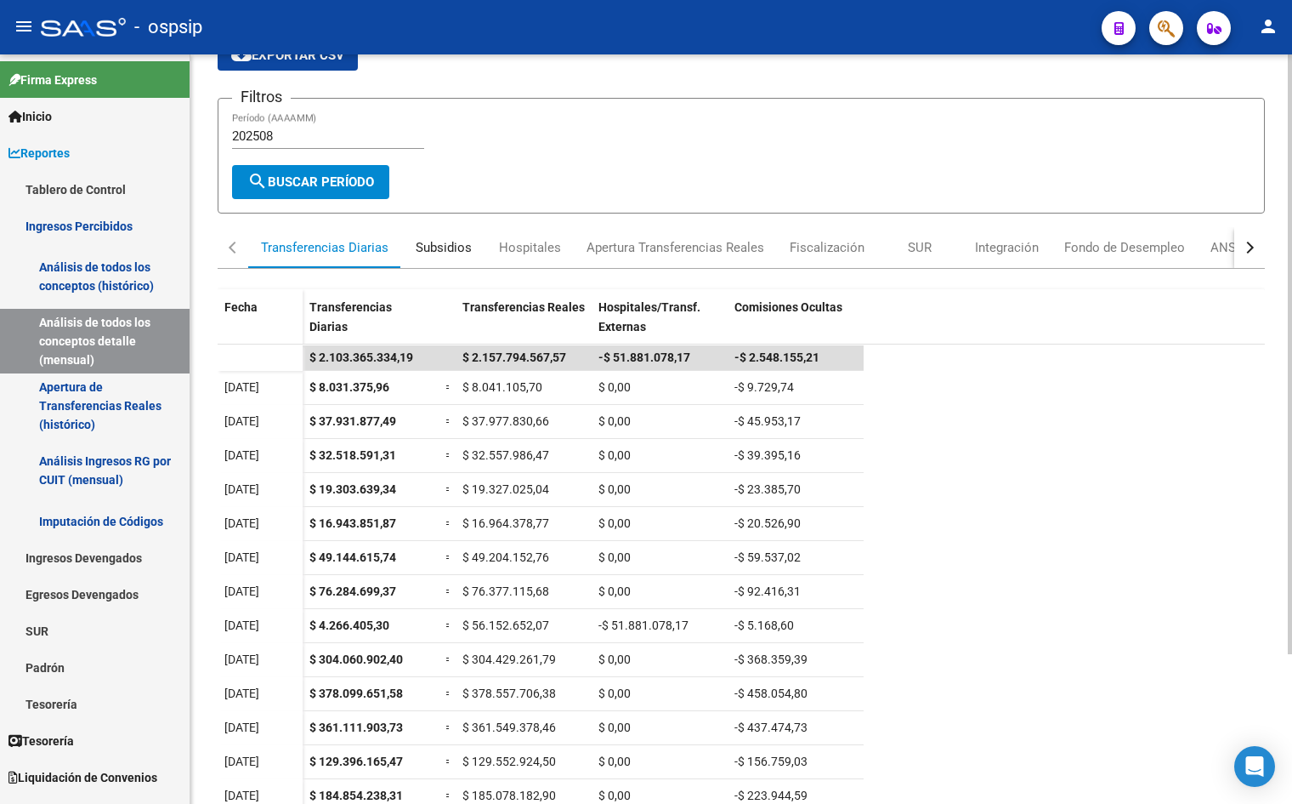
click at [458, 252] on div "Subsidios" at bounding box center [444, 247] width 56 height 19
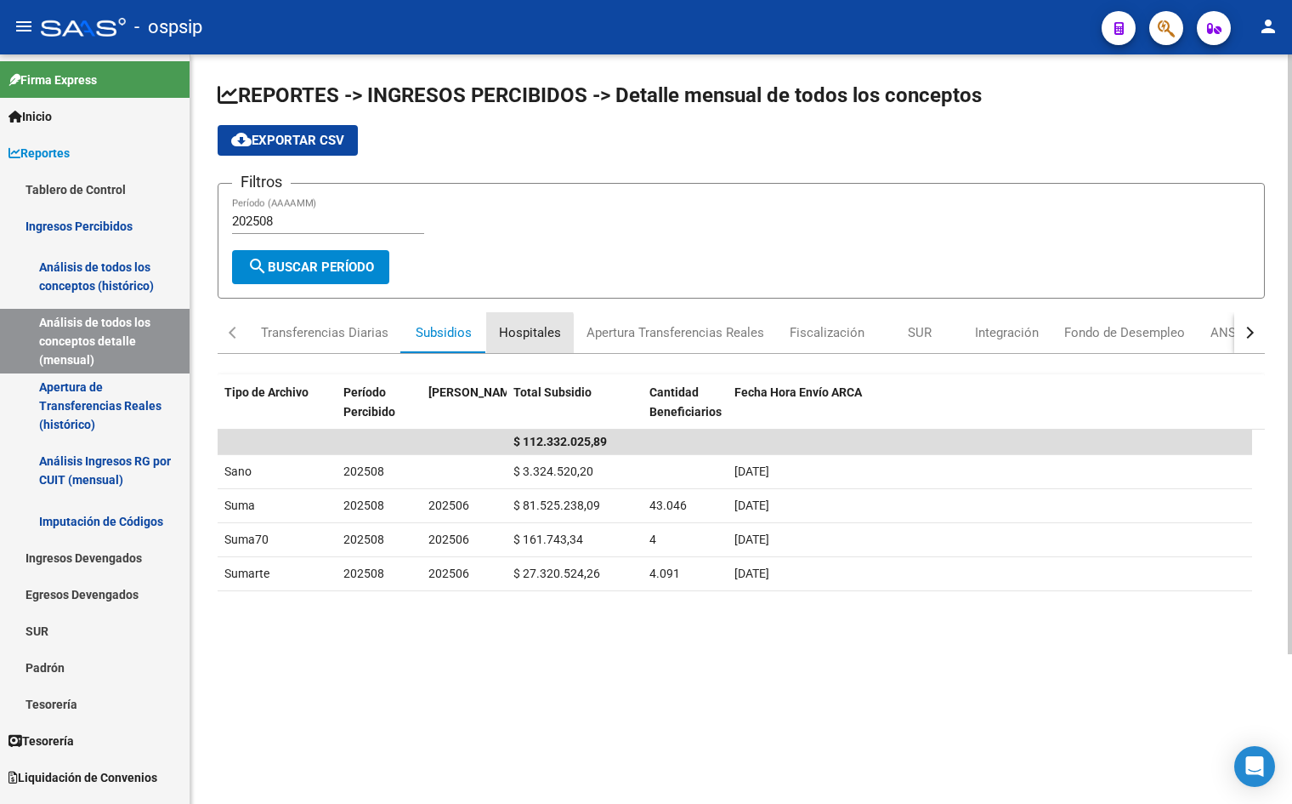
click at [512, 338] on div "Hospitales" at bounding box center [530, 332] width 62 height 19
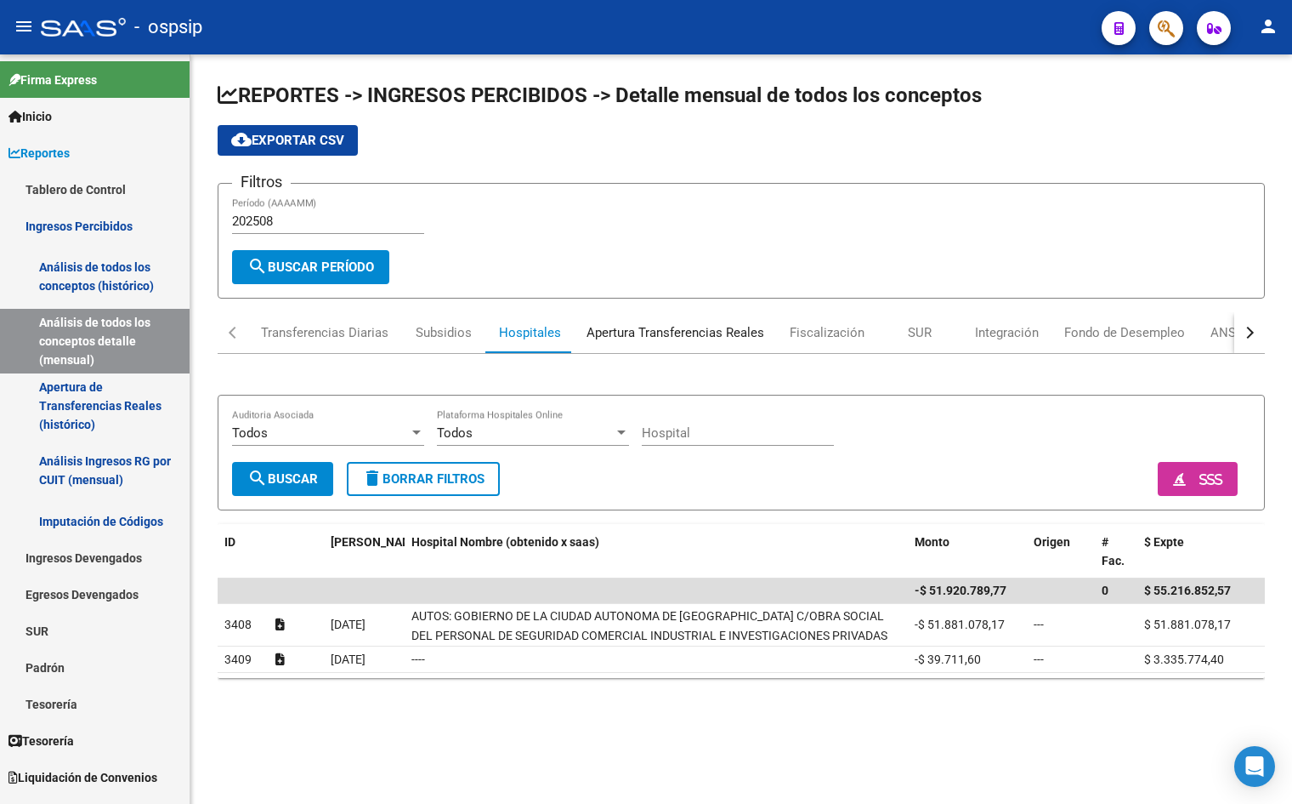
click at [616, 337] on div "Apertura Transferencias Reales" at bounding box center [676, 332] width 178 height 19
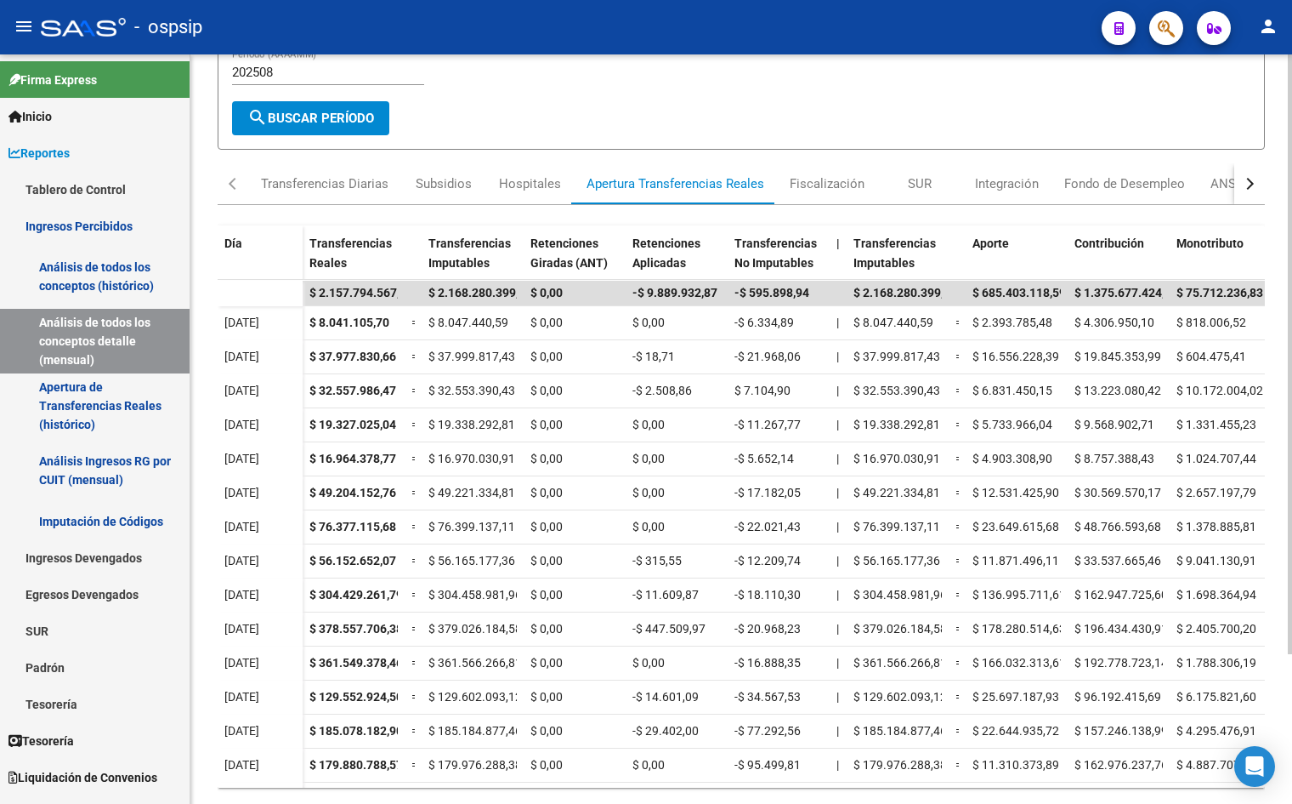
scroll to position [85, 0]
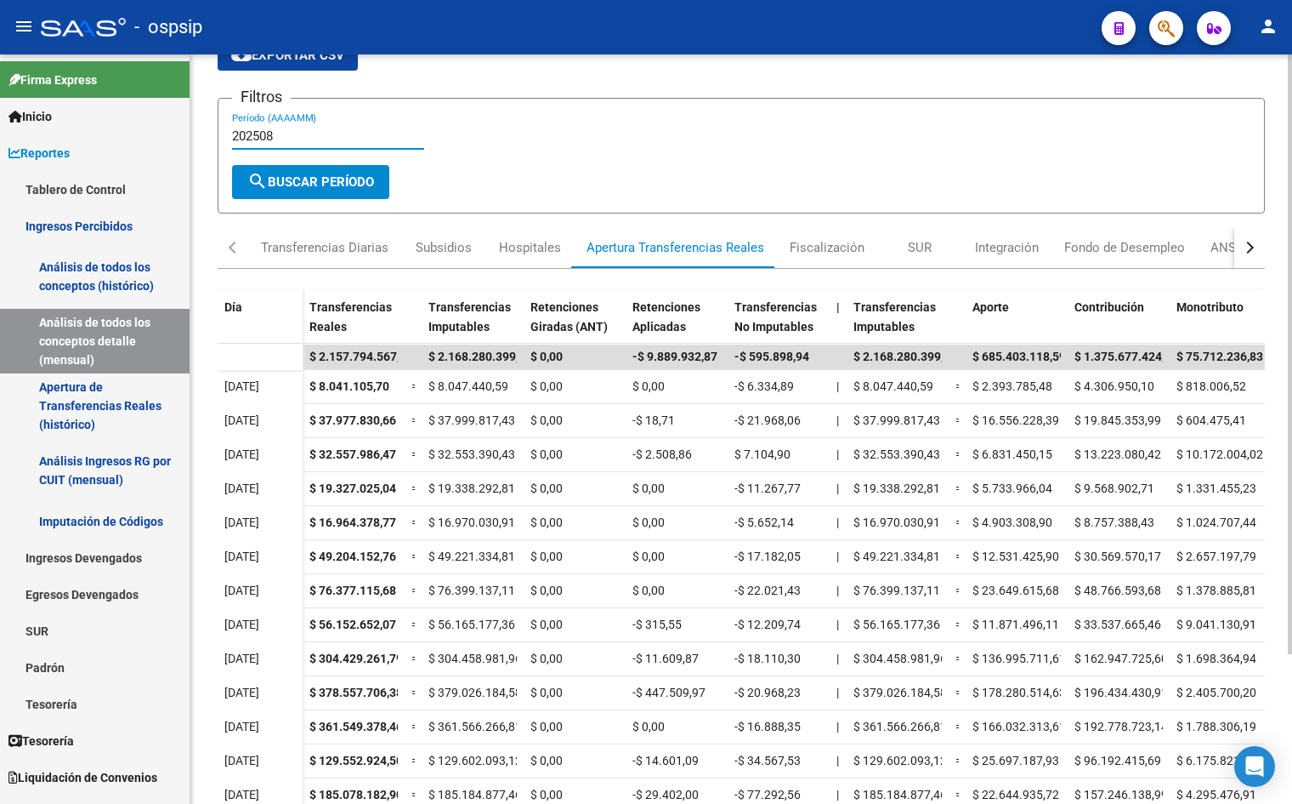
drag, startPoint x: 300, startPoint y: 139, endPoint x: 268, endPoint y: 138, distance: 32.4
click at [268, 138] on input "202508" at bounding box center [328, 135] width 192 height 15
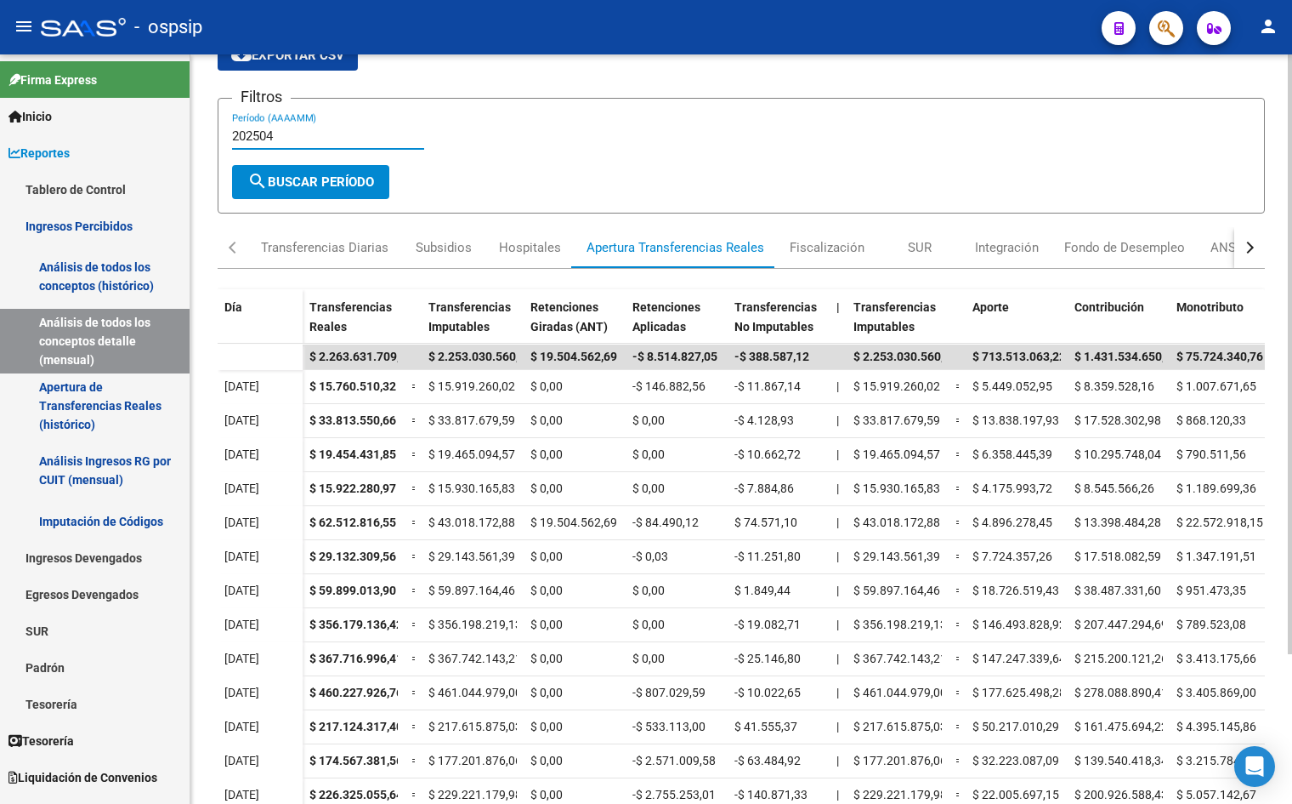
scroll to position [170, 0]
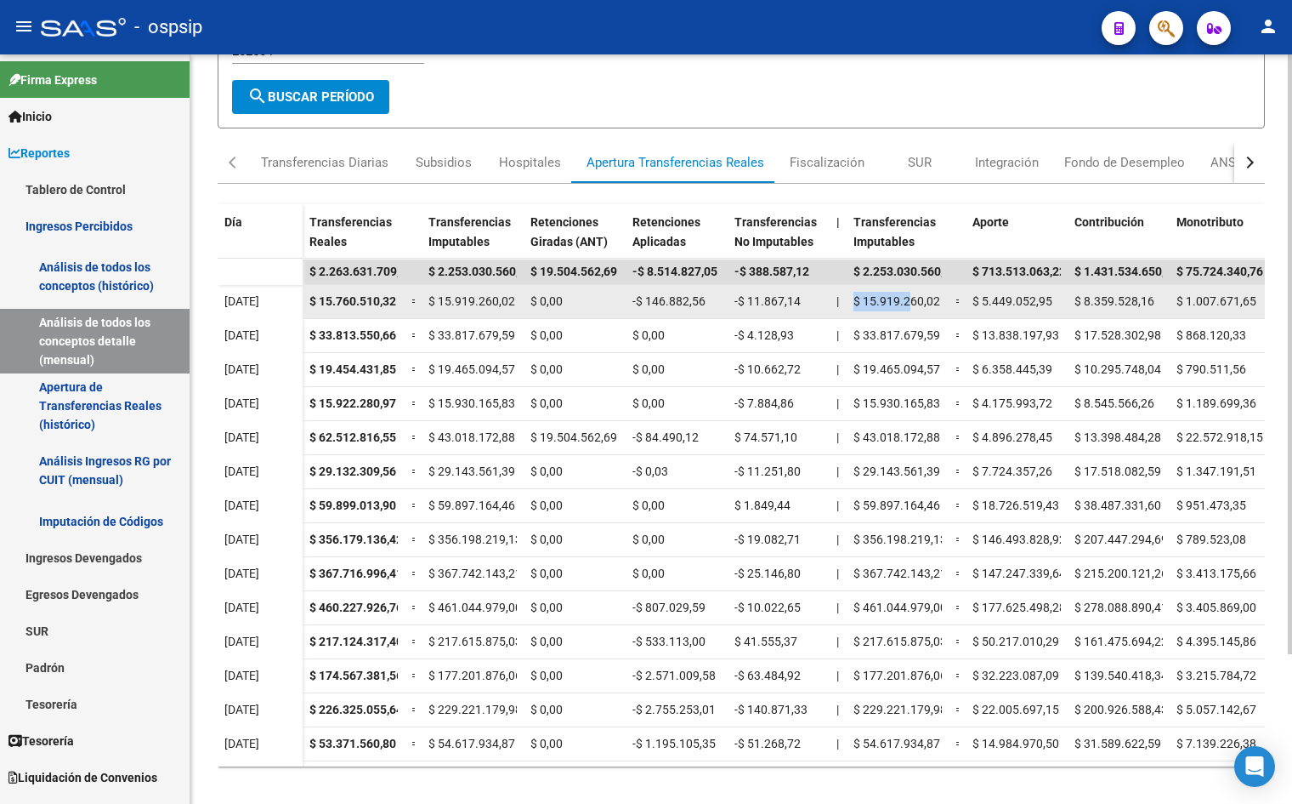
drag, startPoint x: 855, startPoint y: 303, endPoint x: 910, endPoint y: 305, distance: 54.5
click at [910, 305] on span "$ 15.919.260,02" at bounding box center [897, 301] width 87 height 14
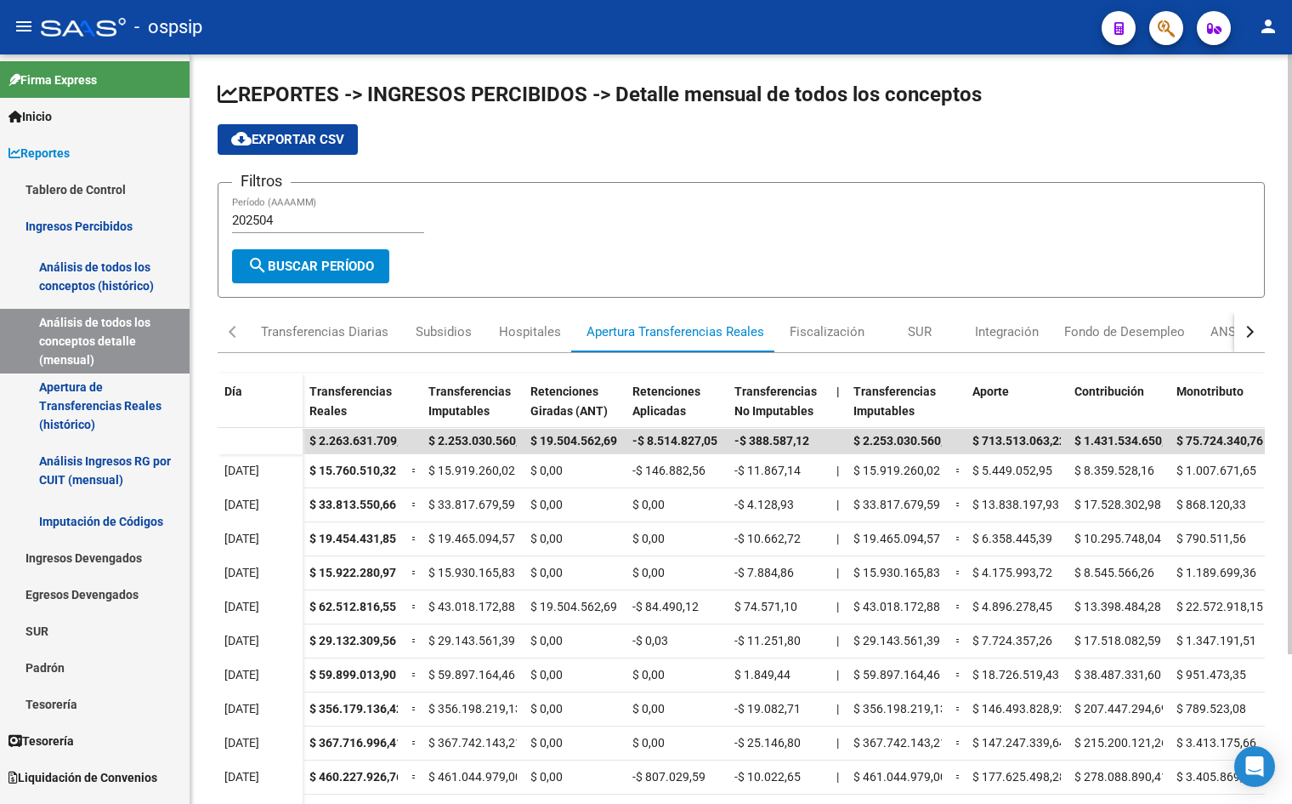
scroll to position [0, 0]
click at [316, 220] on input "202504" at bounding box center [328, 220] width 192 height 15
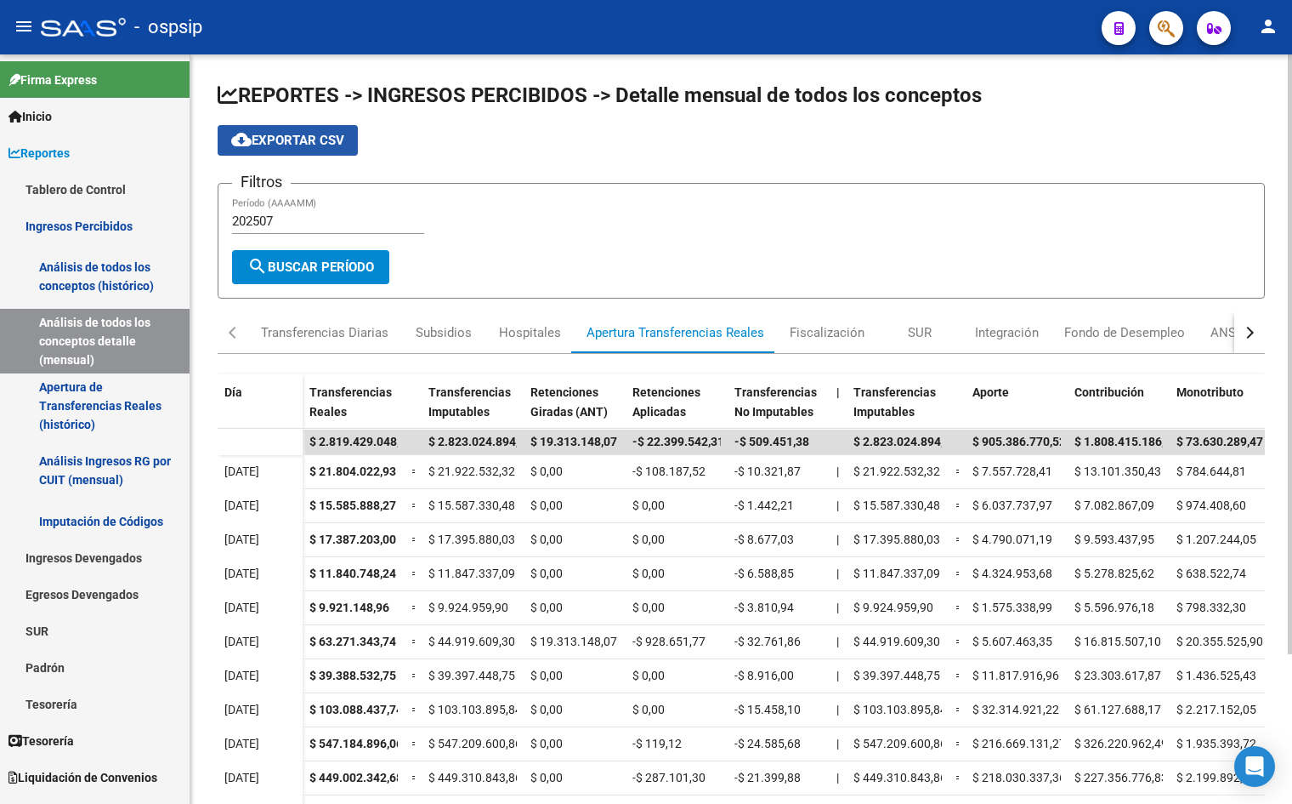
click at [326, 139] on span "cloud_download Exportar CSV" at bounding box center [287, 140] width 113 height 15
click at [526, 325] on div "Hospitales" at bounding box center [530, 332] width 62 height 19
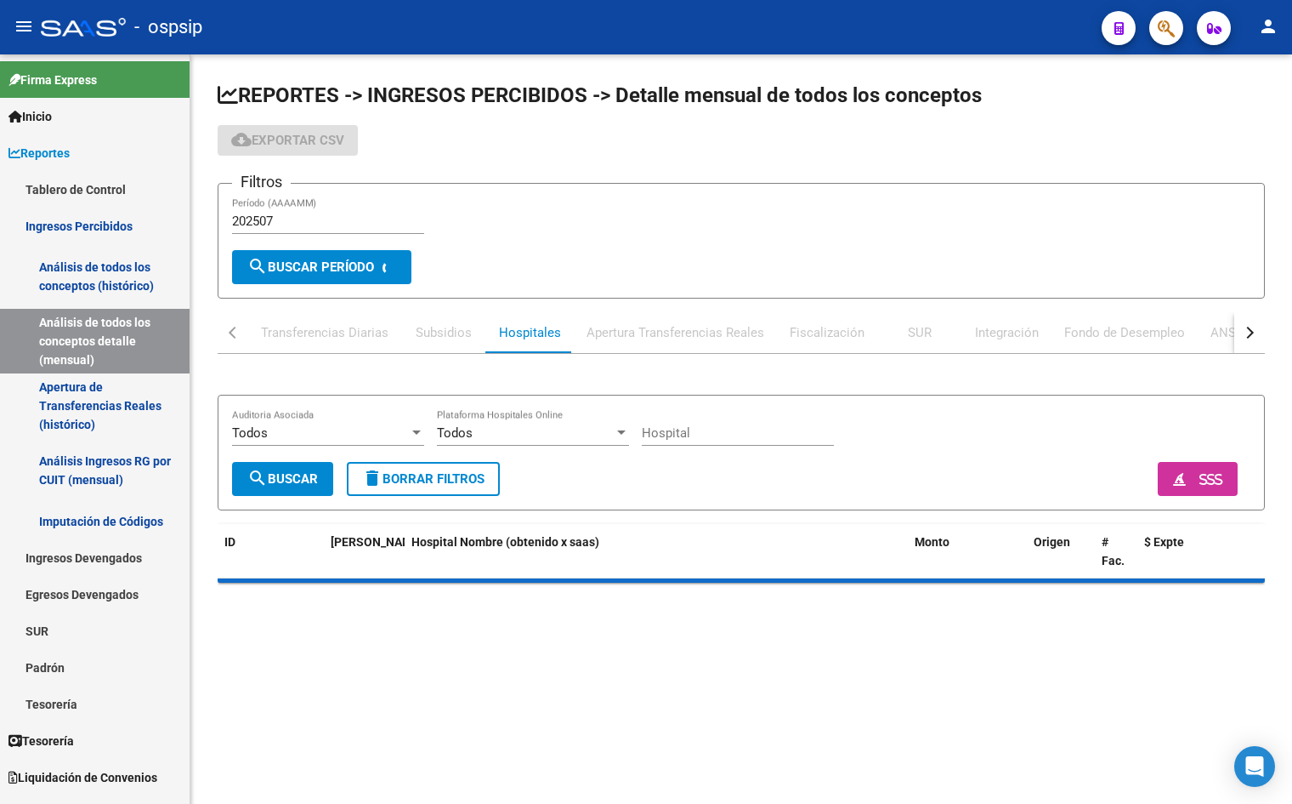
click at [429, 325] on div "Subsidios" at bounding box center [444, 332] width 56 height 19
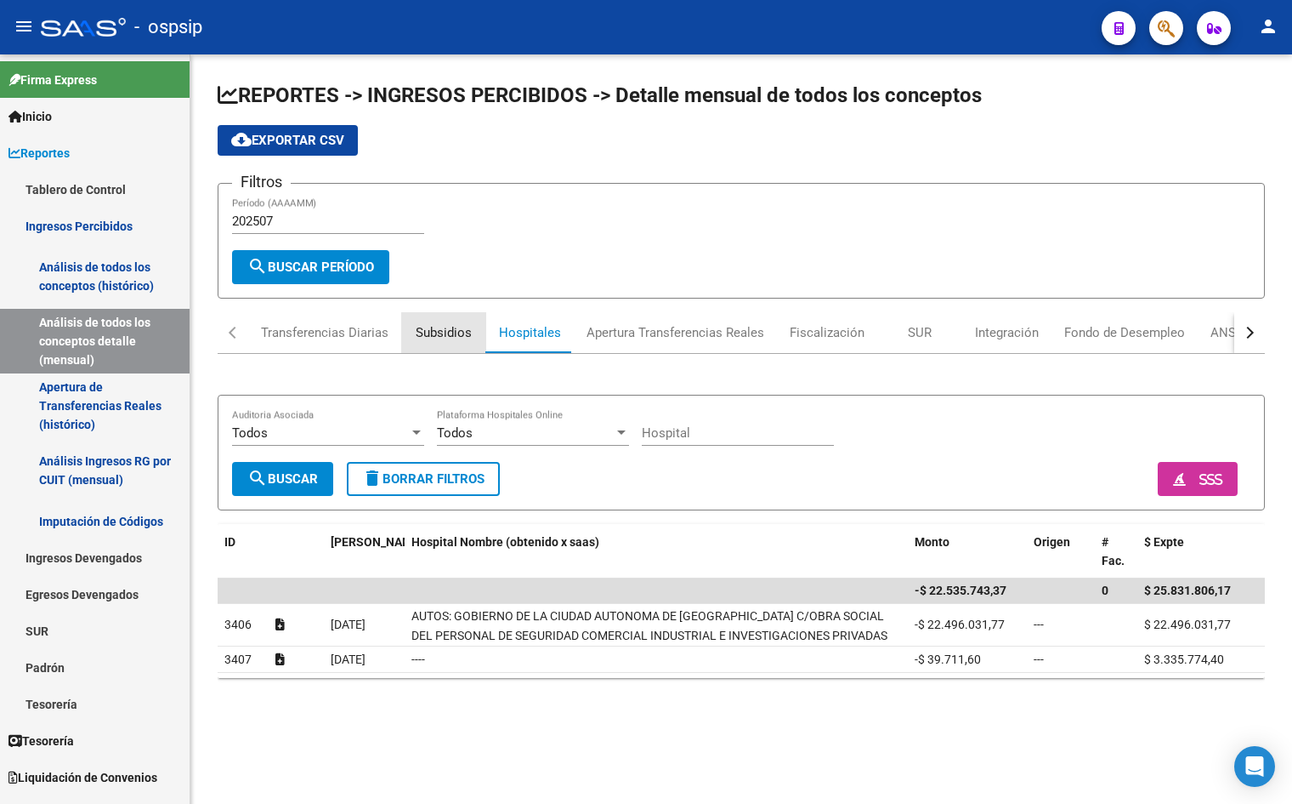
click at [429, 325] on div "Subsidios" at bounding box center [444, 332] width 56 height 19
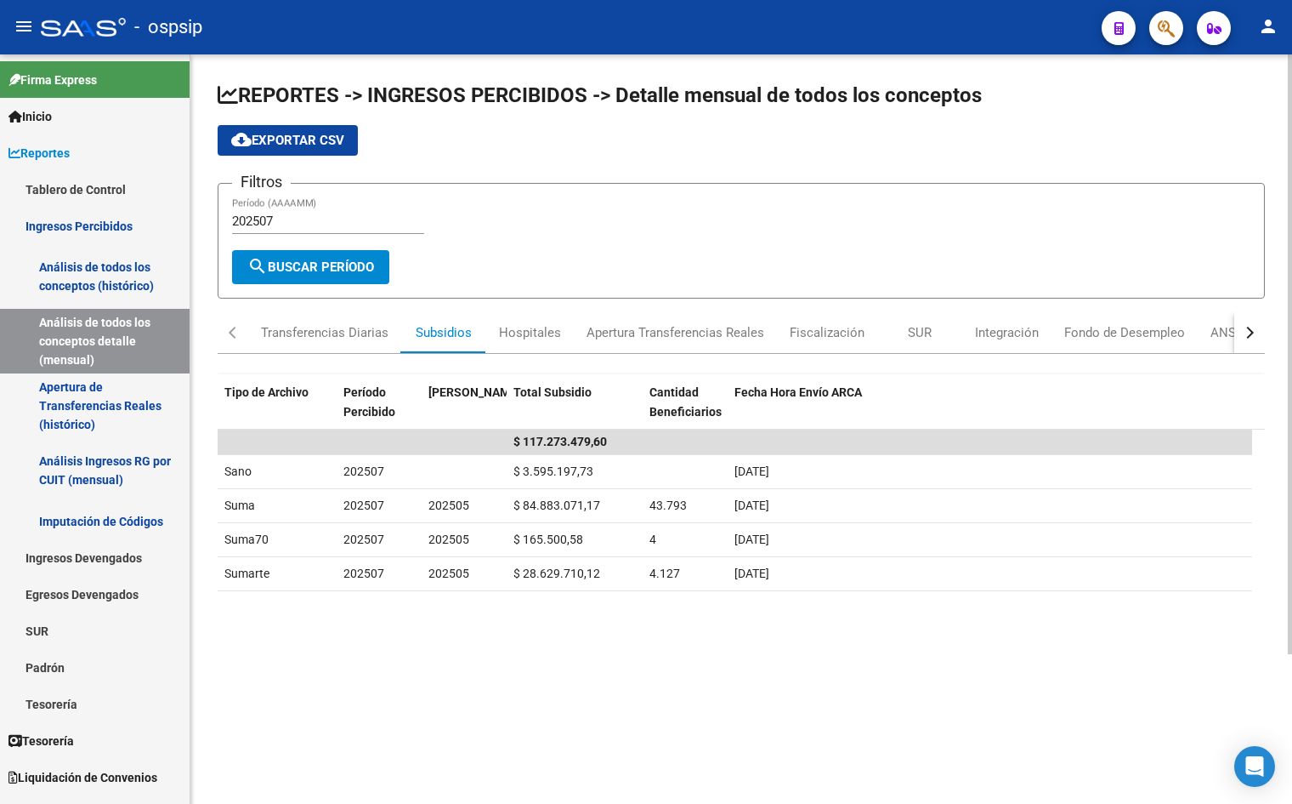
click at [309, 131] on button "cloud_download Exportar CSV" at bounding box center [288, 140] width 140 height 31
click at [337, 323] on div "Transferencias Diarias" at bounding box center [325, 332] width 128 height 19
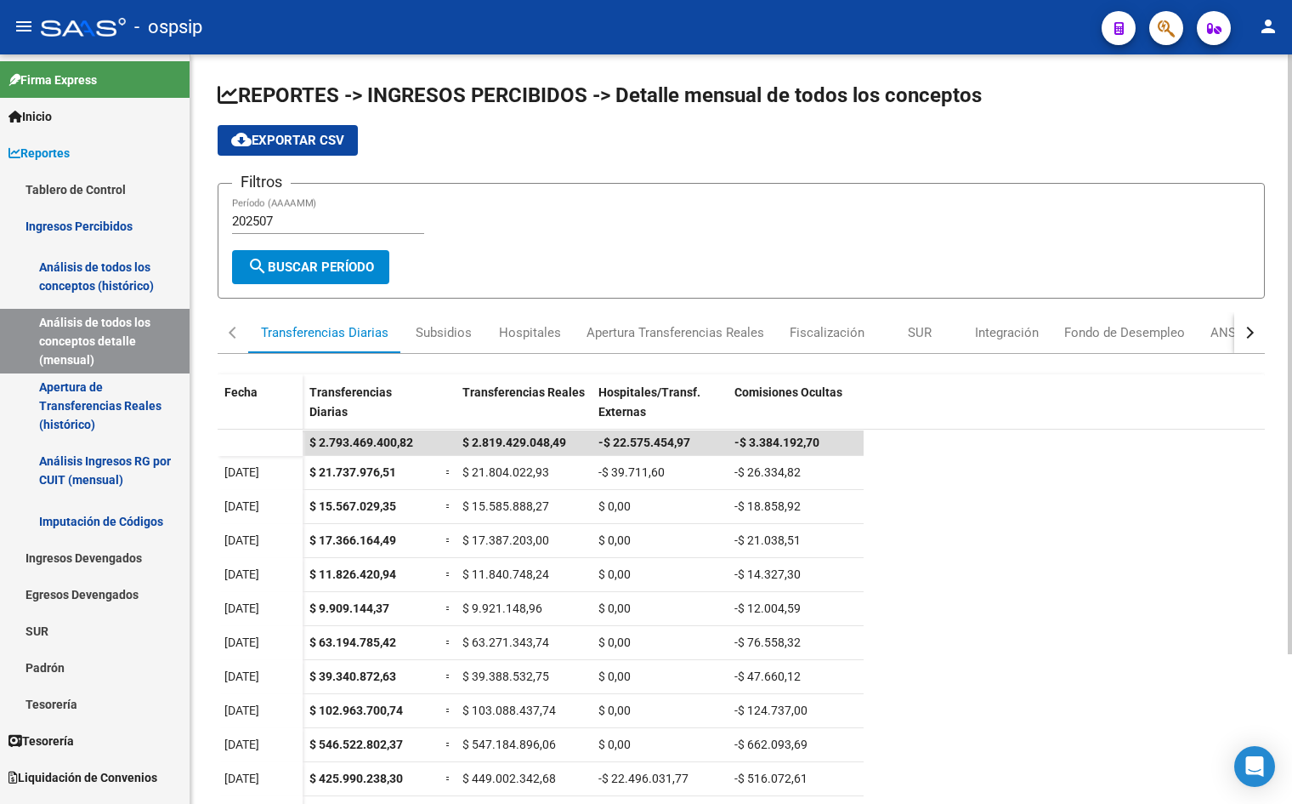
click at [310, 141] on span "cloud_download Exportar CSV" at bounding box center [287, 140] width 113 height 15
click at [516, 328] on div "Hospitales" at bounding box center [530, 332] width 62 height 19
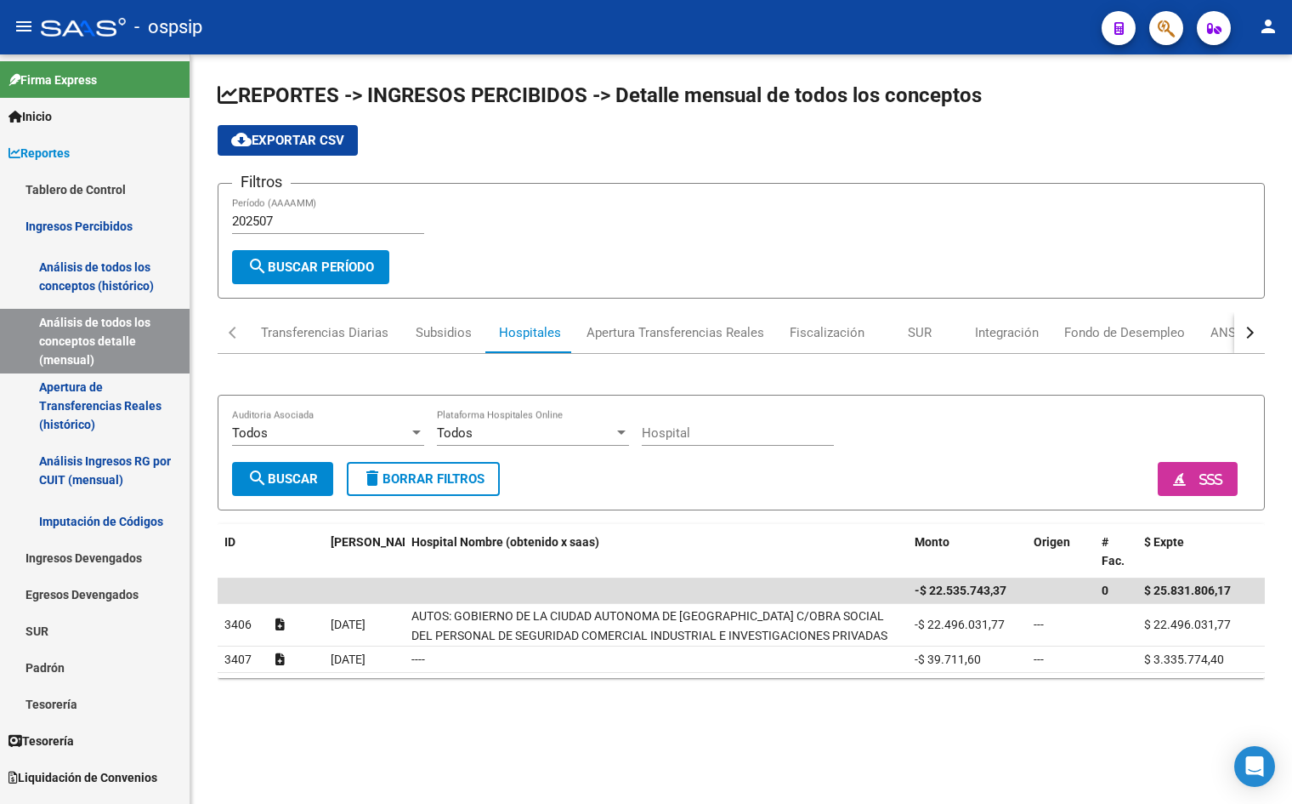
click at [298, 141] on span "cloud_download Exportar CSV" at bounding box center [287, 140] width 113 height 15
click at [1169, 727] on div "REPORTES -> INGRESOS PERCIBIDOS -> Detalle mensual de todos los conceptos cloud…" at bounding box center [741, 393] width 1102 height 678
click at [295, 215] on input "202507" at bounding box center [328, 220] width 192 height 15
click at [276, 263] on span "search Buscar Período" at bounding box center [310, 266] width 127 height 15
click at [289, 217] on input "202507" at bounding box center [328, 220] width 192 height 15
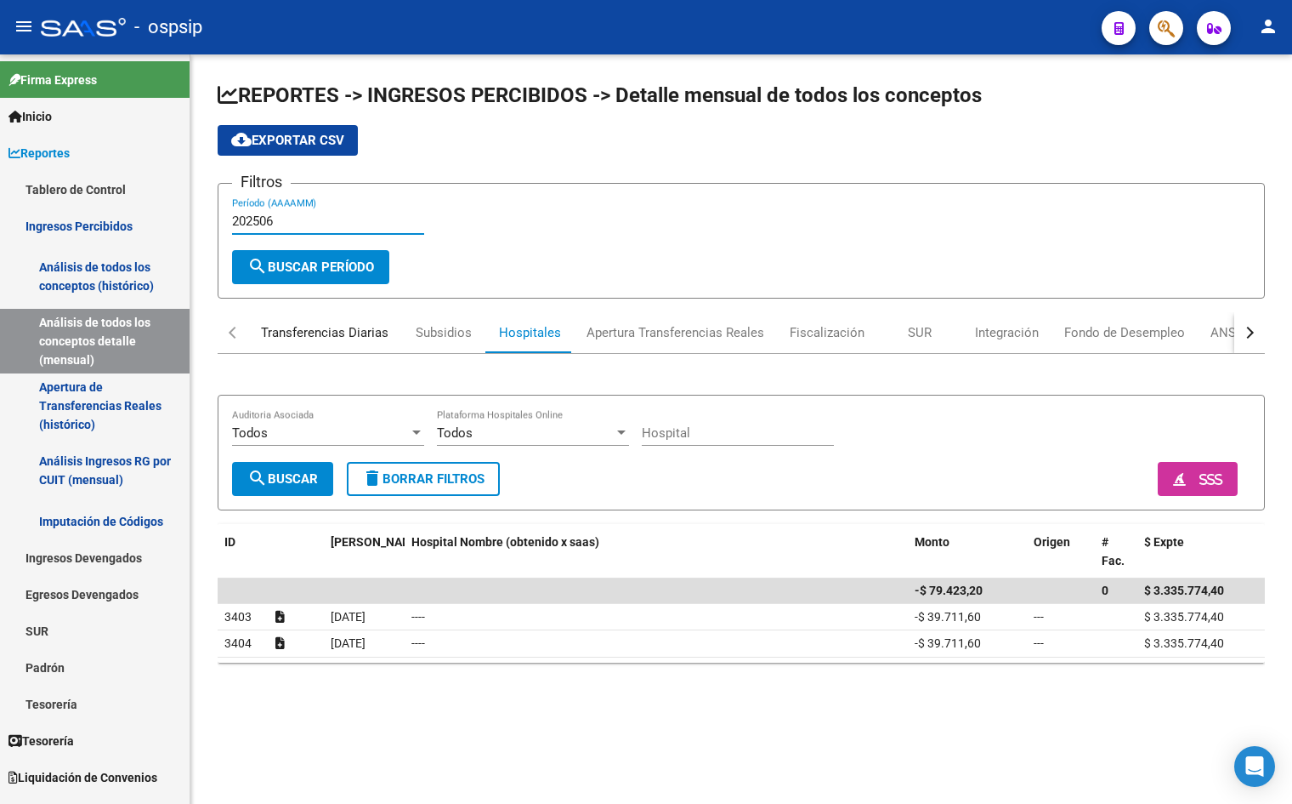
click at [289, 323] on div "Transferencias Diarias" at bounding box center [325, 332] width 128 height 19
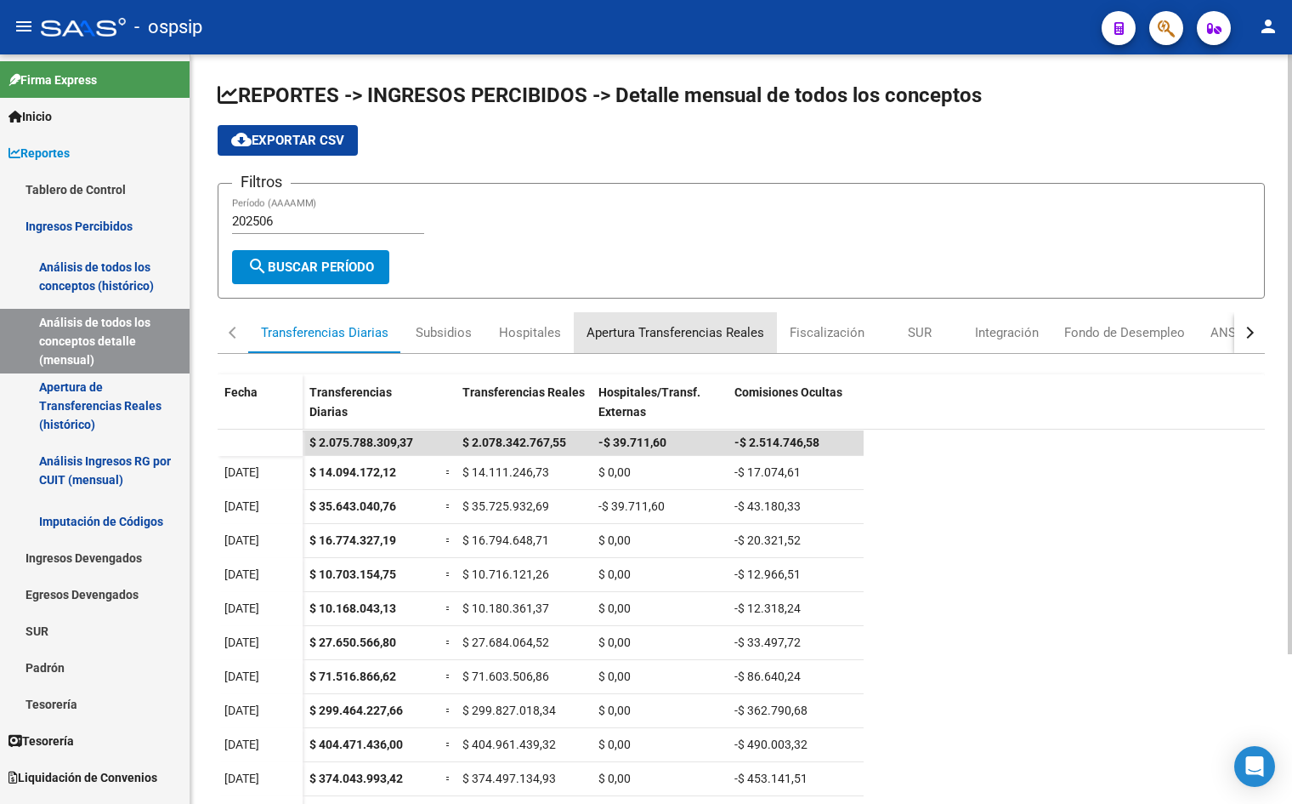
click at [684, 332] on div "Apertura Transferencias Reales" at bounding box center [676, 332] width 178 height 19
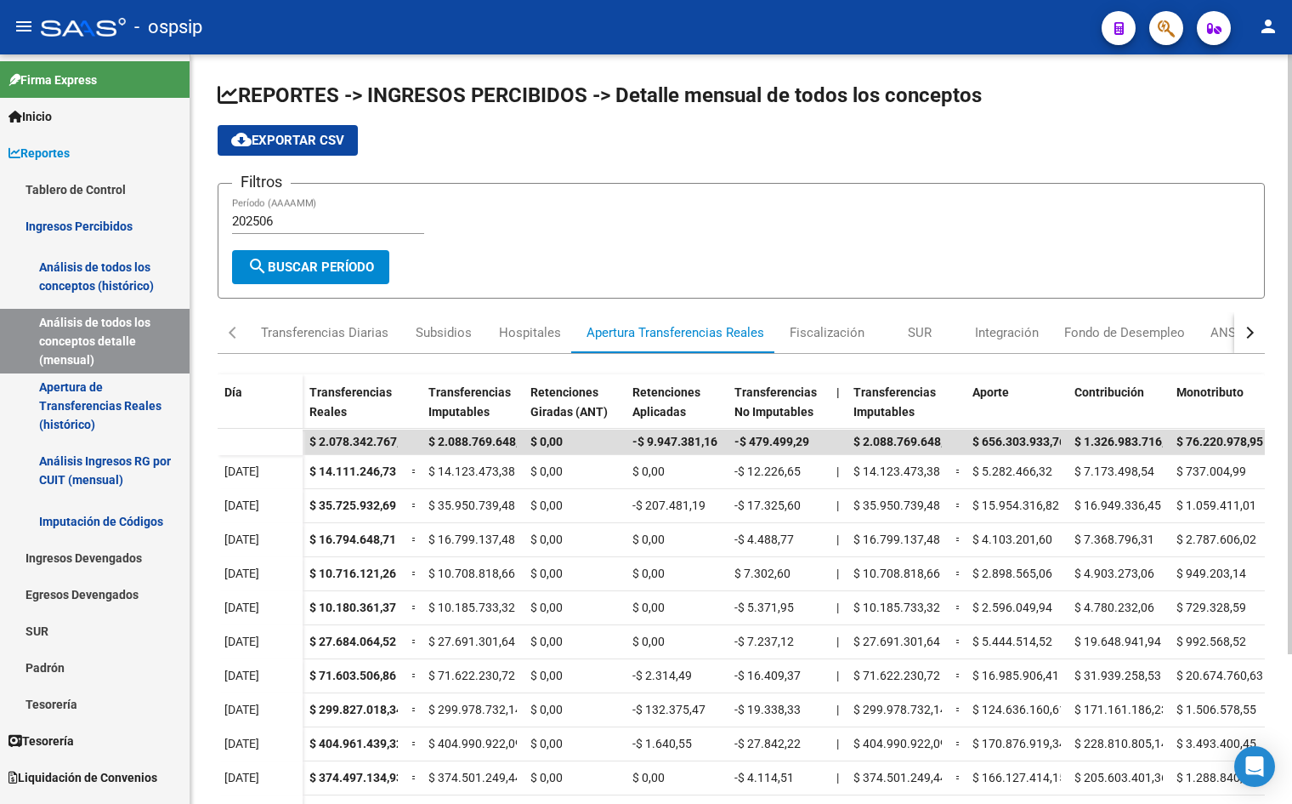
click at [315, 153] on button "cloud_download Exportar CSV" at bounding box center [288, 140] width 140 height 31
click at [1219, 154] on div "cloud_download Exportar CSV" at bounding box center [742, 140] width 1048 height 31
click at [313, 215] on input "202506" at bounding box center [328, 220] width 192 height 15
click at [433, 331] on div "Subsidios" at bounding box center [444, 332] width 56 height 19
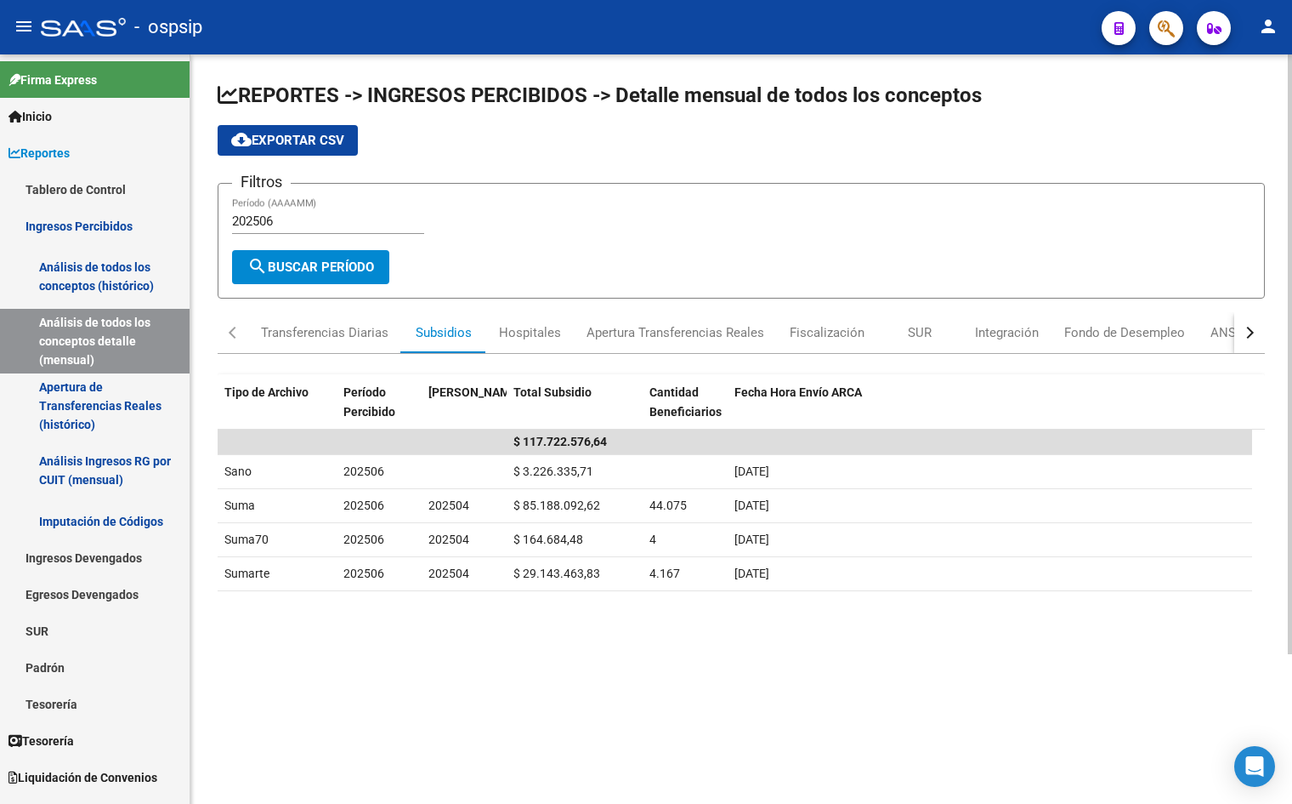
click at [288, 224] on input "202506" at bounding box center [328, 220] width 192 height 15
type input "202507"
click at [539, 740] on datatable-body "$ 117.273.479,60 Sano 202507 $ 3.595.197,73 [DATE] Suma 202507 202505 $ 84.883.…" at bounding box center [742, 683] width 1048 height 508
click at [1144, 153] on div "cloud_download Exportar CSV" at bounding box center [742, 140] width 1048 height 31
click at [1238, 171] on app-list-header "REPORTES -> INGRESOS PERCIBIDOS -> Detalle mensual de todos los conceptos cloud…" at bounding box center [742, 190] width 1048 height 217
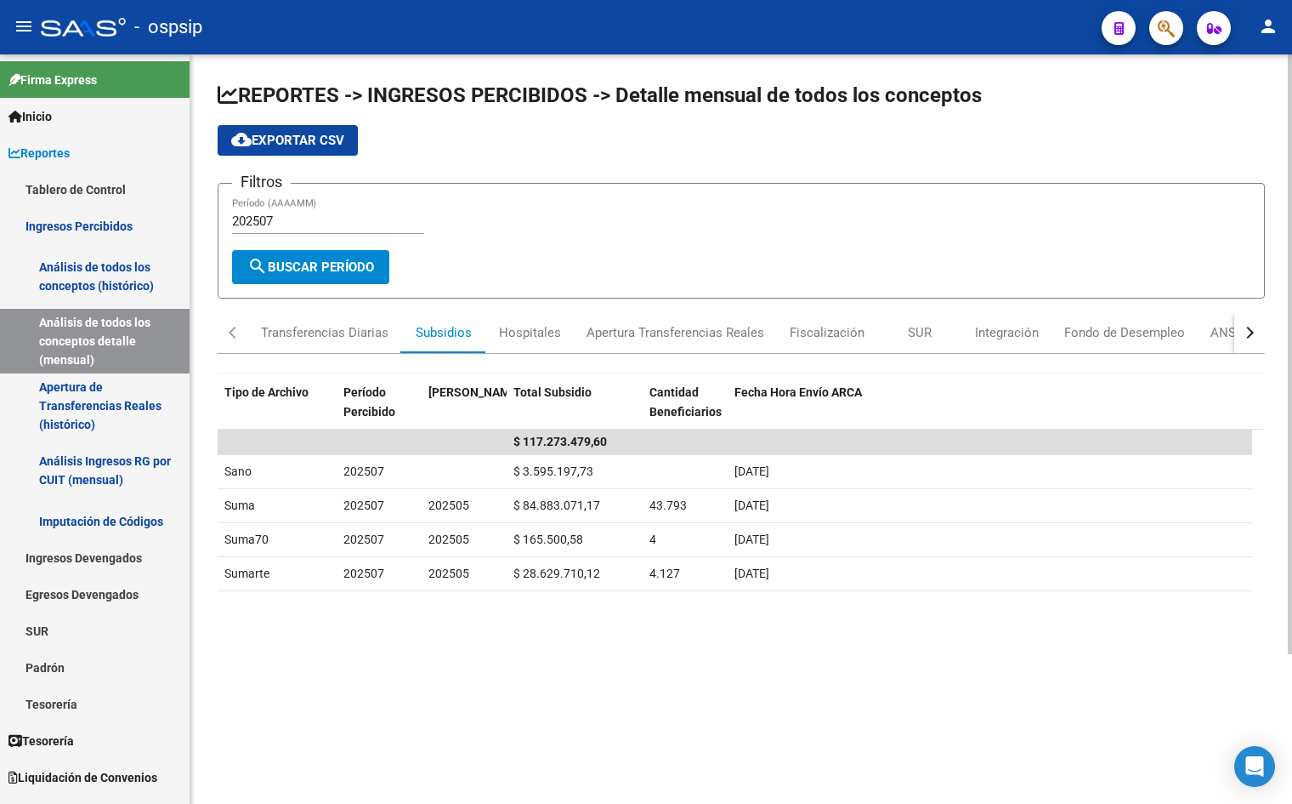
click at [823, 147] on div "cloud_download Exportar CSV" at bounding box center [742, 140] width 1048 height 31
